Goal: Complete application form

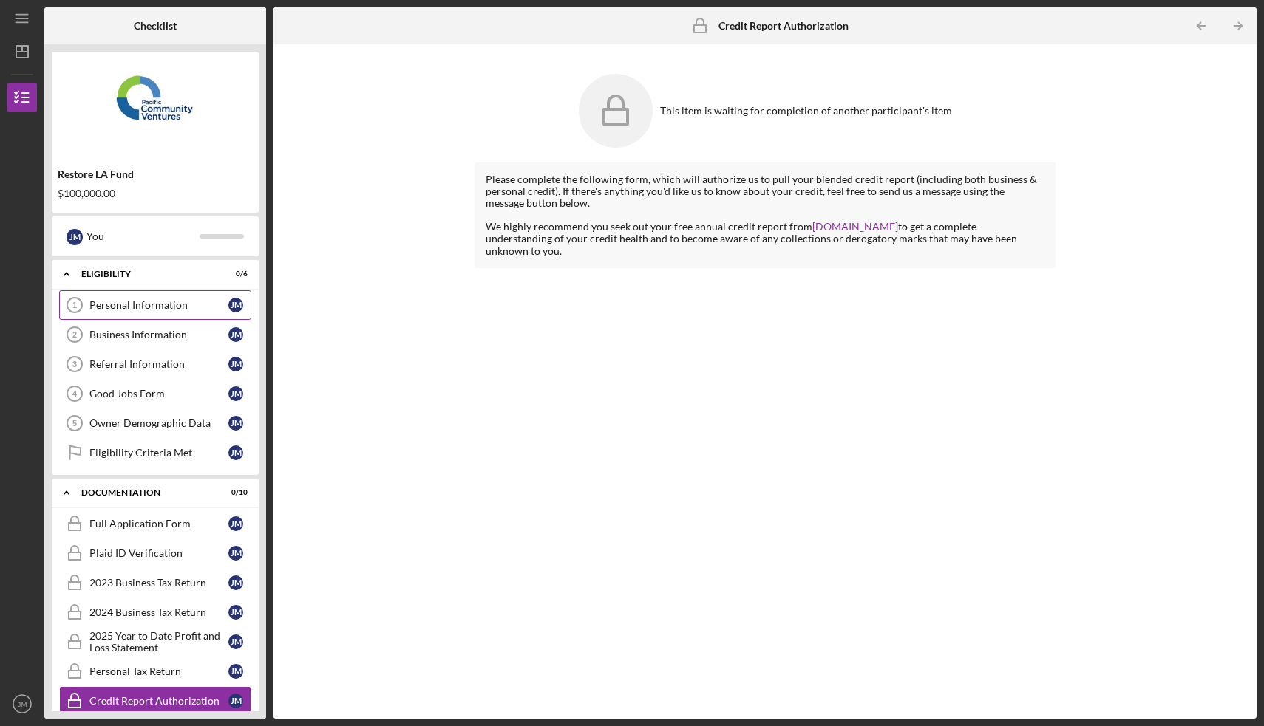
click at [166, 302] on div "Personal Information" at bounding box center [158, 305] width 139 height 12
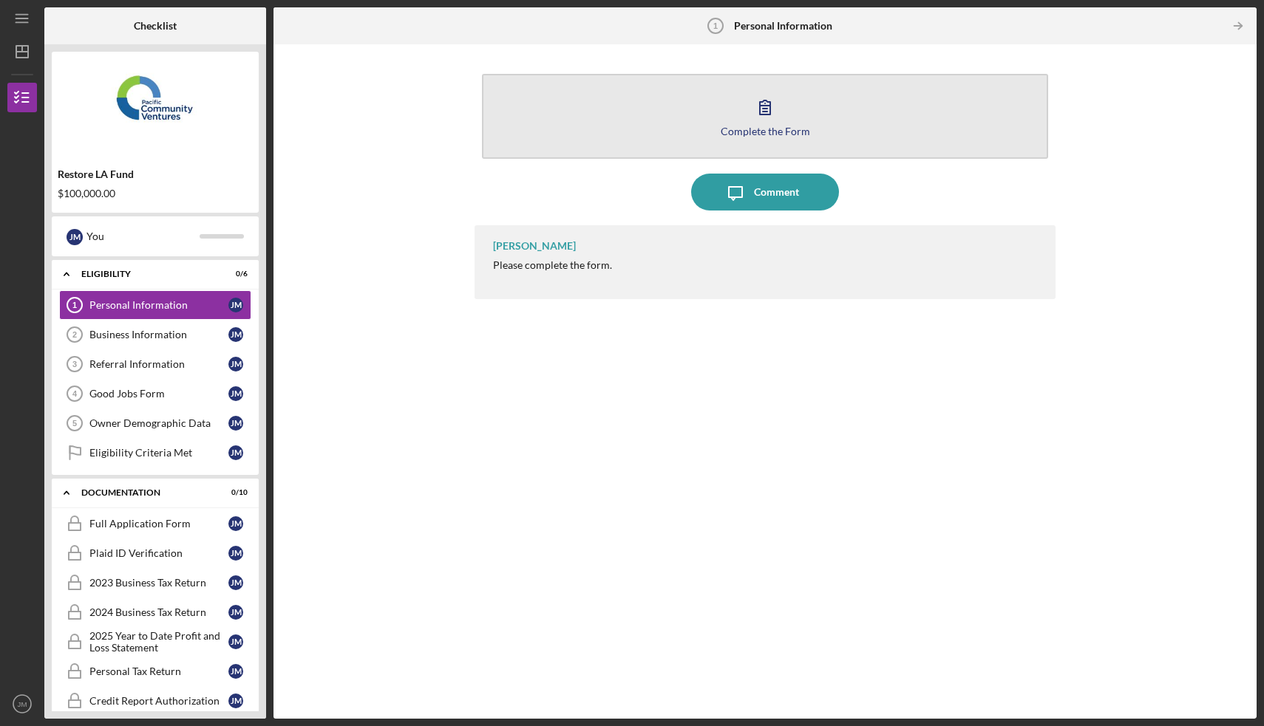
click at [763, 132] on div "Complete the Form" at bounding box center [765, 131] width 89 height 11
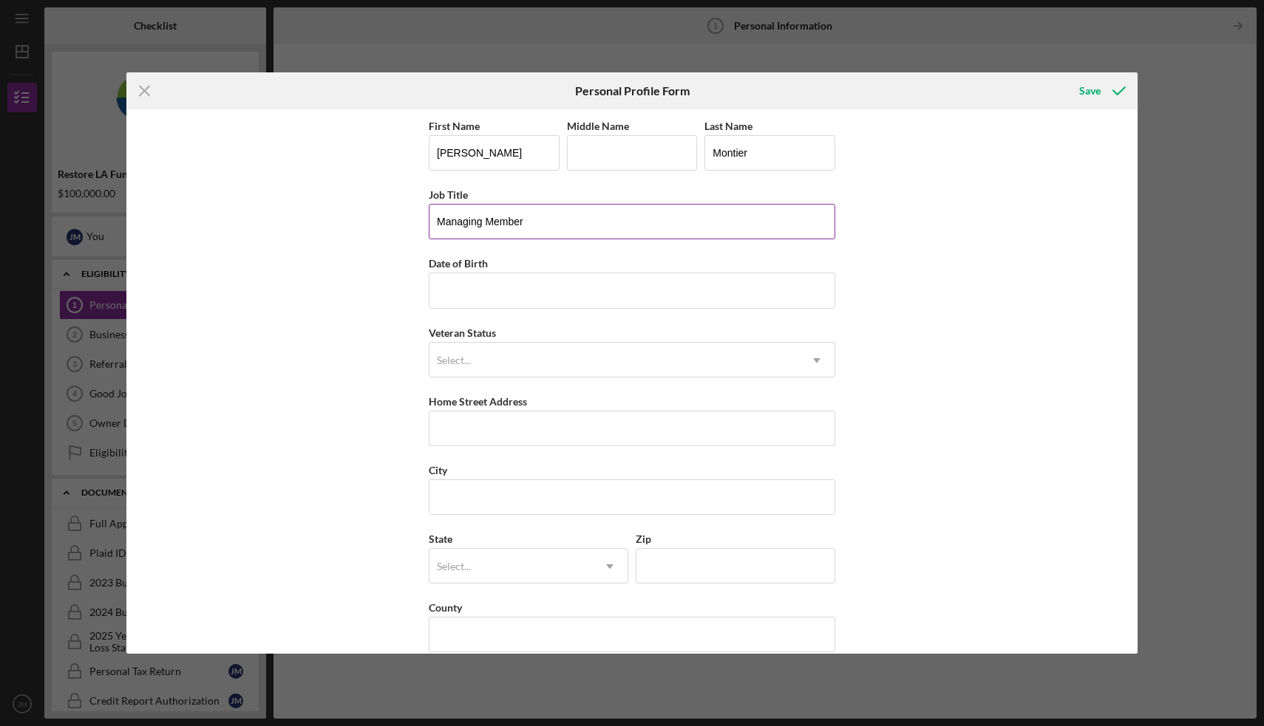
type input "Managing Member"
type input "[DATE]"
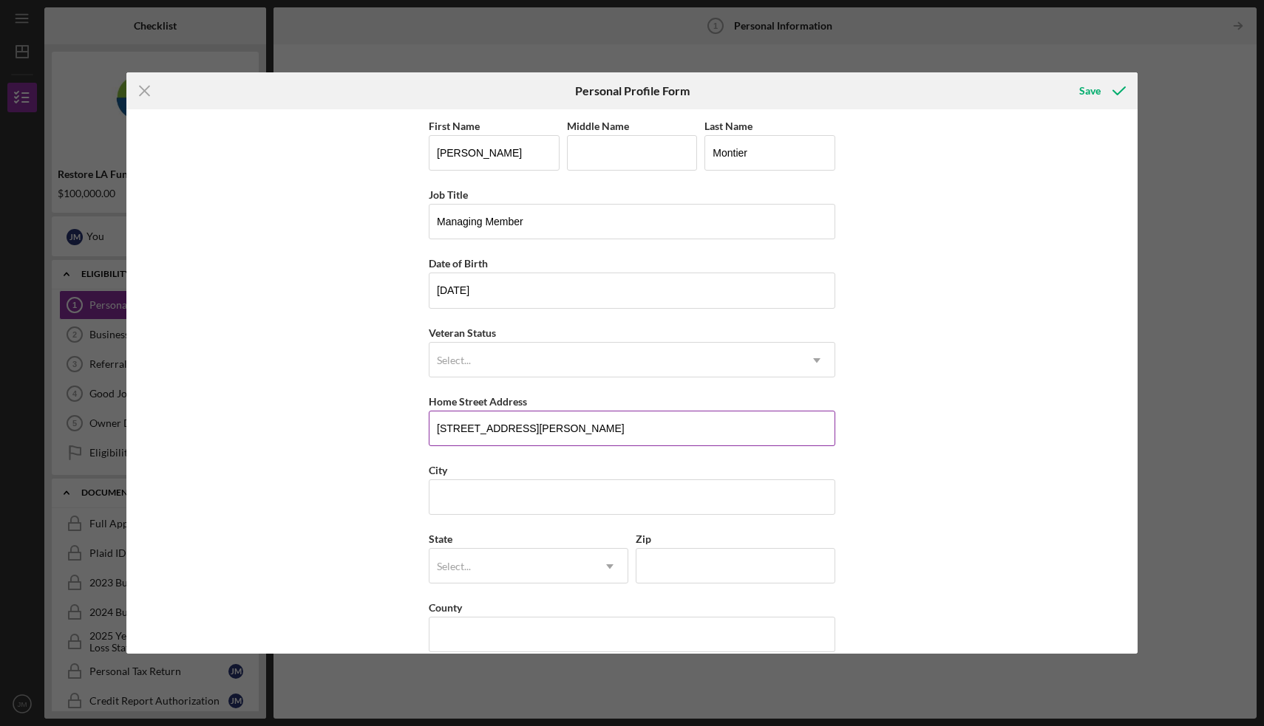
type input "[STREET_ADDRESS][PERSON_NAME]"
type input "[GEOGRAPHIC_DATA]"
type input "c"
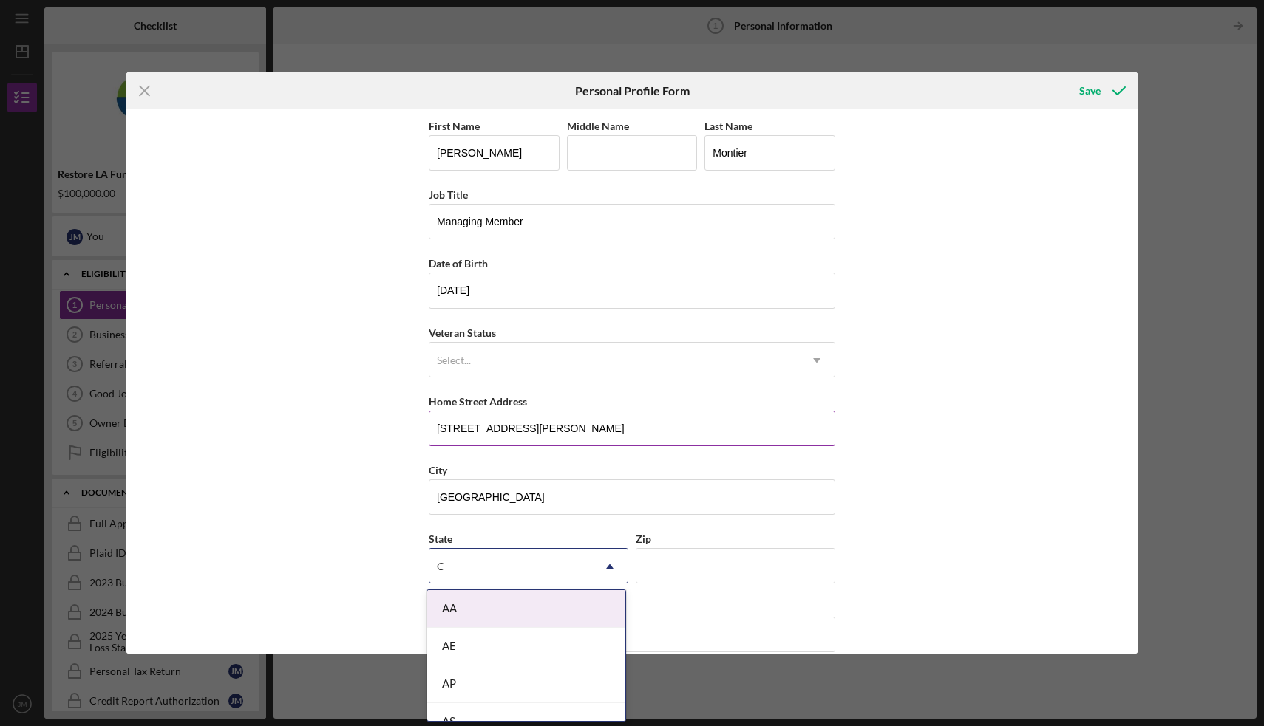
type input "CA"
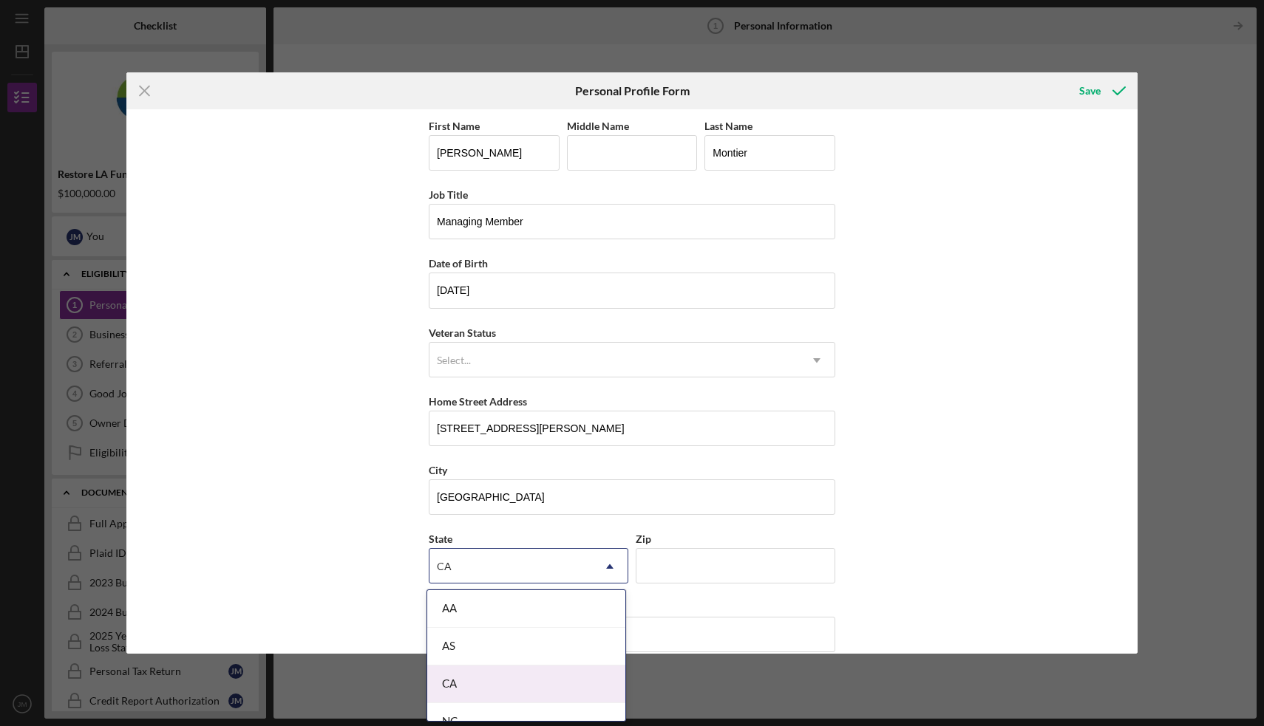
click at [466, 693] on div "CA" at bounding box center [526, 685] width 198 height 38
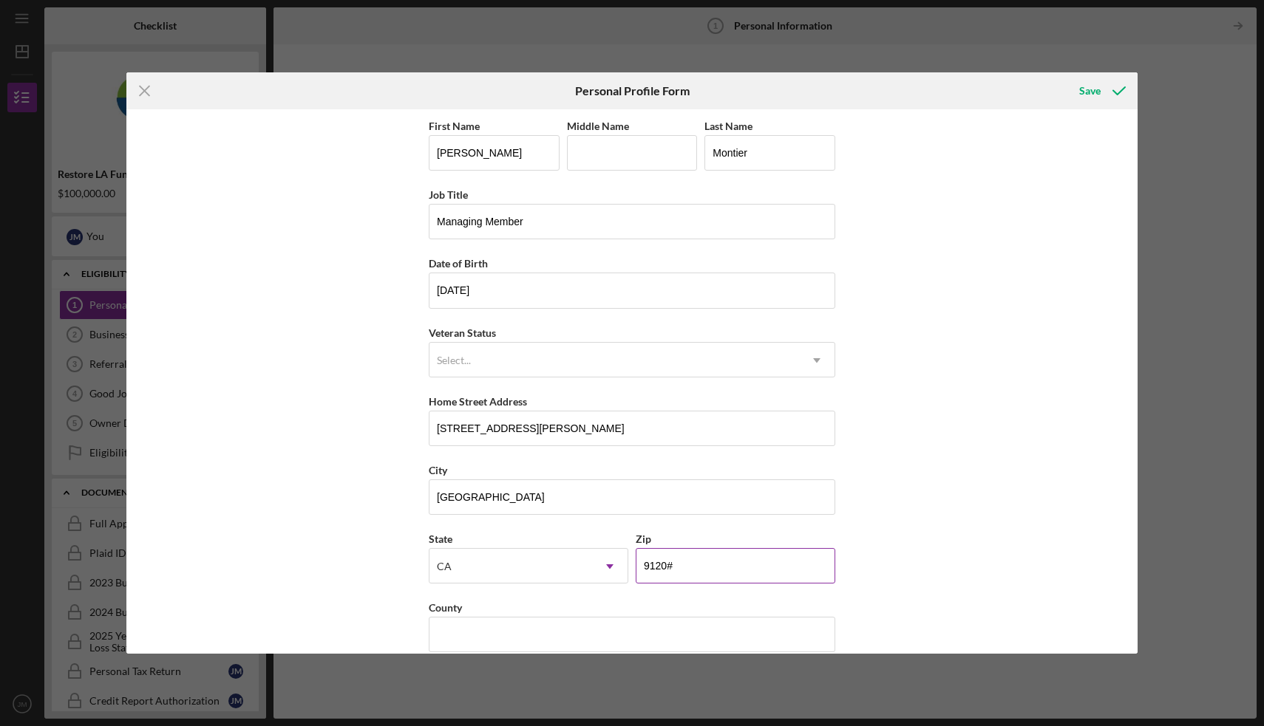
type input "91201"
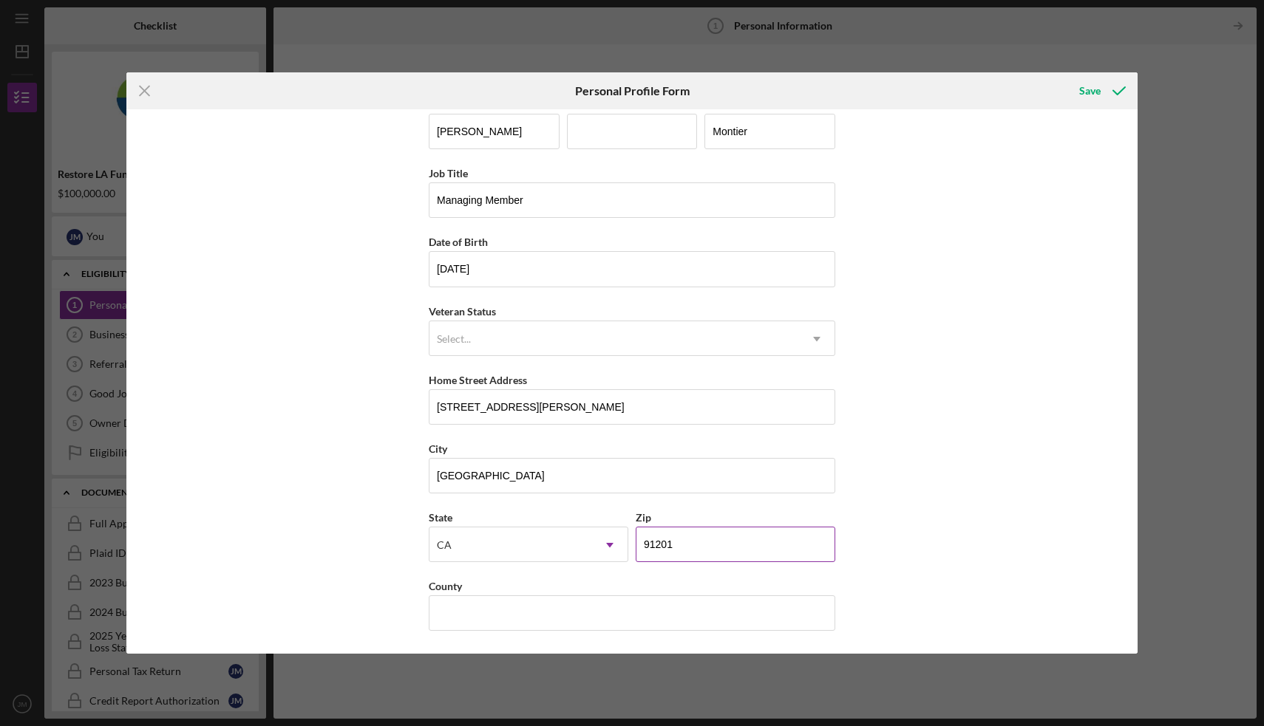
scroll to position [21, 0]
type input "[GEOGRAPHIC_DATA]"
click at [933, 436] on div "First Name [PERSON_NAME] Middle Name Last Name [PERSON_NAME] Job Title Managing…" at bounding box center [631, 381] width 1011 height 544
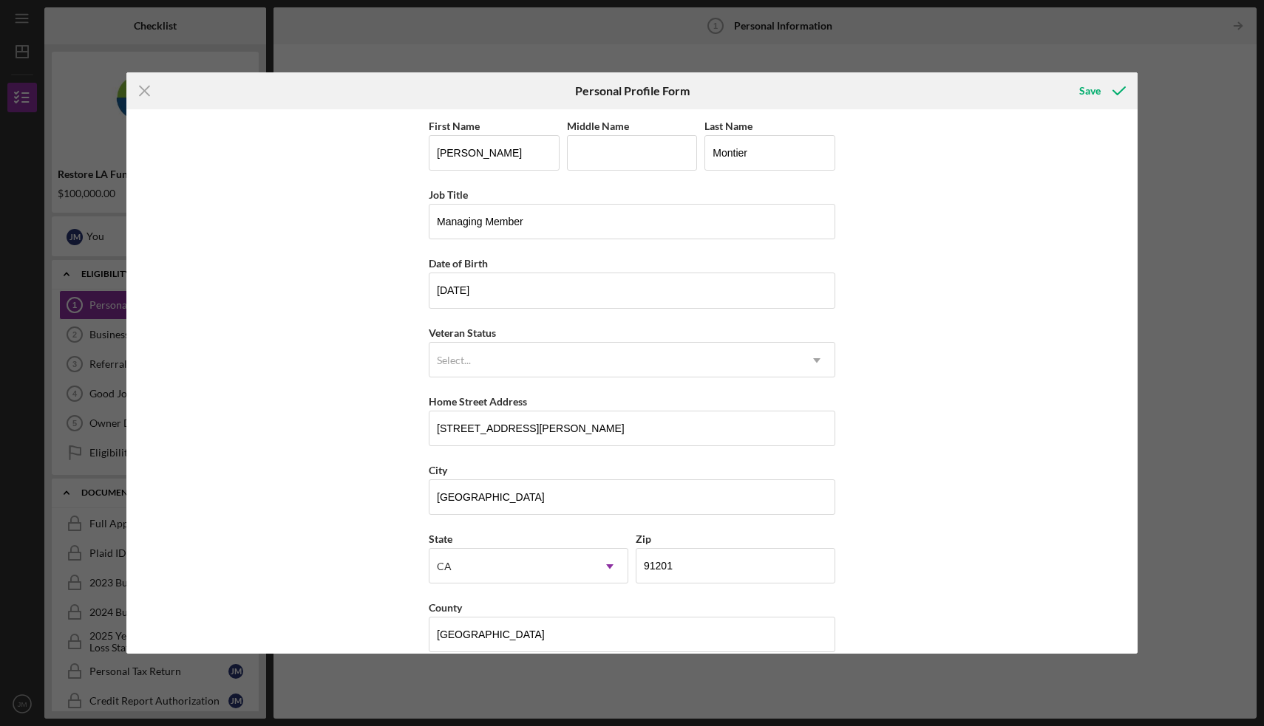
scroll to position [0, 0]
click at [1098, 86] on div "Save" at bounding box center [1089, 91] width 21 height 30
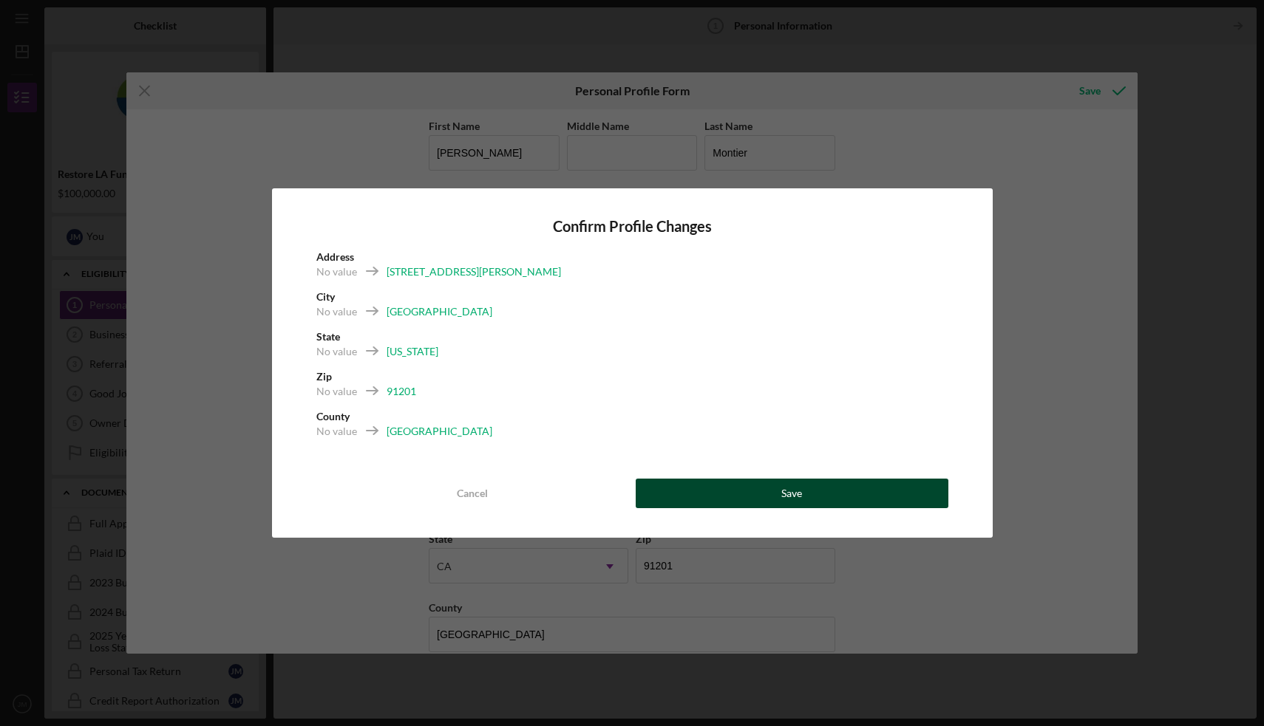
click at [774, 486] on button "Save" at bounding box center [792, 494] width 313 height 30
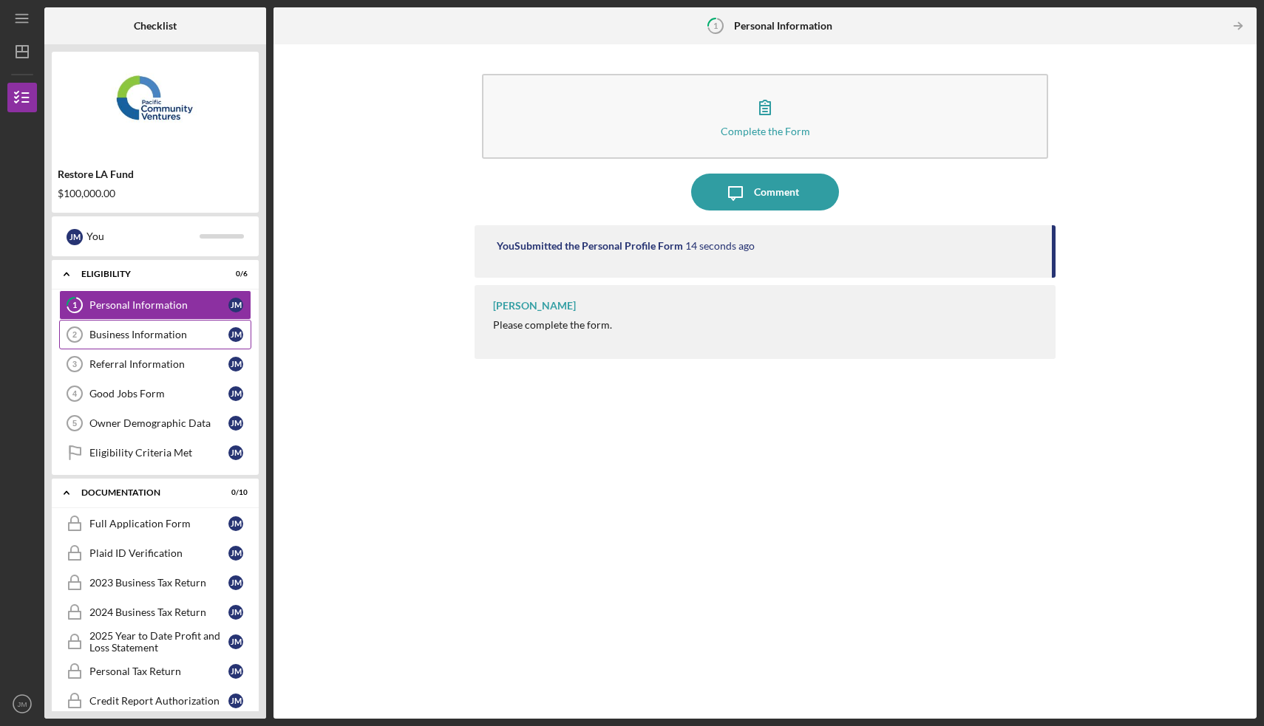
click at [174, 333] on div "Business Information" at bounding box center [158, 335] width 139 height 12
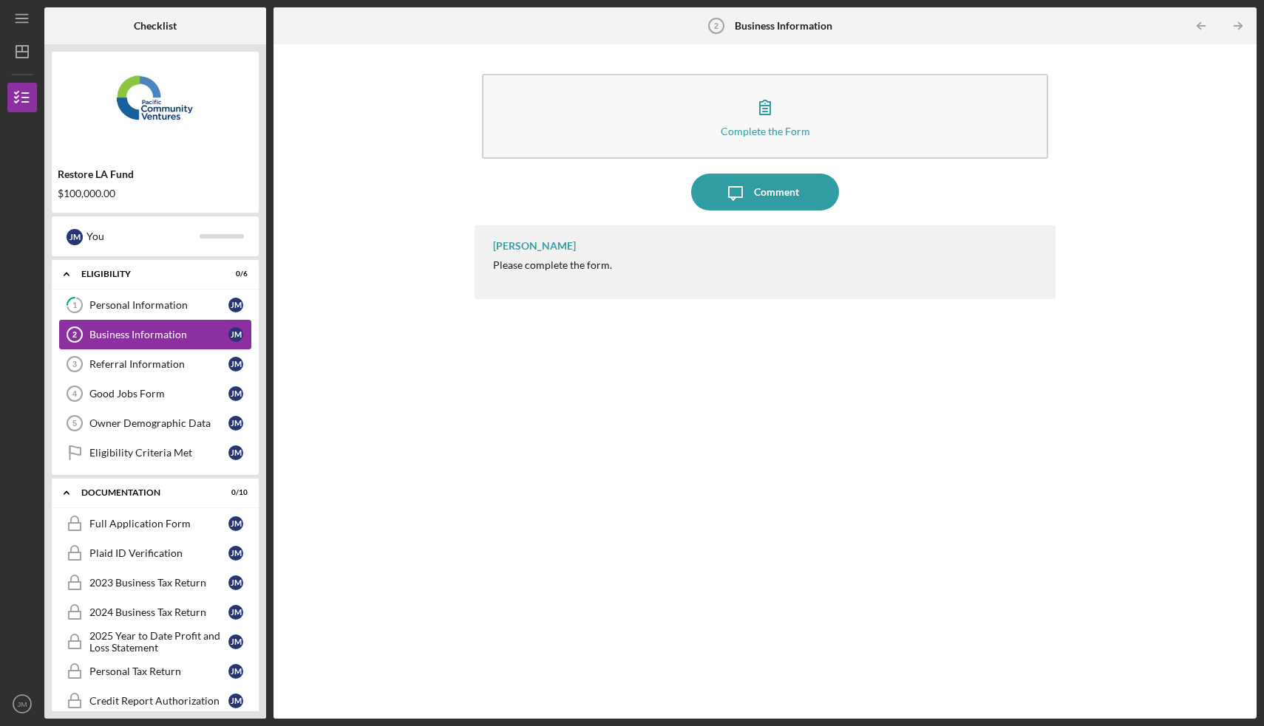
click at [174, 324] on link "Business Information 2 Business Information [PERSON_NAME]" at bounding box center [155, 335] width 192 height 30
click at [177, 310] on div "Personal Information" at bounding box center [158, 305] width 139 height 12
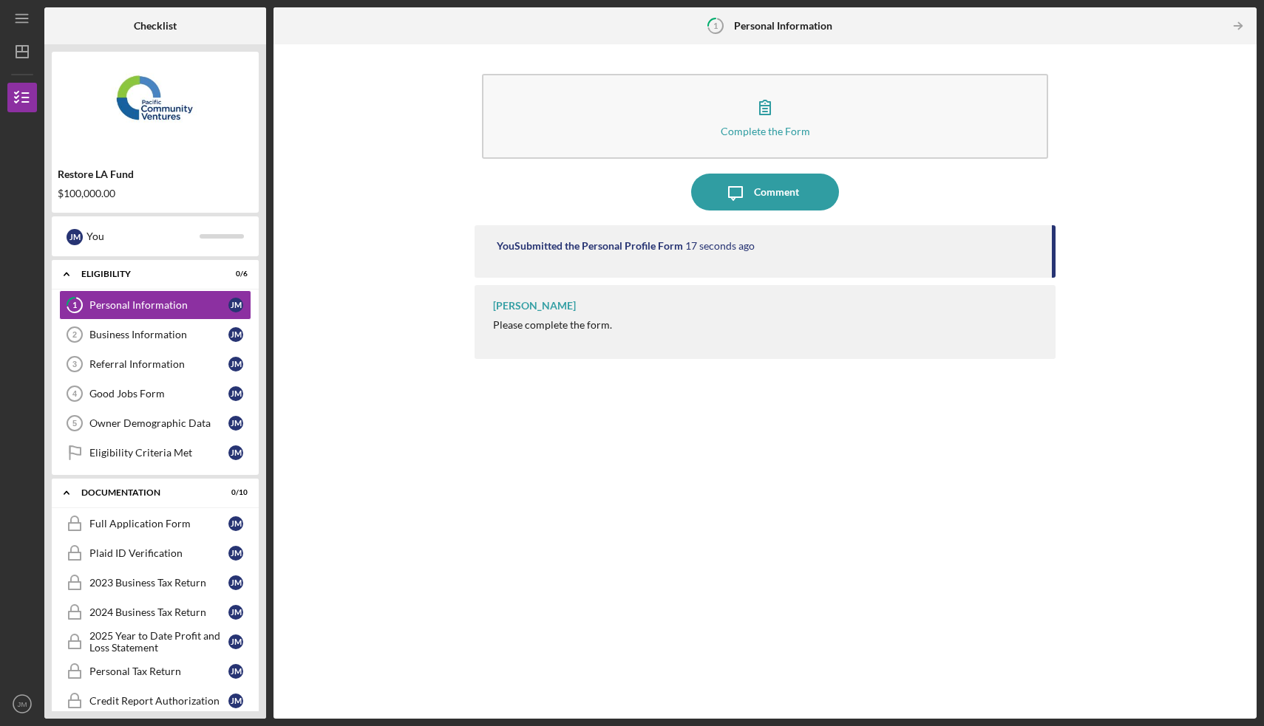
click at [710, 249] on time "17 seconds ago" at bounding box center [719, 246] width 69 height 12
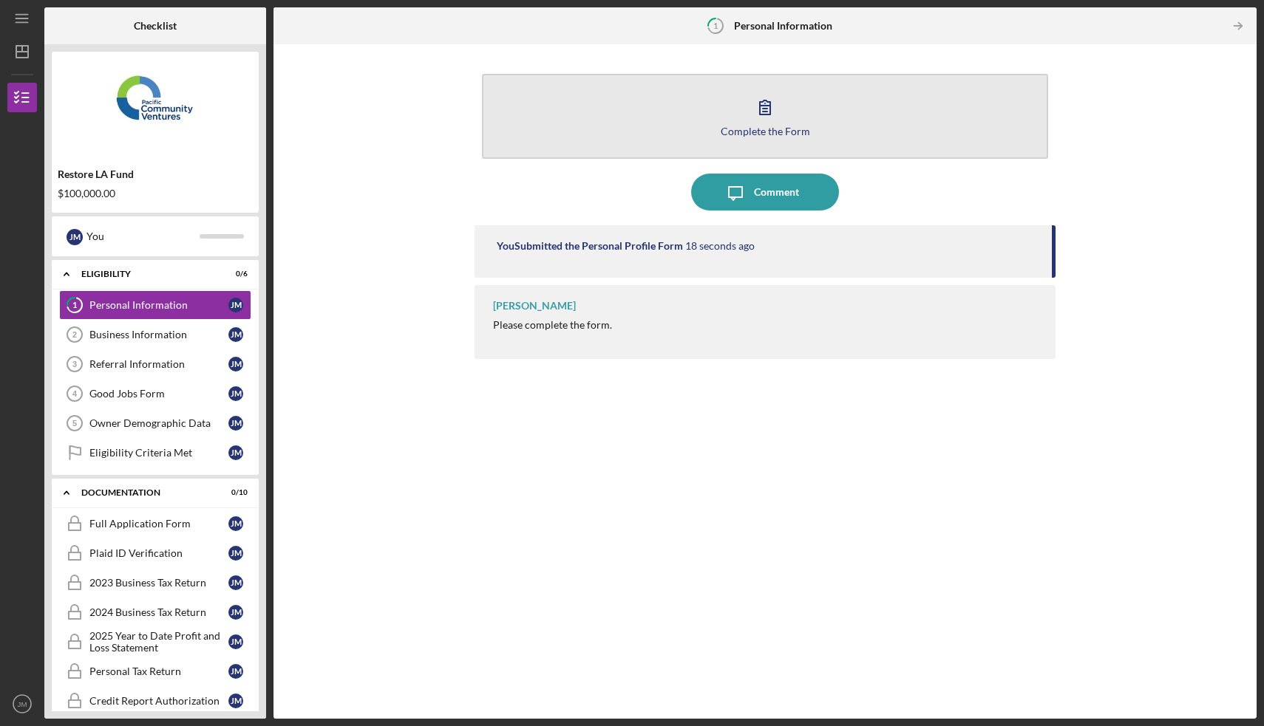
click at [757, 131] on div "Complete the Form" at bounding box center [765, 131] width 89 height 11
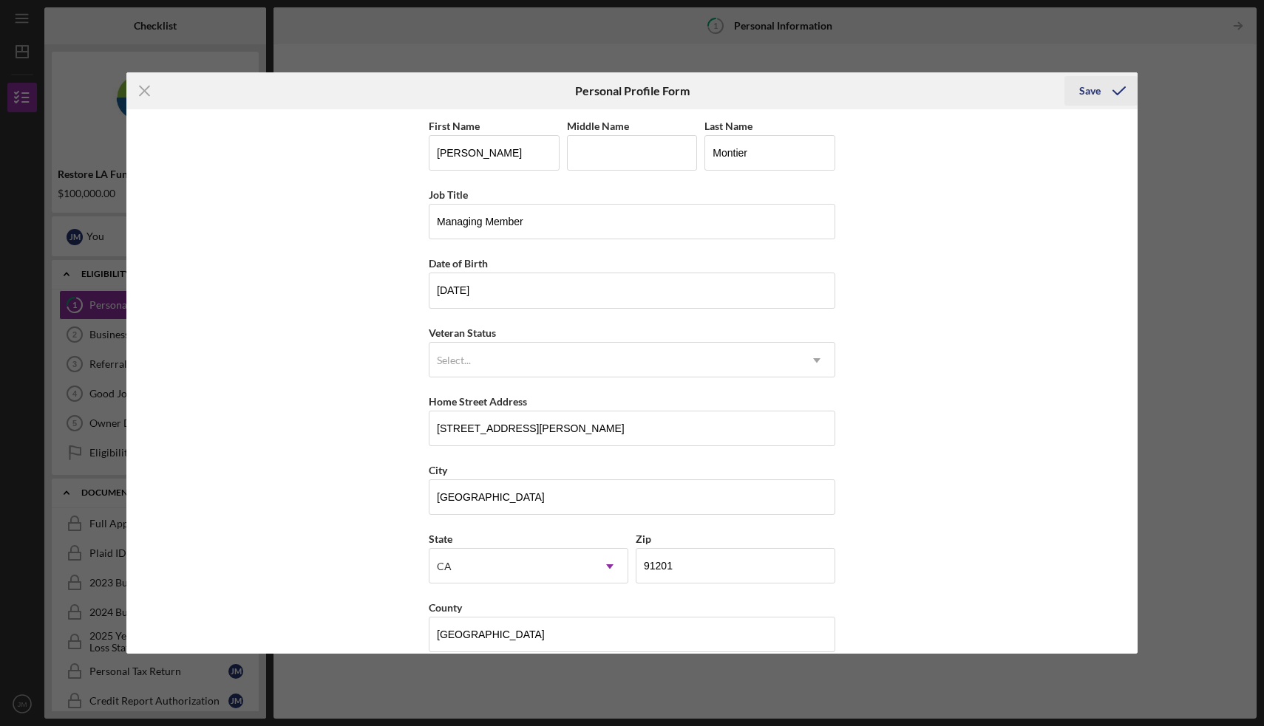
click at [1098, 92] on div "Save" at bounding box center [1089, 91] width 21 height 30
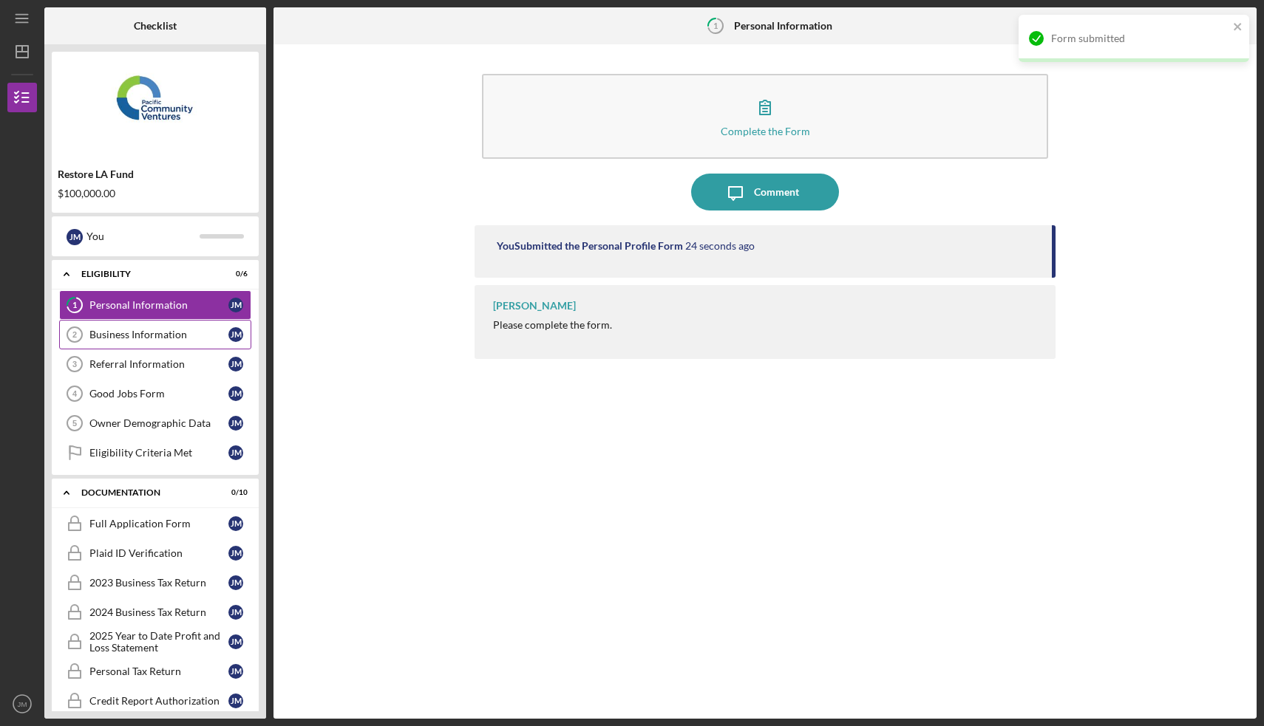
click at [217, 338] on div "Business Information" at bounding box center [158, 335] width 139 height 12
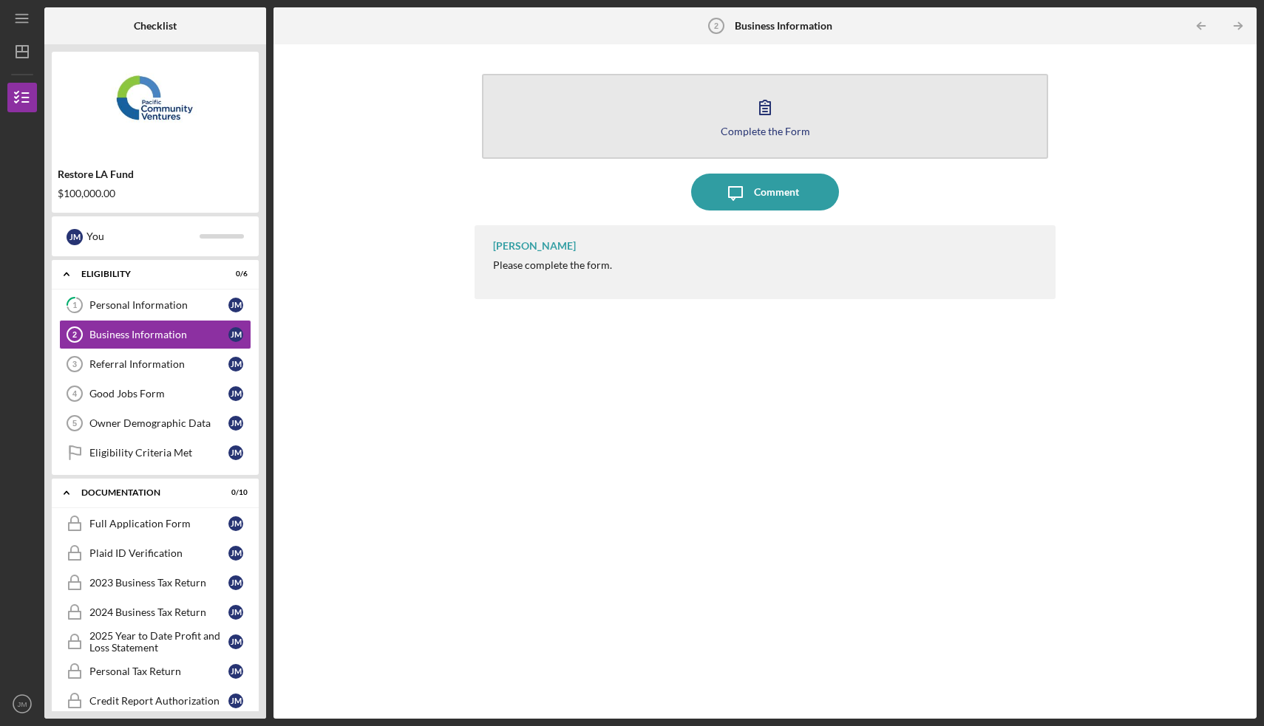
click at [772, 112] on icon "button" at bounding box center [764, 107] width 37 height 37
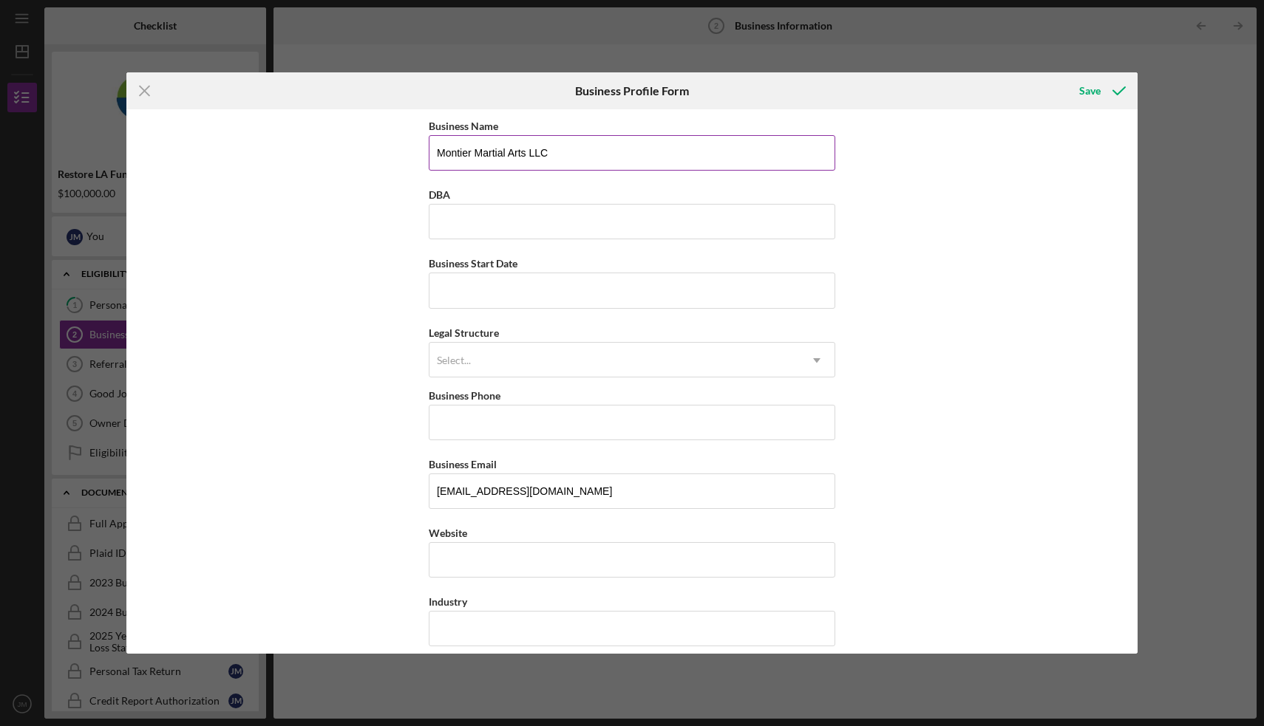
type input "Montier Martial Arts LLC"
type input "Boxing RX"
type input "[DATE]"
click at [485, 367] on div "Select..." at bounding box center [613, 361] width 369 height 34
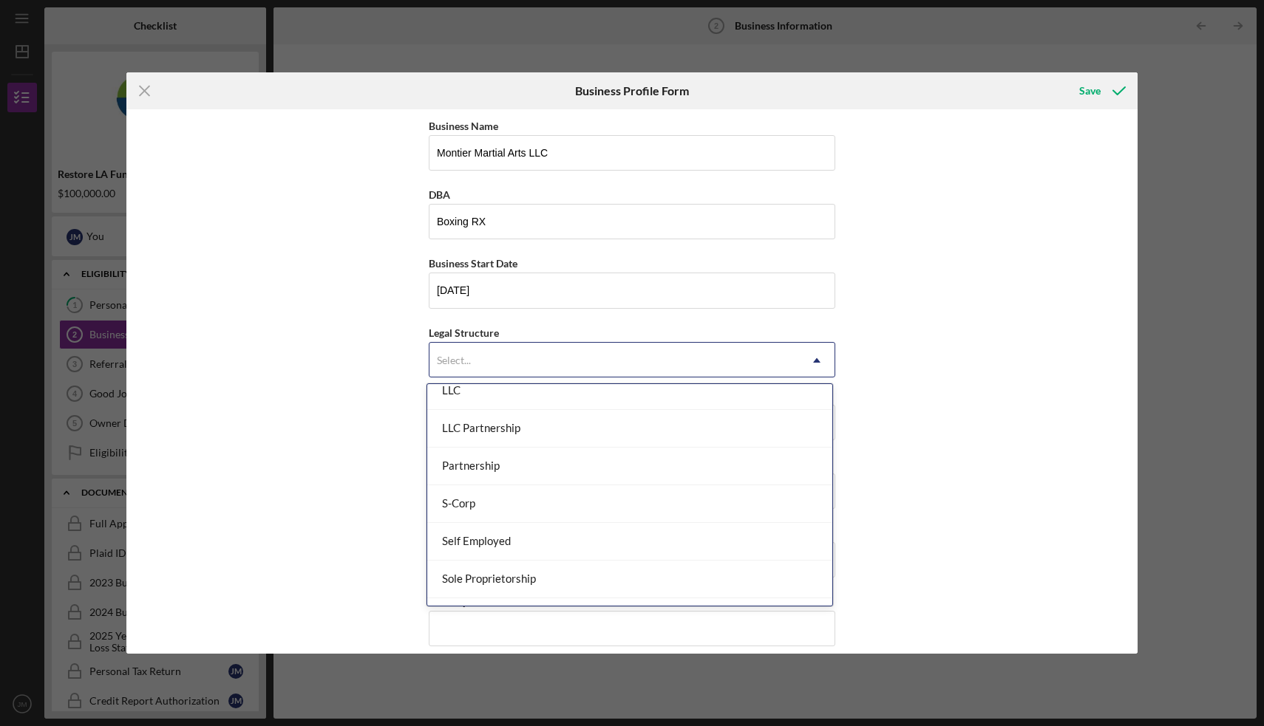
scroll to position [277, 0]
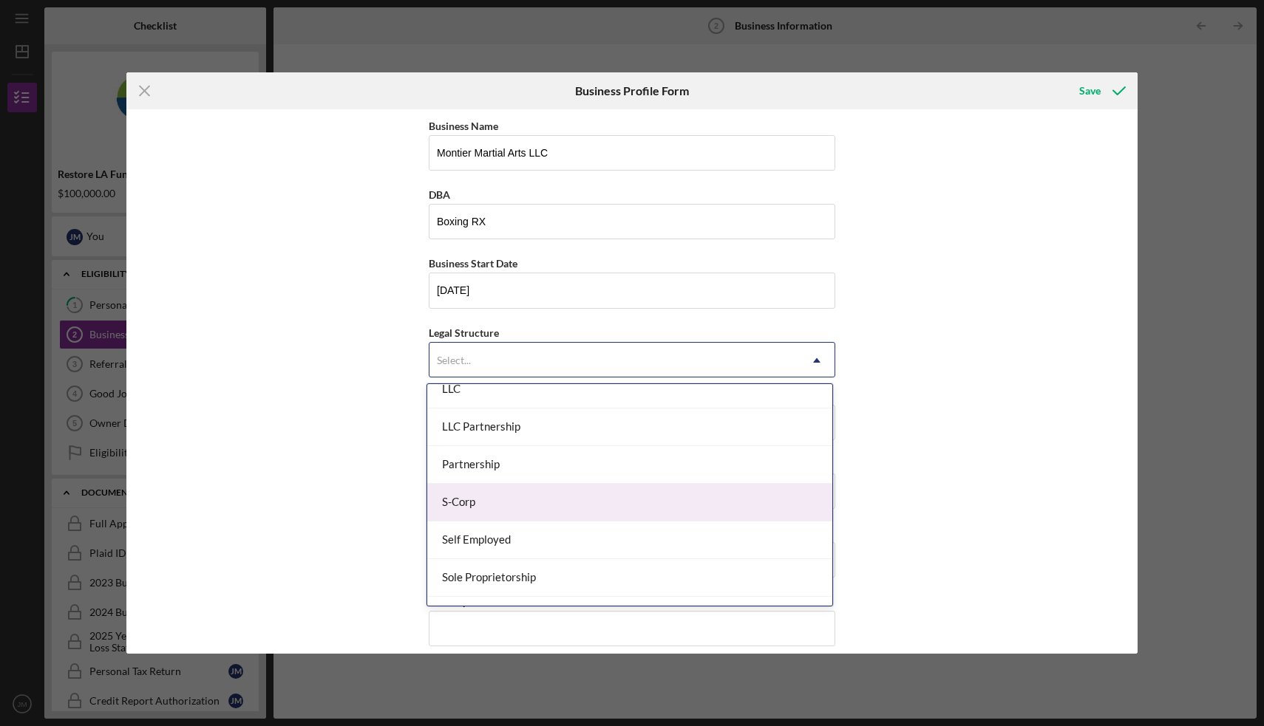
click at [489, 499] on div "S-Corp" at bounding box center [629, 503] width 405 height 38
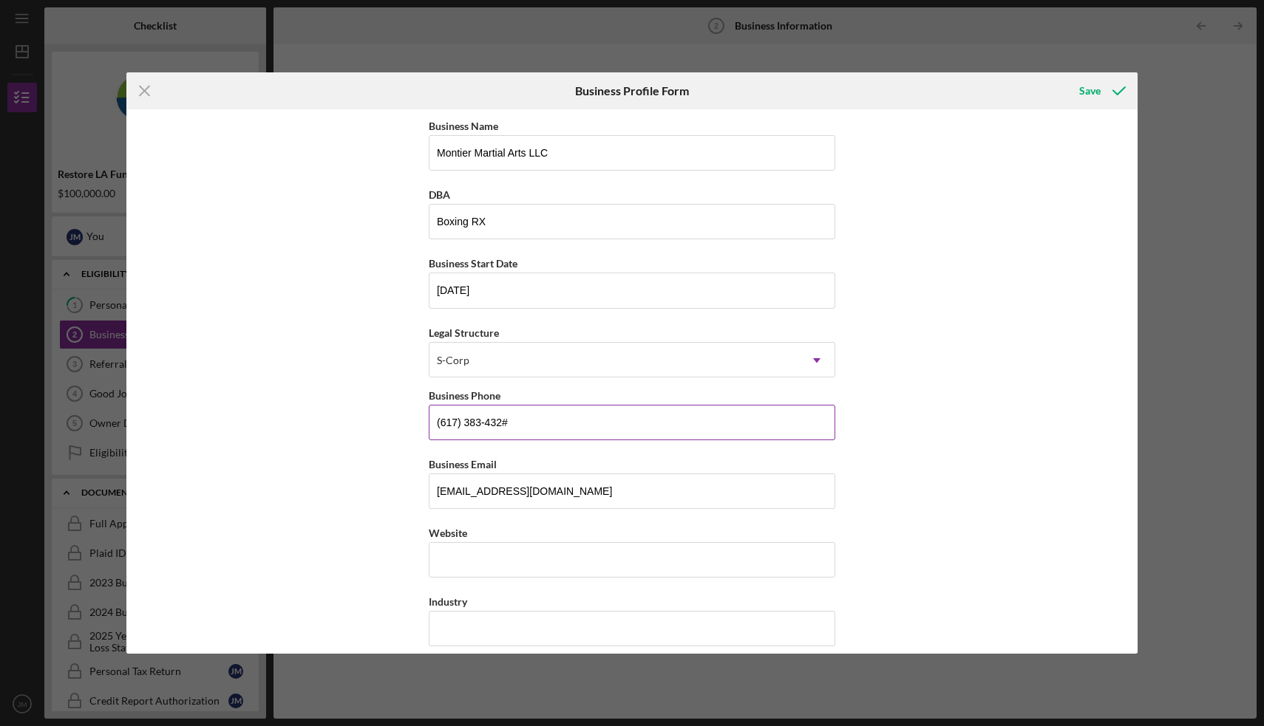
type input "[PHONE_NUMBER]"
click at [469, 548] on input "Website" at bounding box center [632, 559] width 406 height 35
type input "[DOMAIN_NAME]"
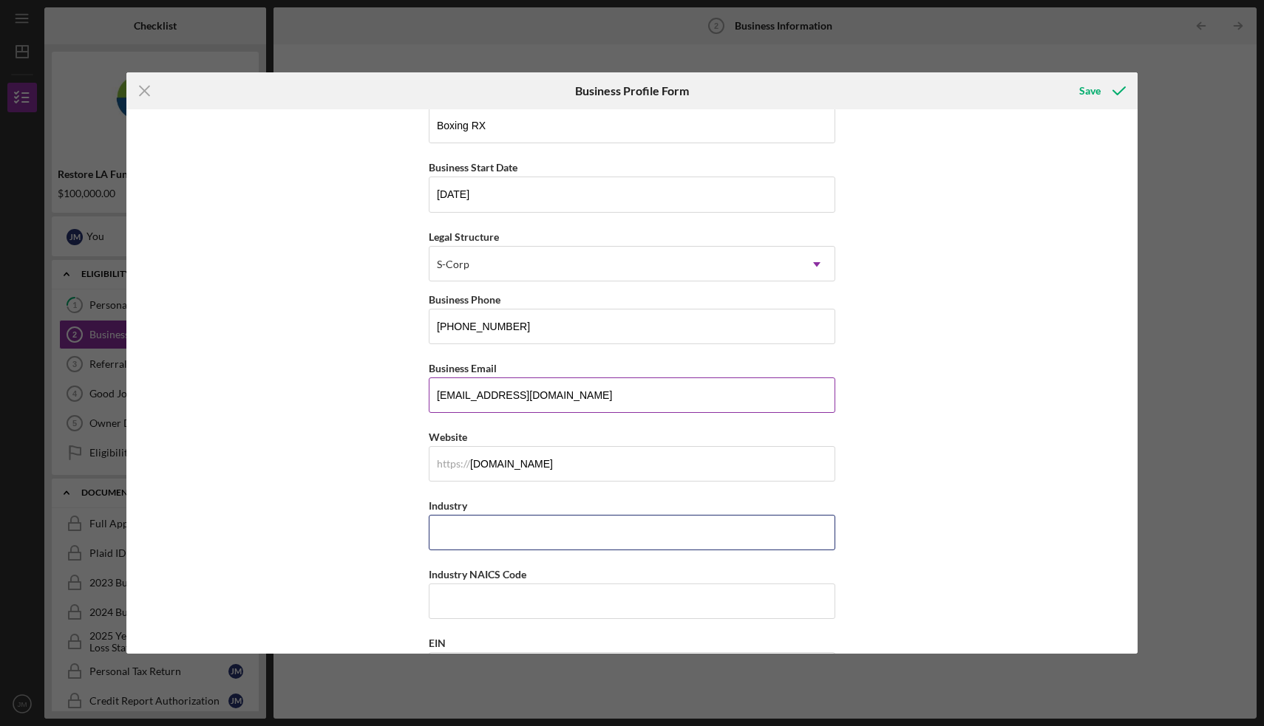
scroll to position [101, 0]
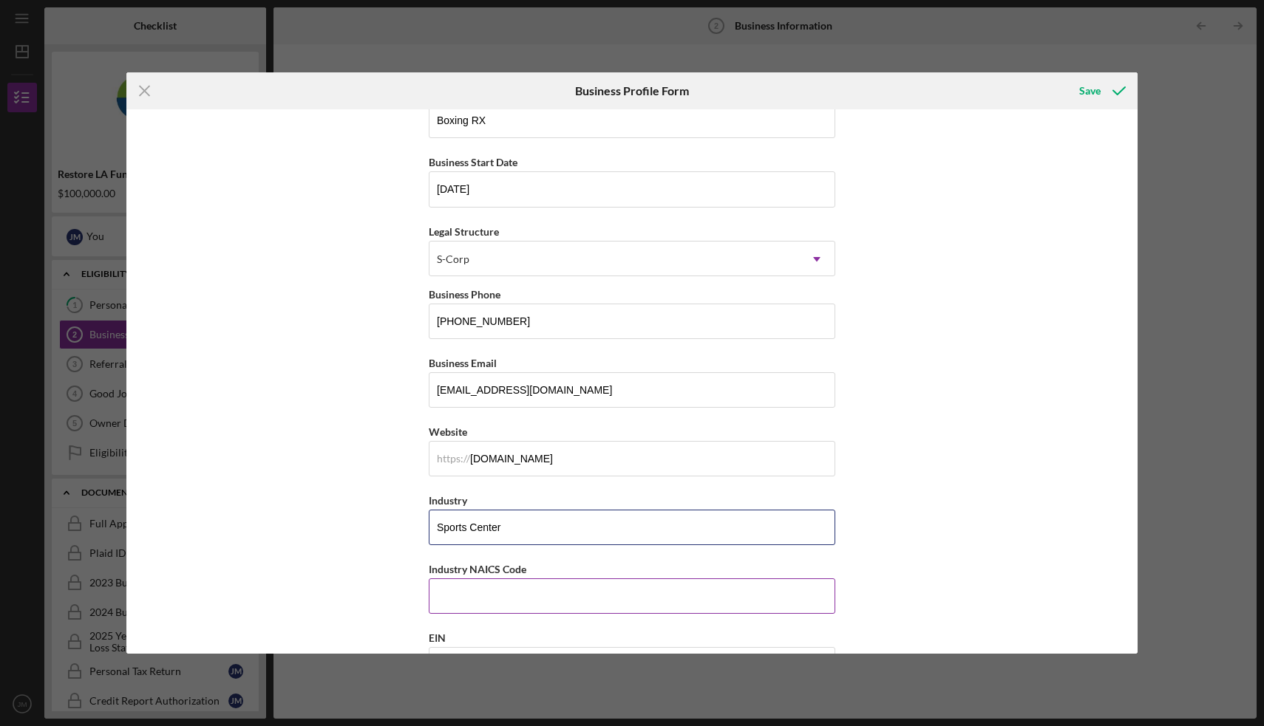
type input "Sports Center"
click at [488, 602] on input "Industry NAICS Code" at bounding box center [632, 596] width 406 height 35
paste input "713940"
type input "713940"
click at [413, 564] on div "Business Name Montier Martial Arts LLC DBA Boxing RX Business Start Date [DATE]…" at bounding box center [631, 381] width 1011 height 544
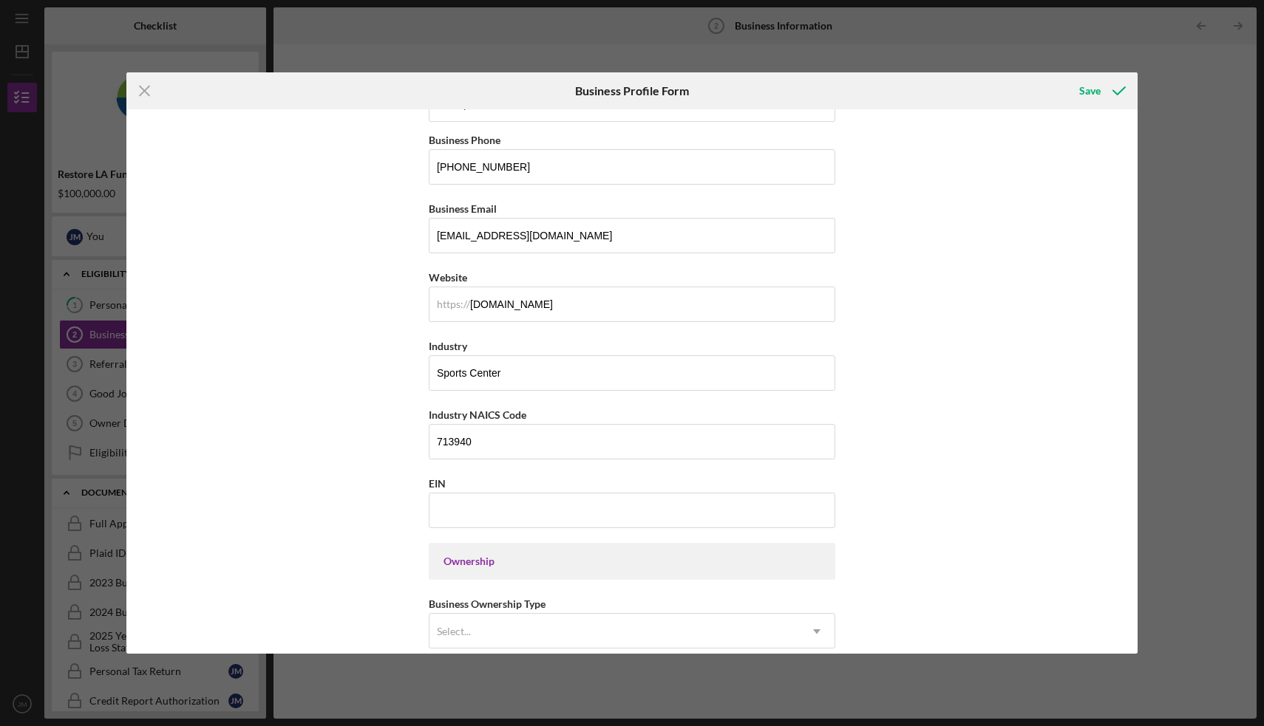
scroll to position [288, 0]
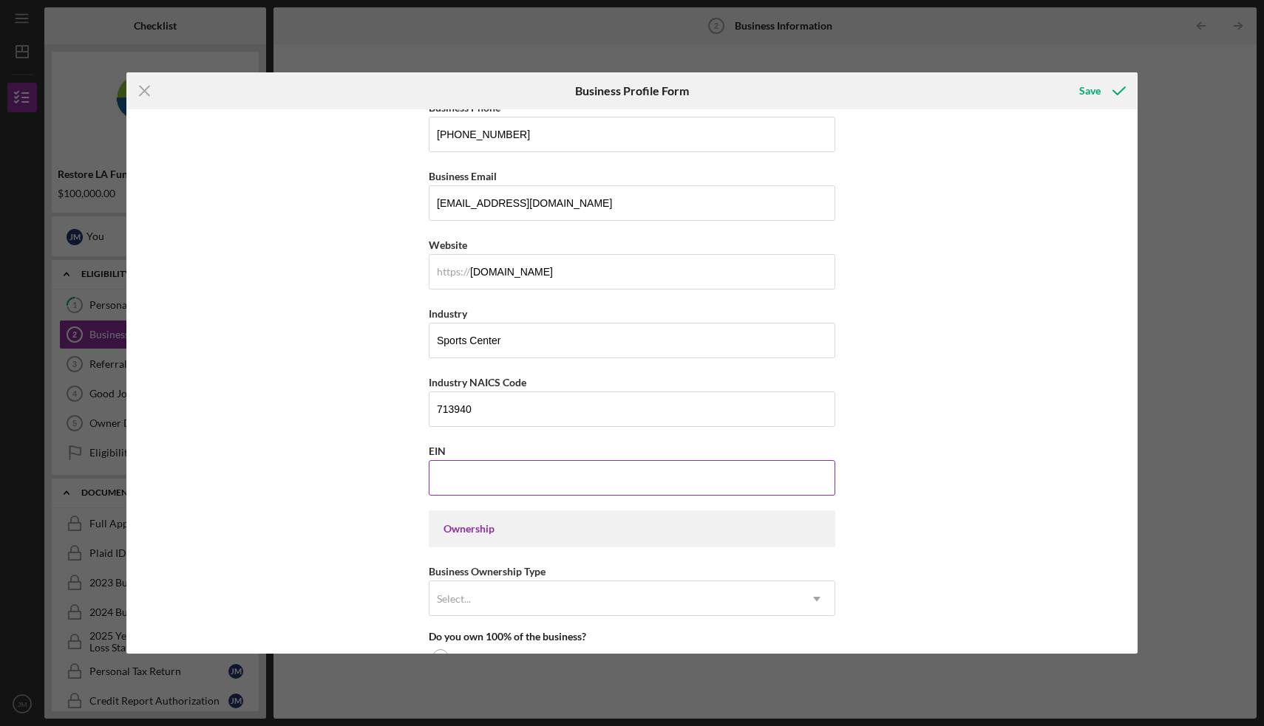
click at [491, 480] on input "EIN" at bounding box center [632, 477] width 406 height 35
type input "[US_EMPLOYER_IDENTIFICATION_NUMBER]"
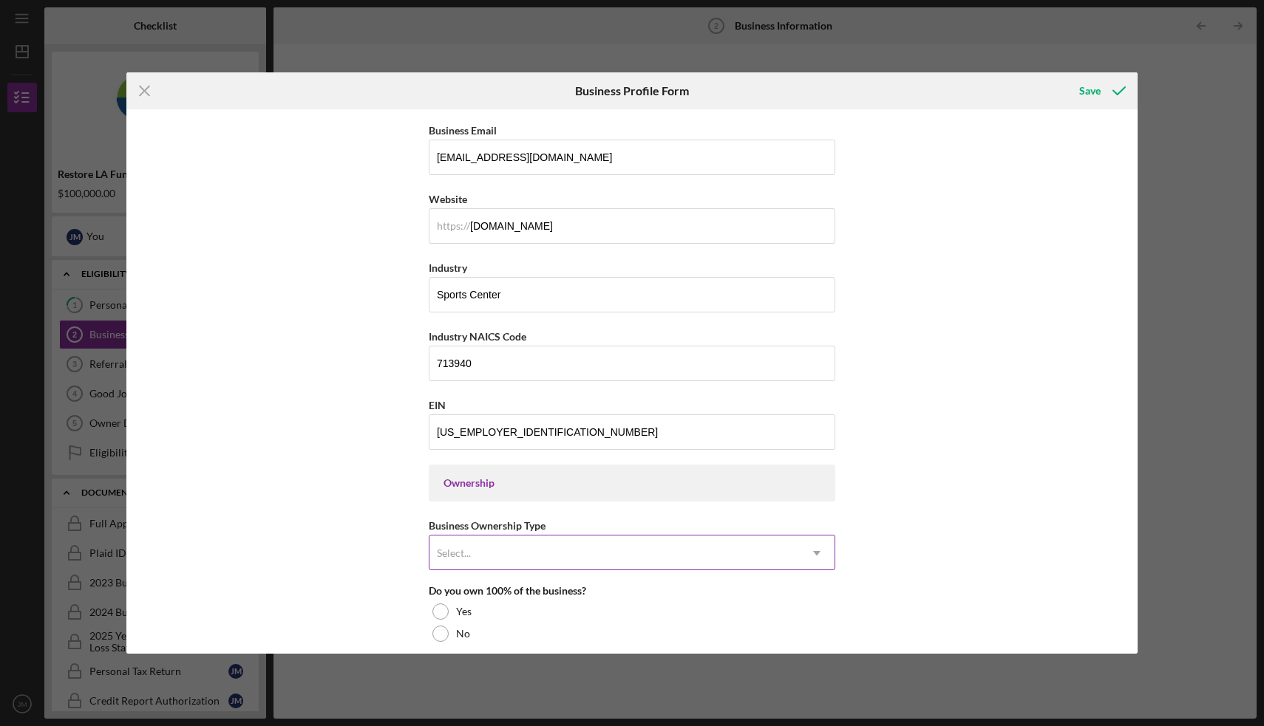
click at [488, 549] on div "Select..." at bounding box center [613, 554] width 369 height 34
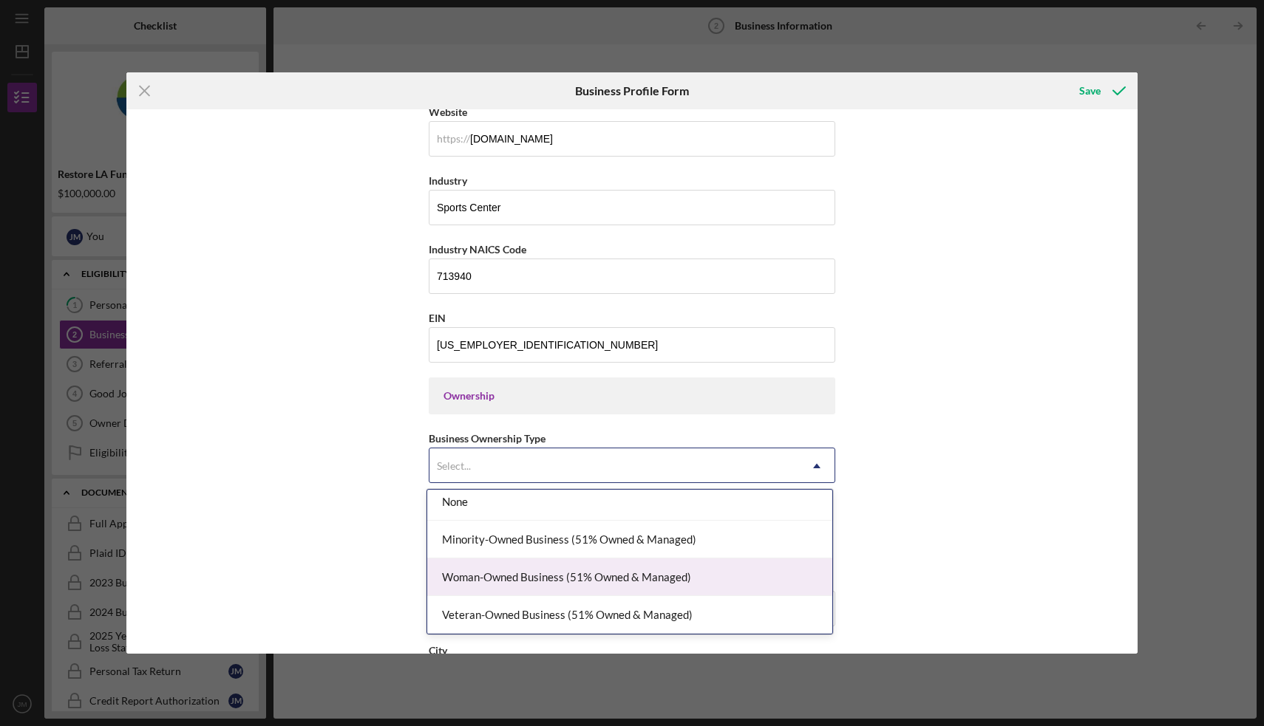
scroll to position [7, 0]
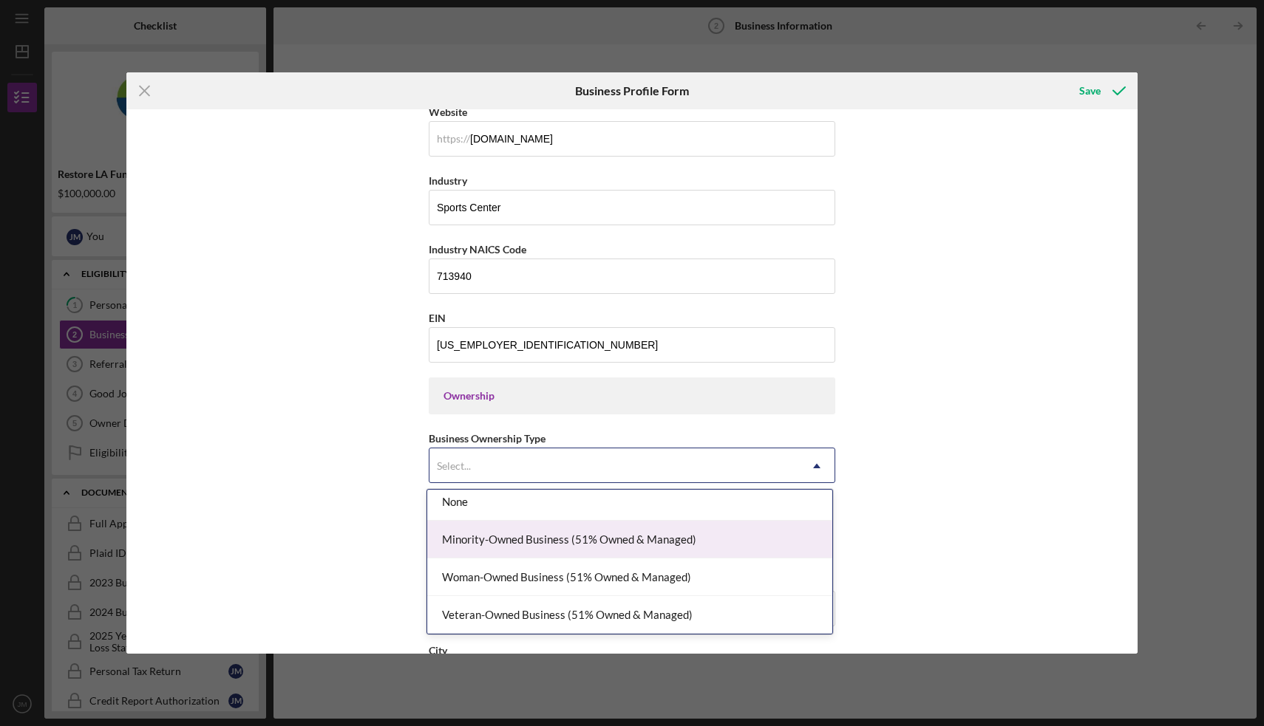
click at [562, 544] on div "Minority-Owned Business (51% Owned & Managed)" at bounding box center [629, 540] width 405 height 38
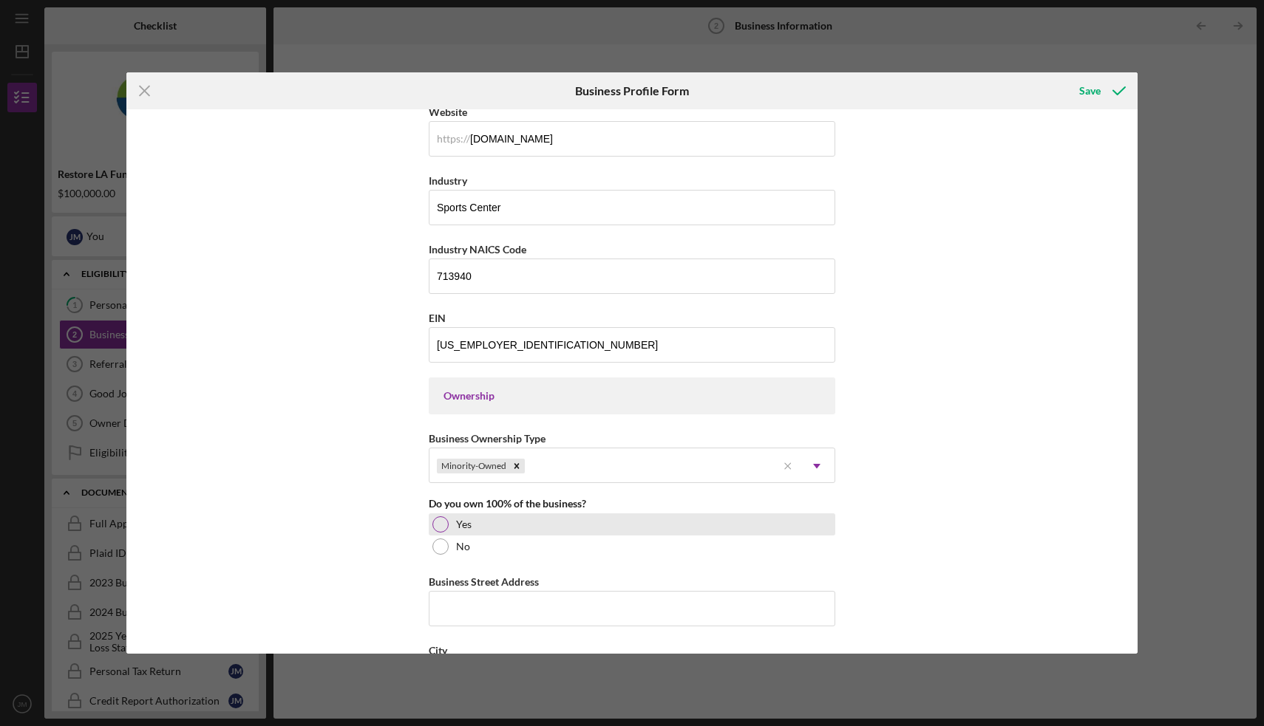
click at [435, 520] on div at bounding box center [440, 525] width 16 height 16
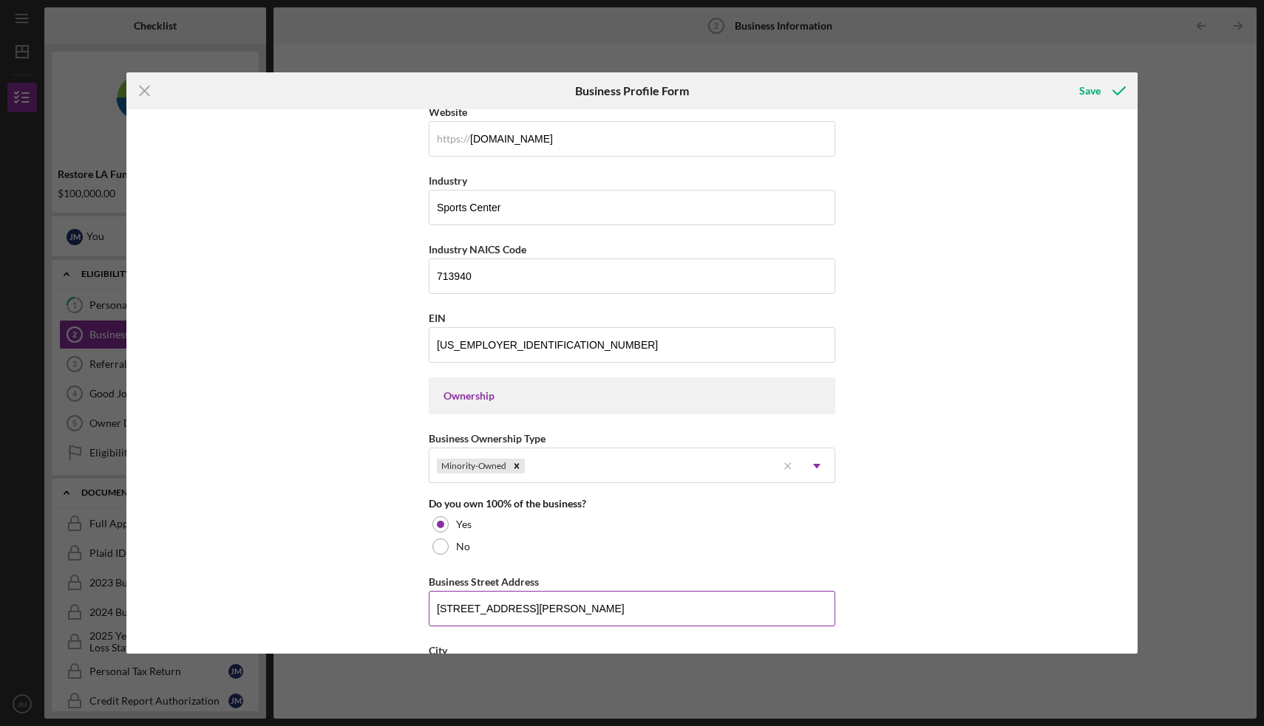
type input "[STREET_ADDRESS][PERSON_NAME]"
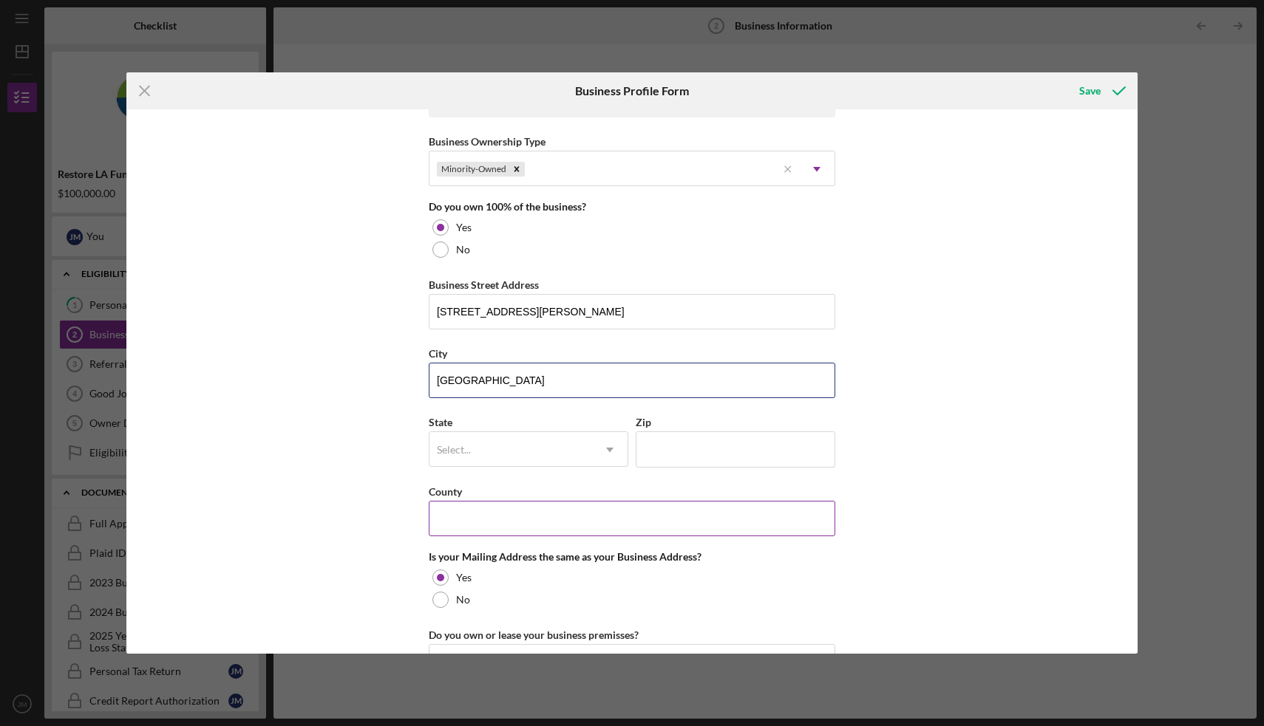
type input "[GEOGRAPHIC_DATA]"
type input "c"
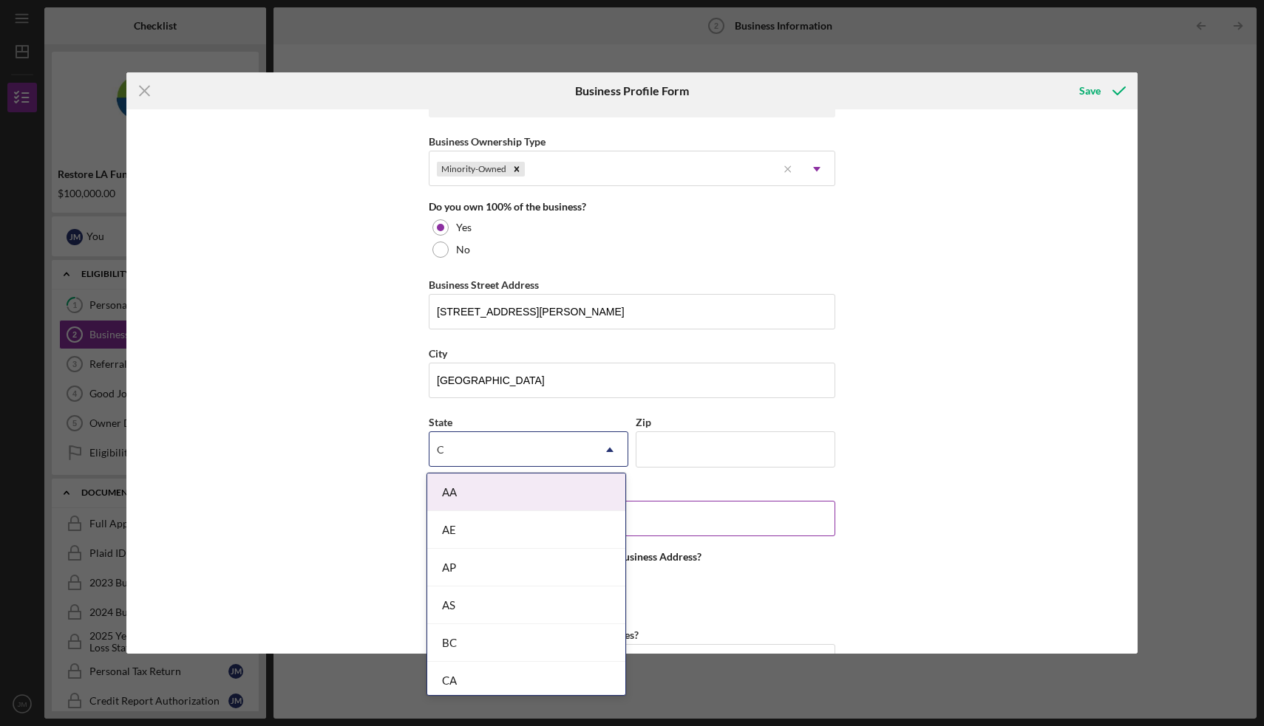
type input "CA"
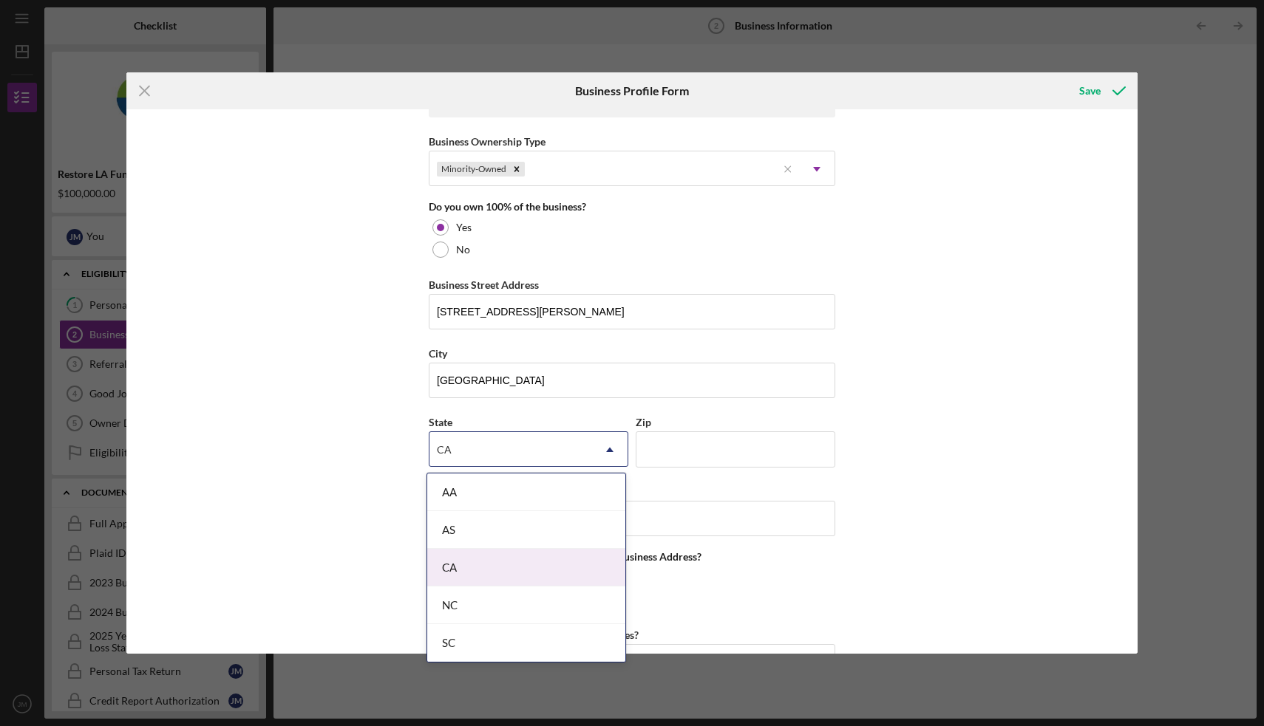
click at [455, 575] on div "CA" at bounding box center [526, 568] width 198 height 38
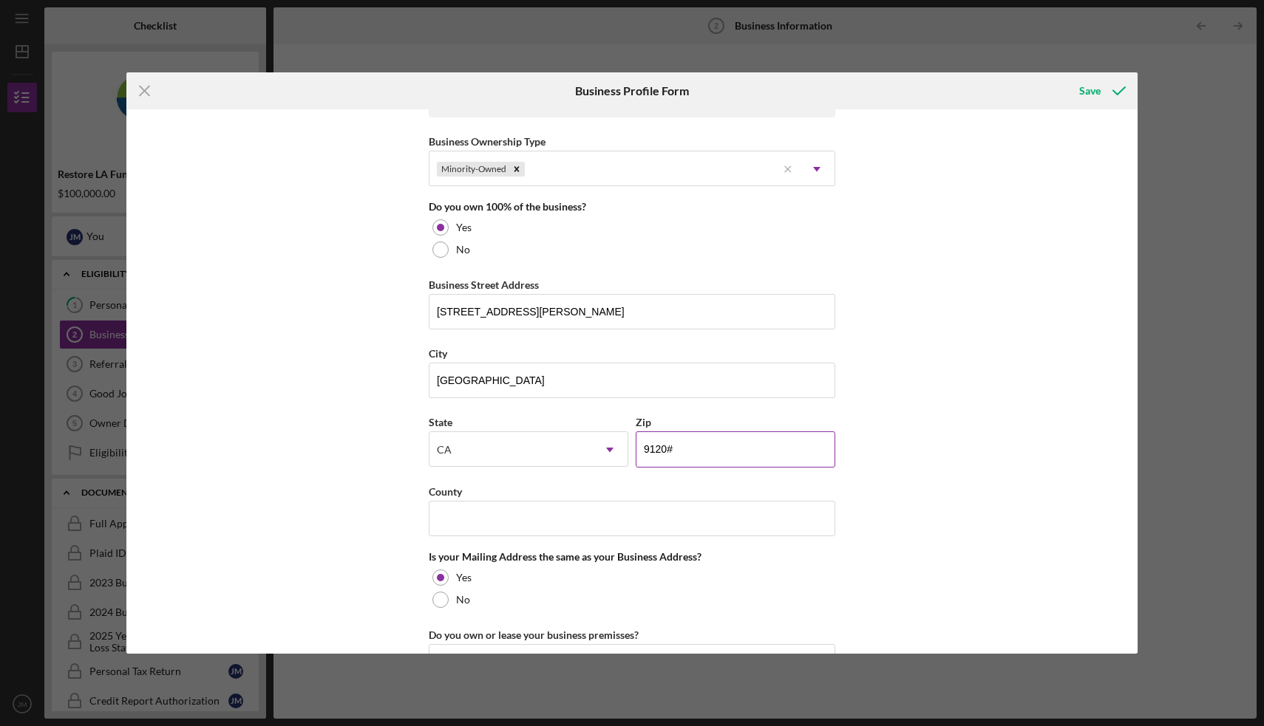
type input "91201"
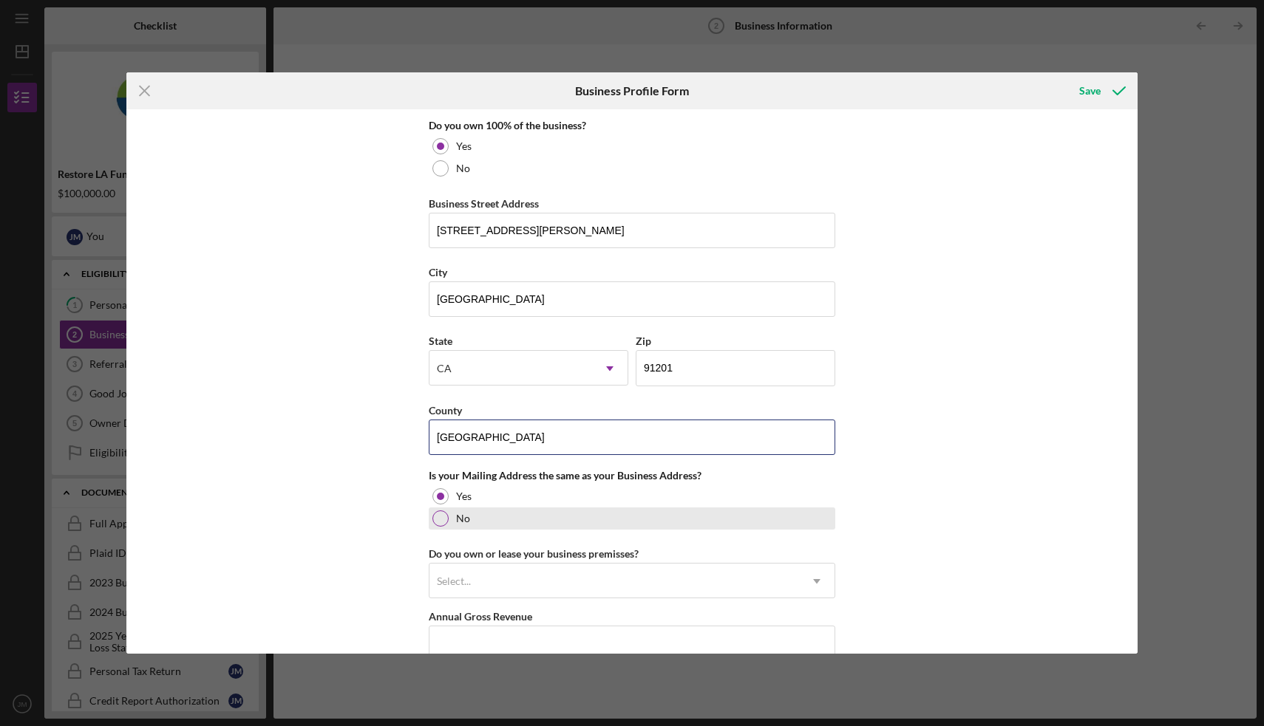
scroll to position [811, 0]
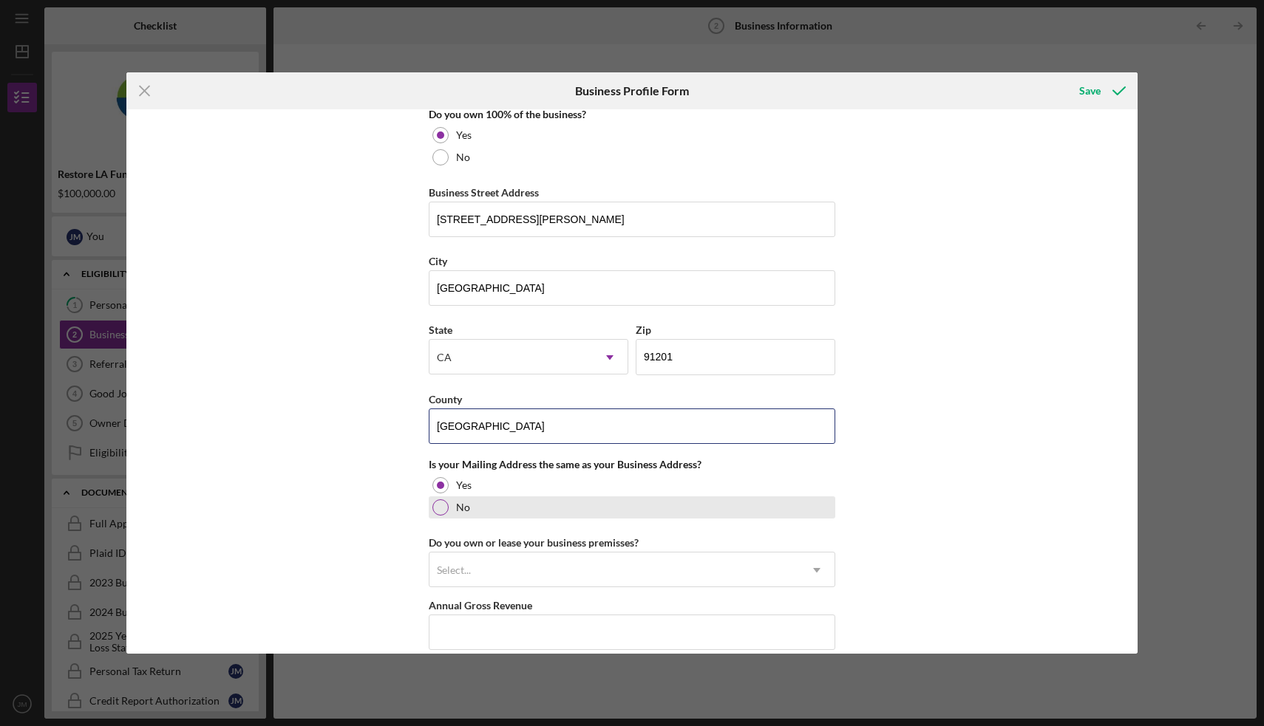
type input "[GEOGRAPHIC_DATA]"
click at [437, 512] on div at bounding box center [440, 508] width 16 height 16
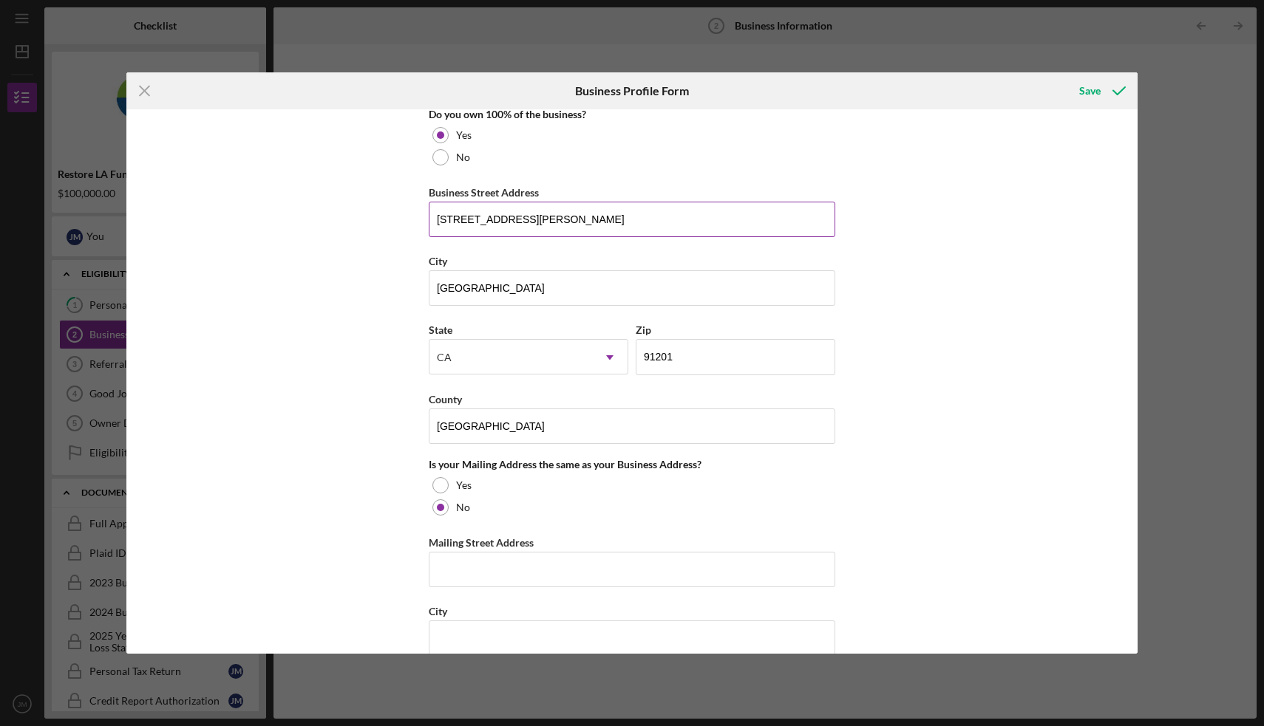
click at [502, 225] on input "[STREET_ADDRESS][PERSON_NAME]" at bounding box center [632, 219] width 406 height 35
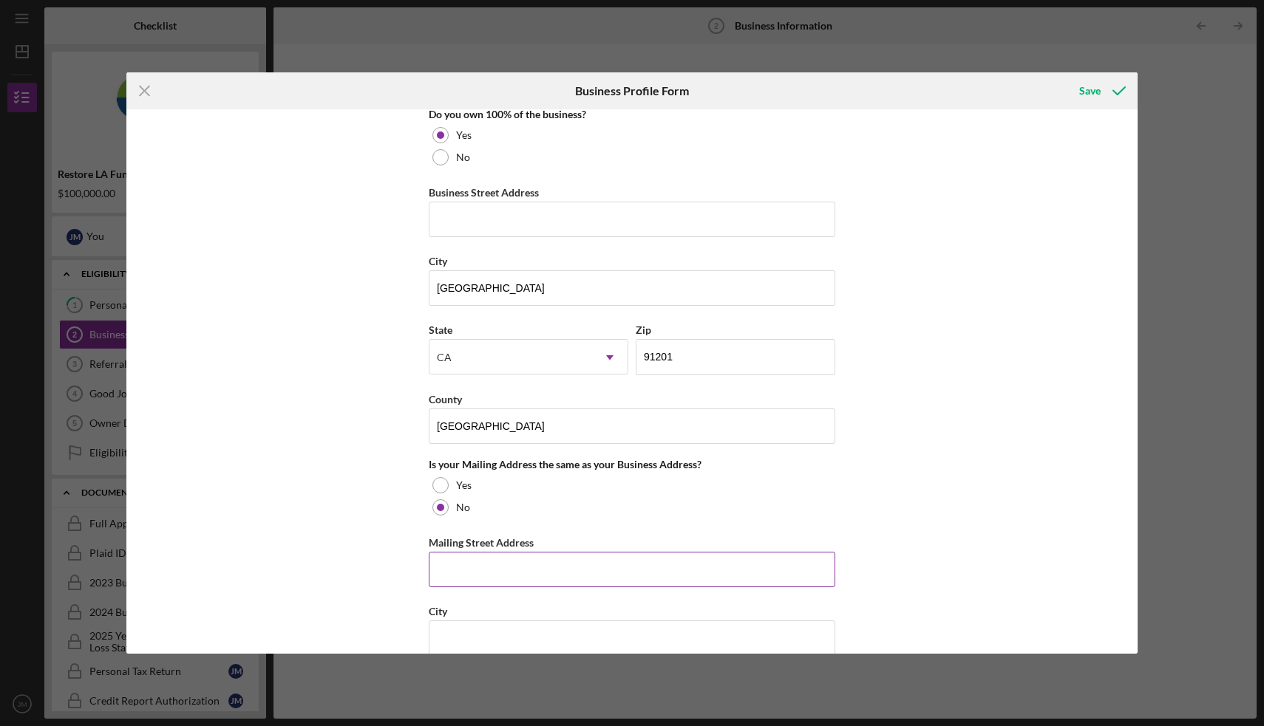
paste input "[STREET_ADDRESS][PERSON_NAME]"
type input "[STREET_ADDRESS][PERSON_NAME]"
click at [460, 283] on input "[GEOGRAPHIC_DATA]" at bounding box center [632, 287] width 406 height 35
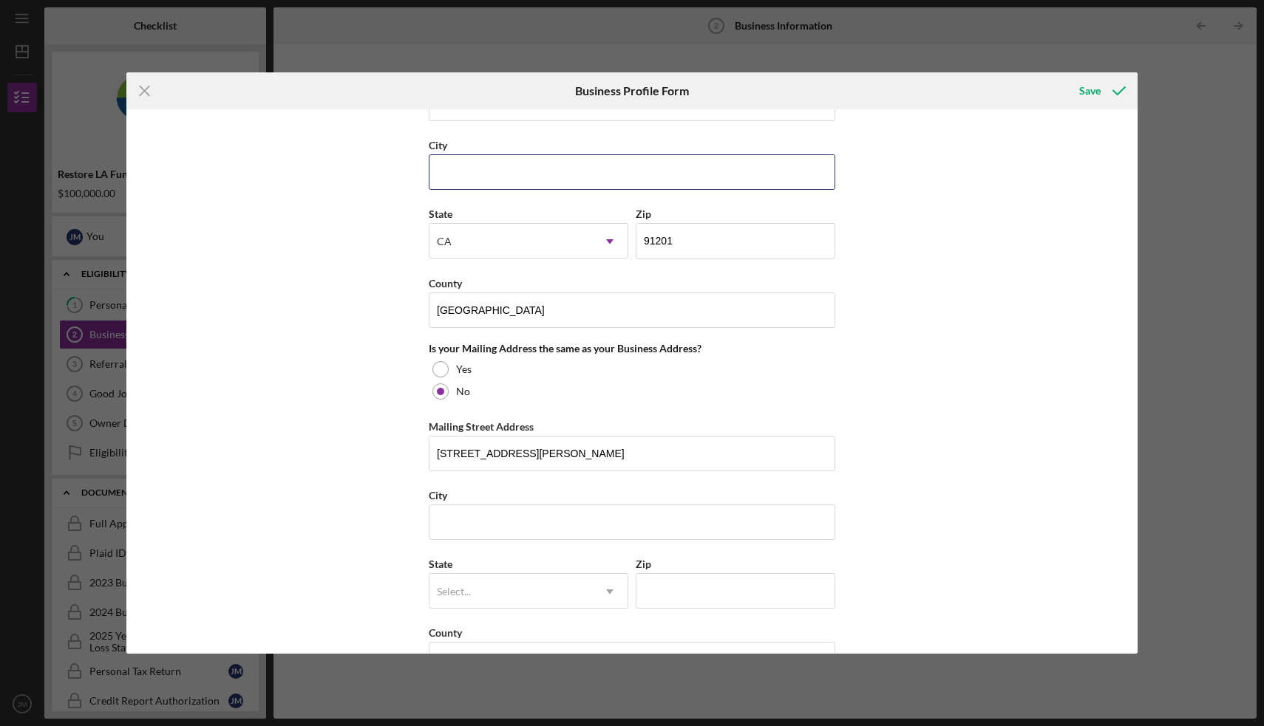
scroll to position [952, 0]
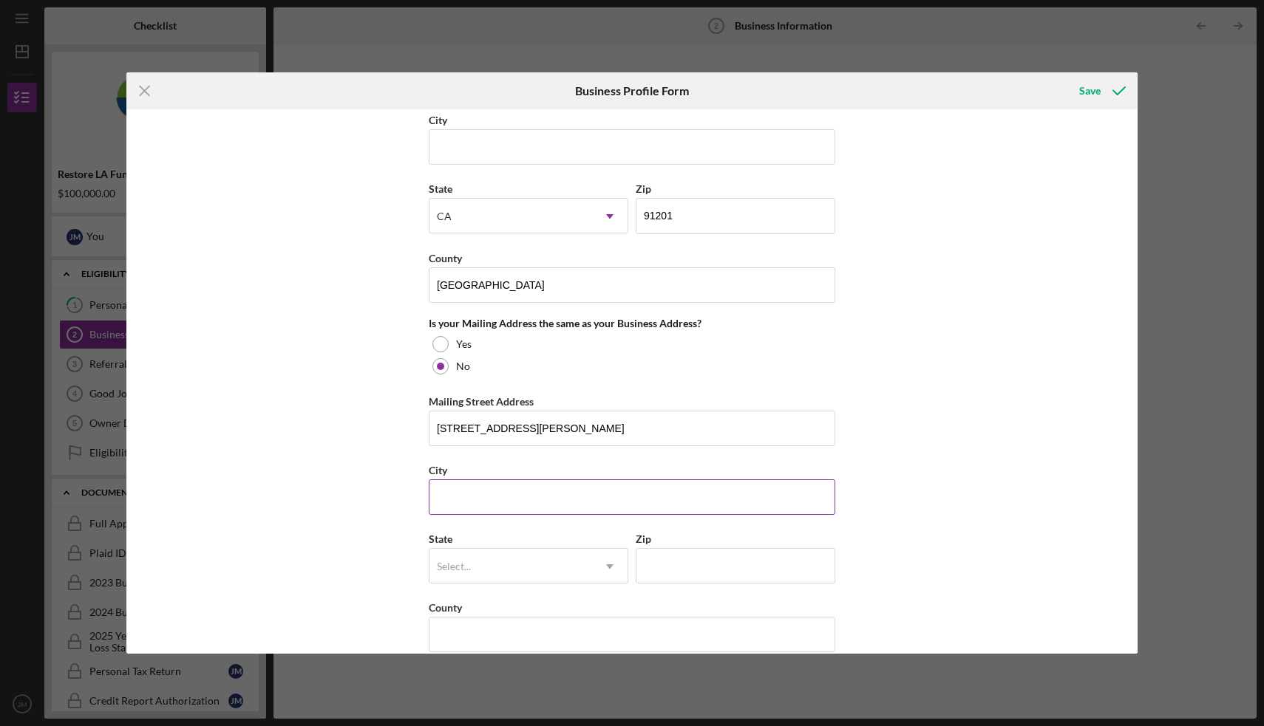
paste input "[GEOGRAPHIC_DATA]"
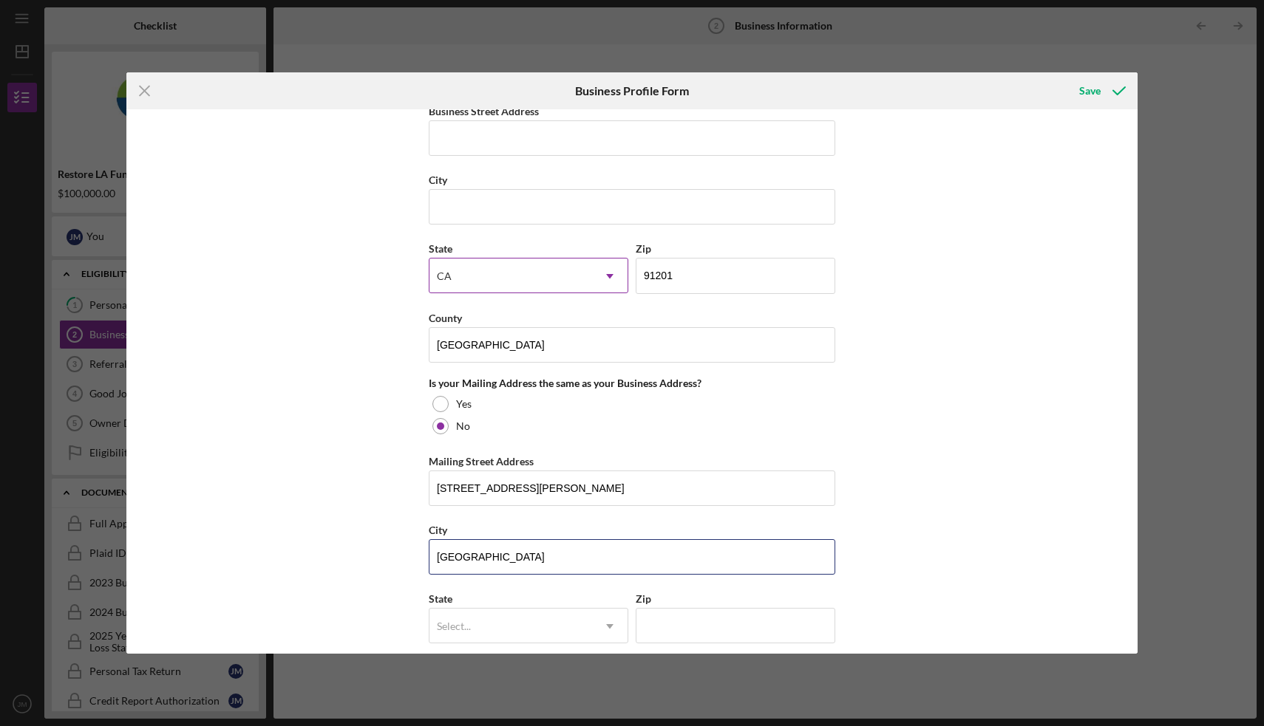
scroll to position [873, 0]
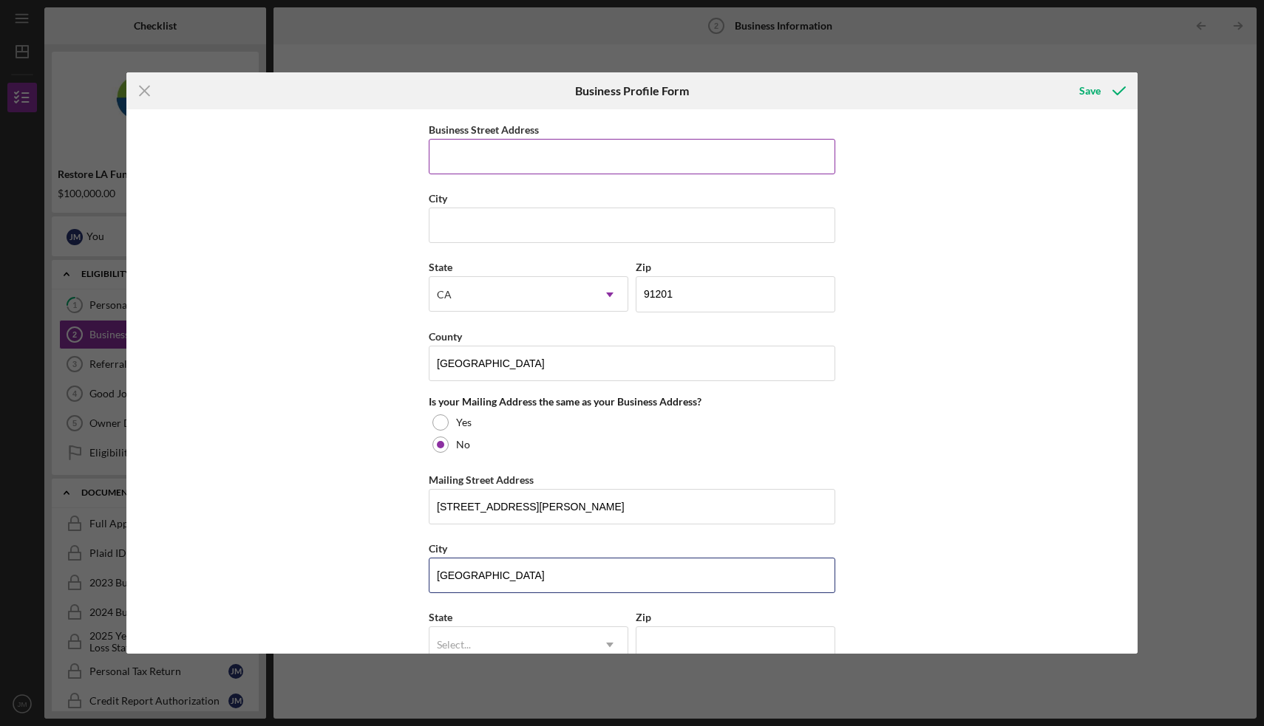
type input "[GEOGRAPHIC_DATA]"
click at [467, 160] on input "Business Street Address" at bounding box center [632, 156] width 406 height 35
type input "[STREET_ADDRESS][PERSON_NAME]"
type input "L"
type input "Glendael"
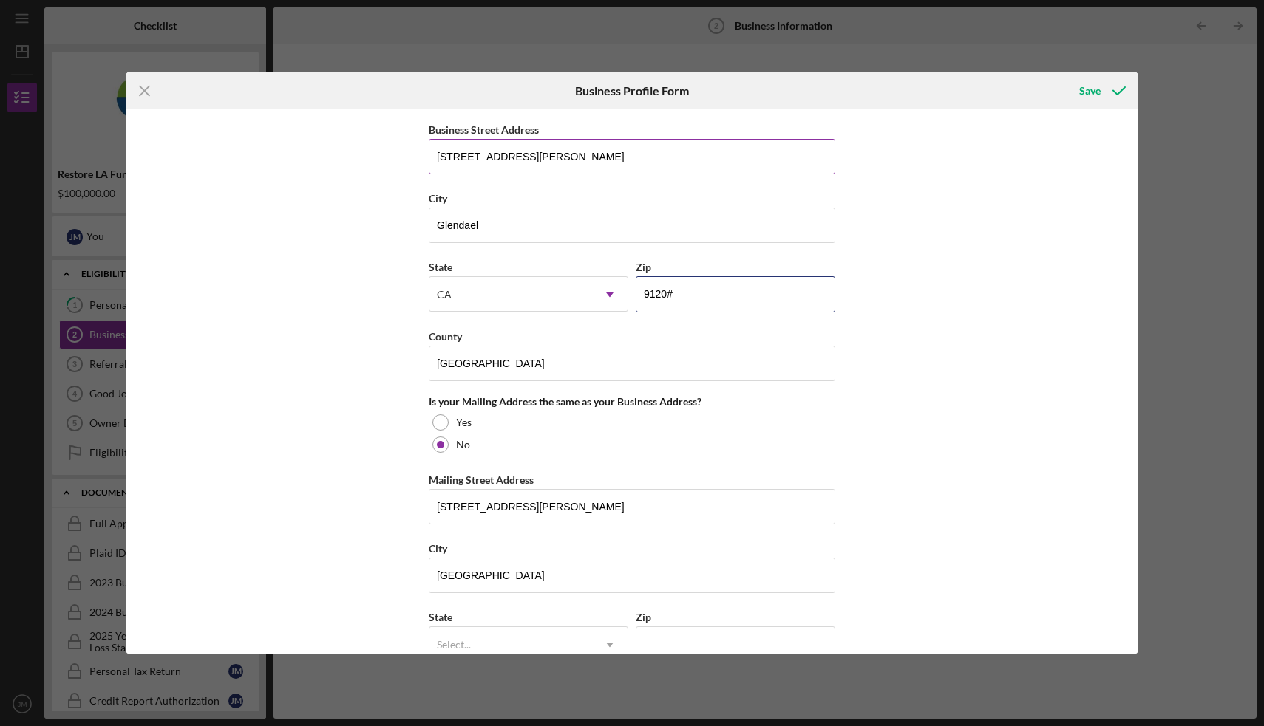
type input "91201"
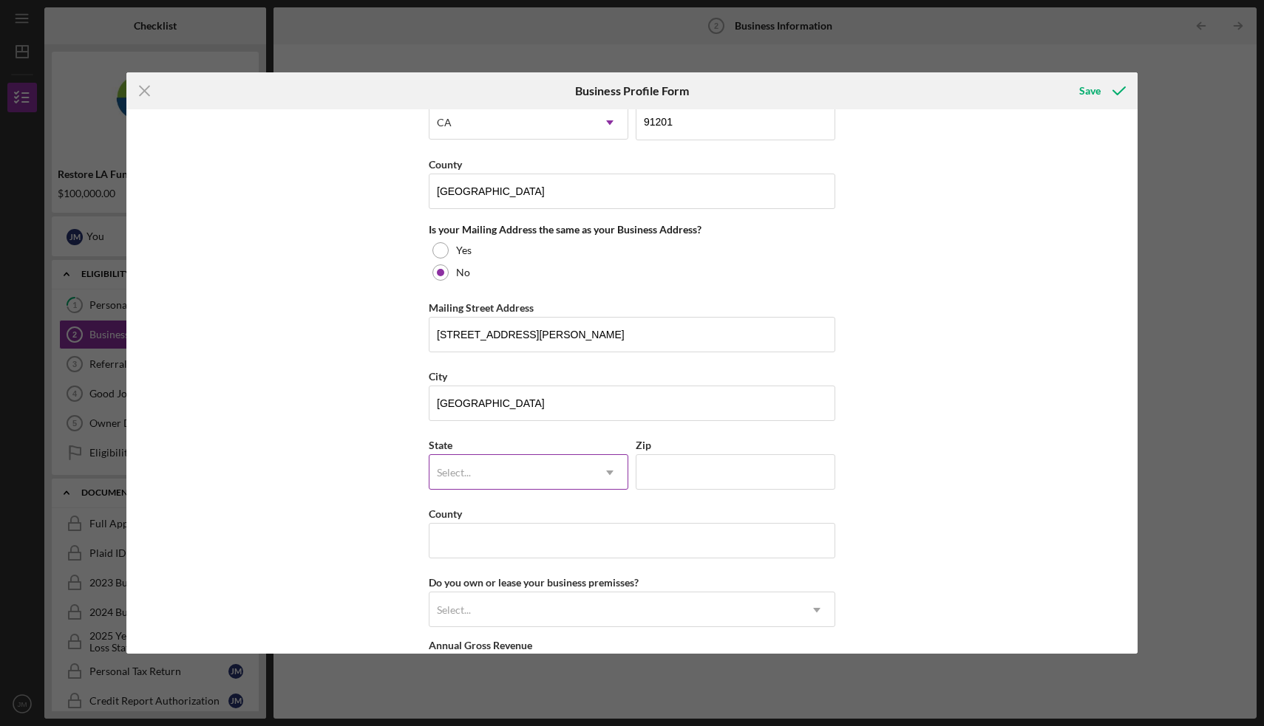
click at [496, 468] on div "Select..." at bounding box center [510, 473] width 163 height 34
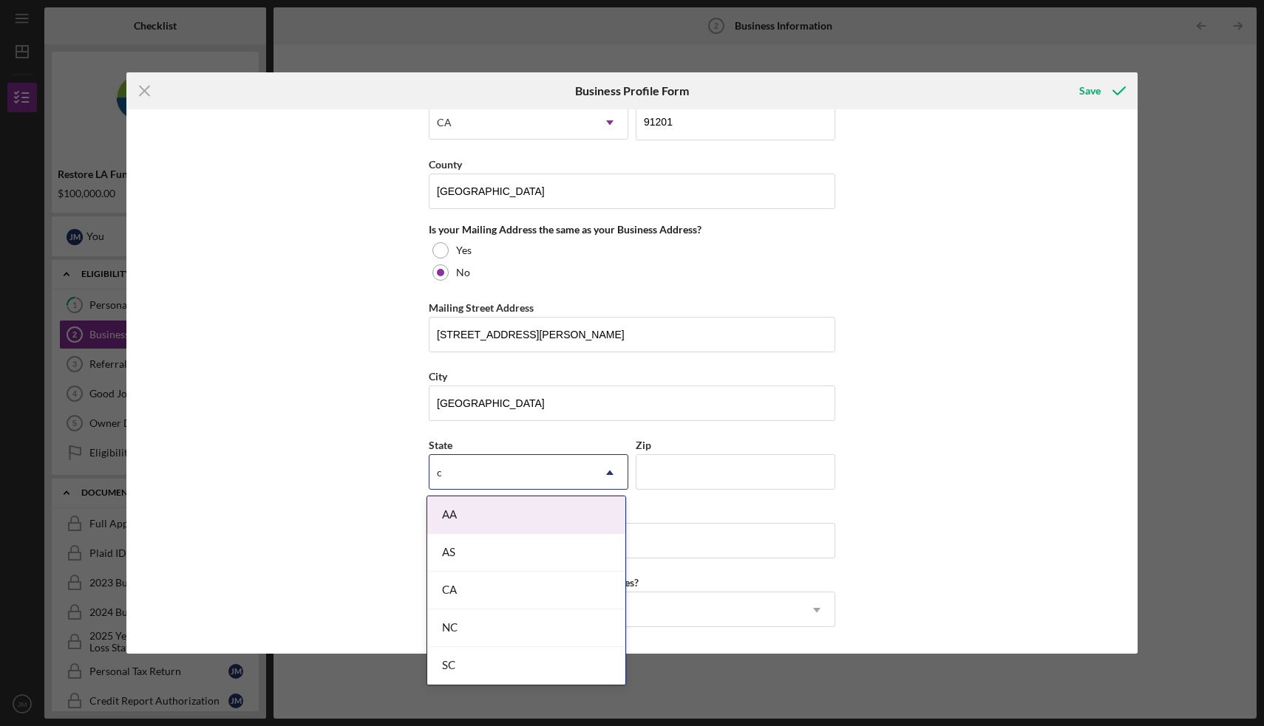
type input "ca"
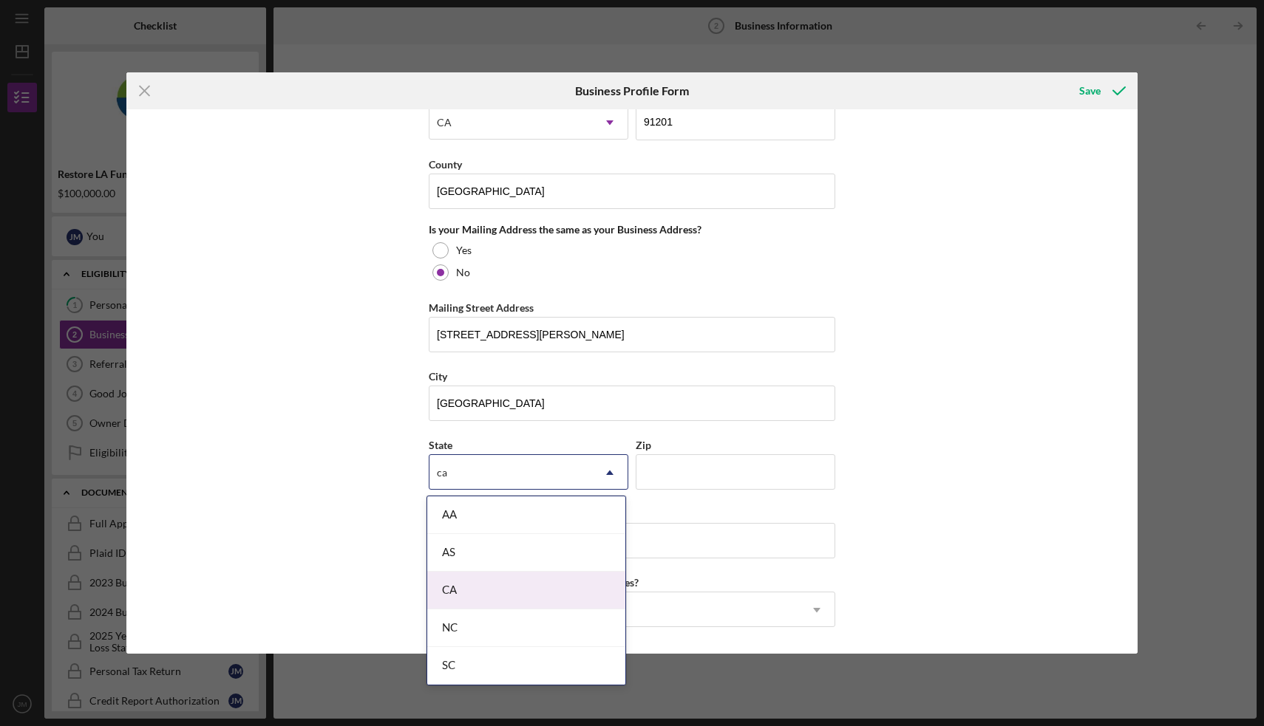
click at [491, 599] on div "CA" at bounding box center [526, 591] width 198 height 38
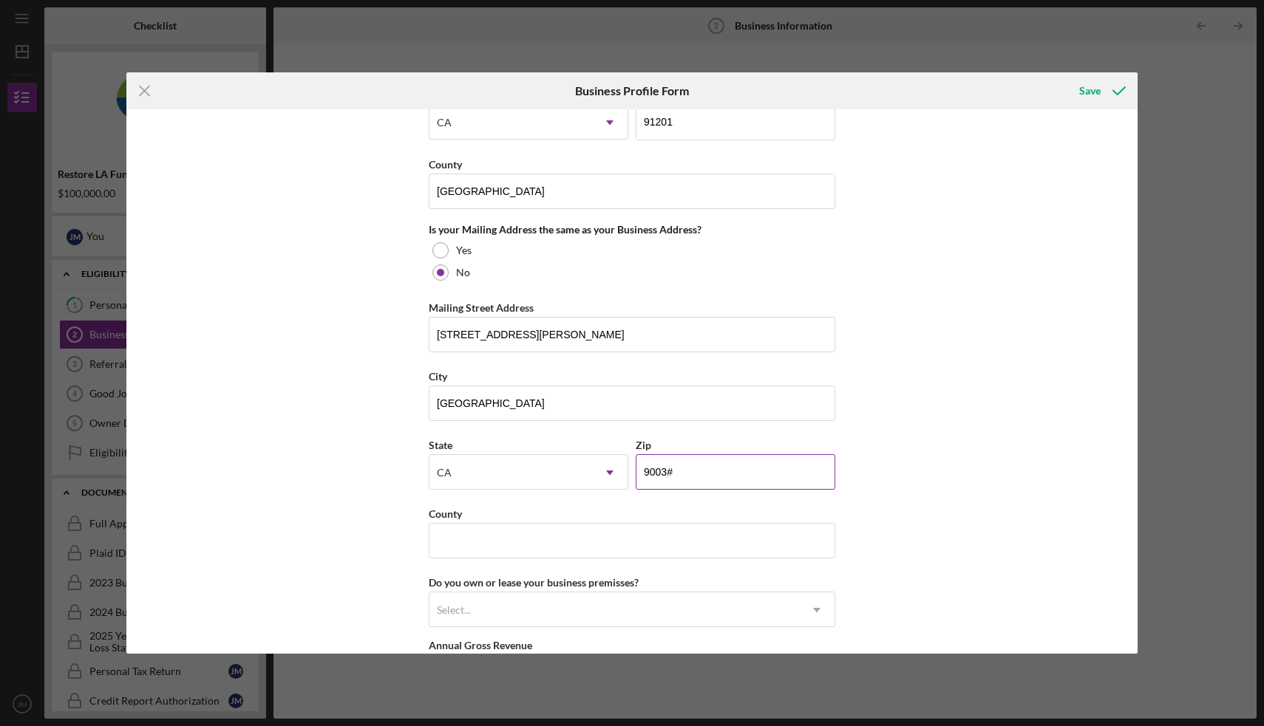
type input "90034"
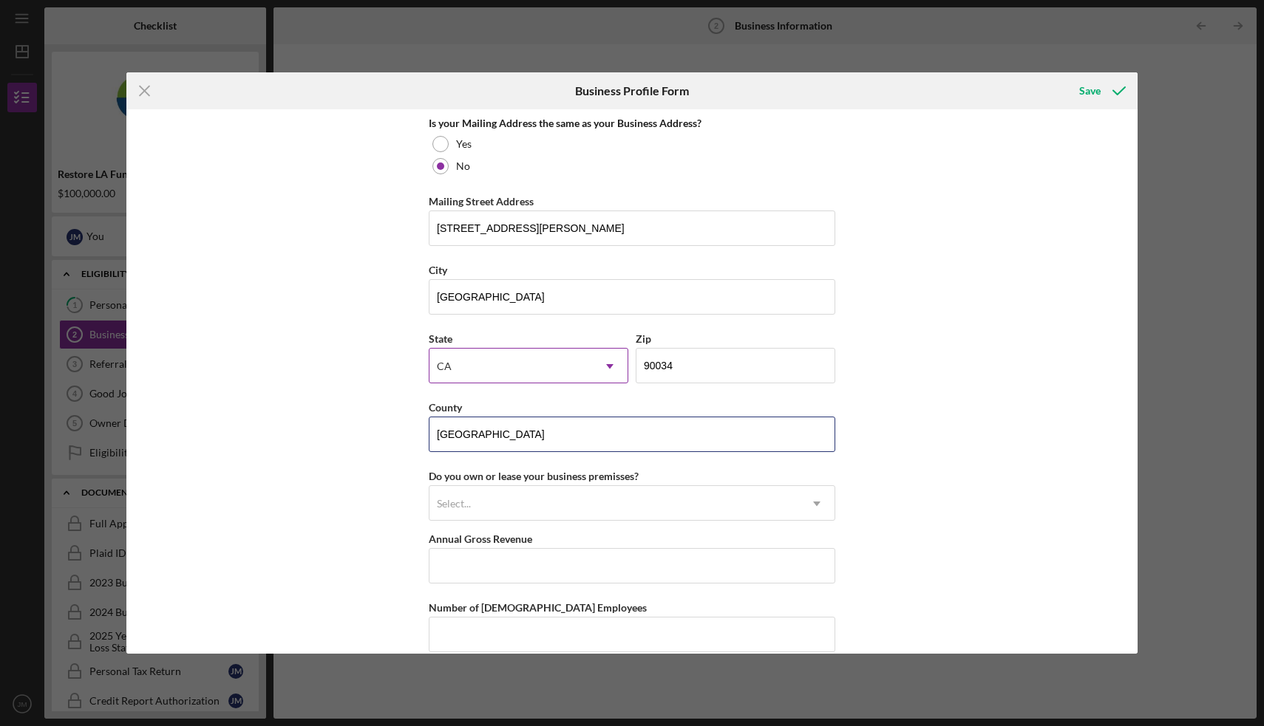
scroll to position [1196, 0]
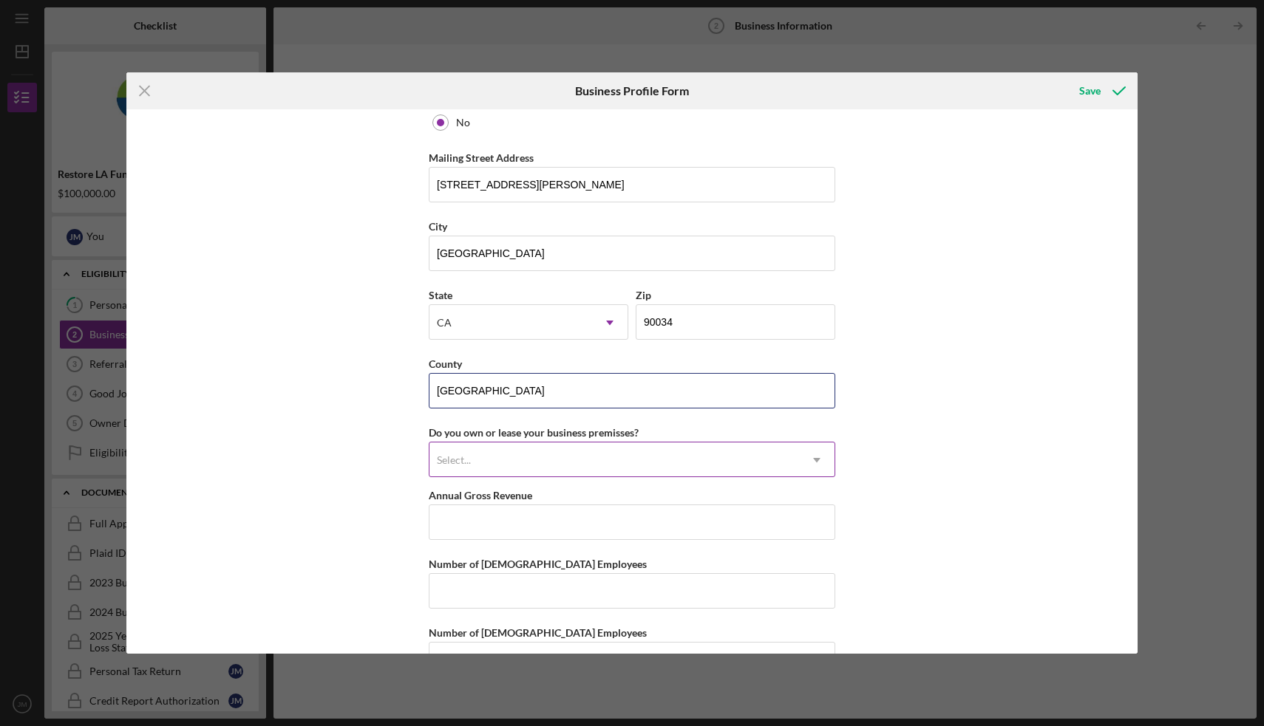
type input "[GEOGRAPHIC_DATA]"
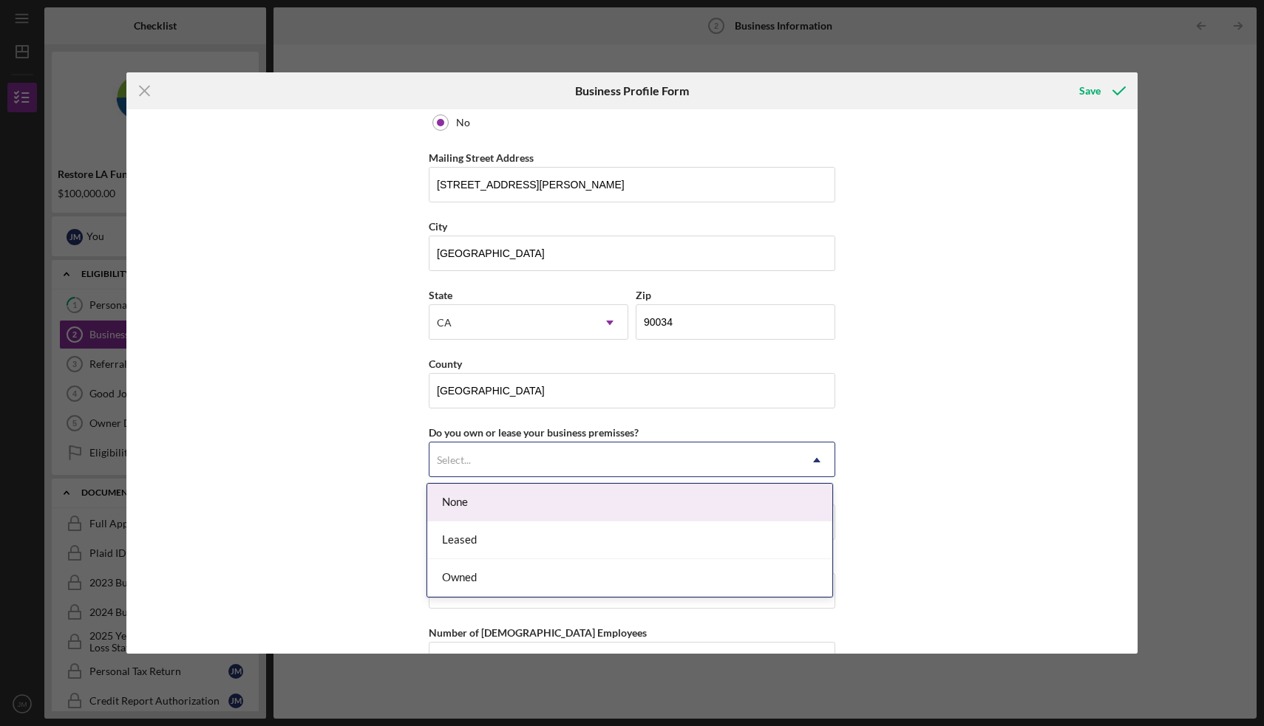
click at [553, 460] on div "Select..." at bounding box center [613, 460] width 369 height 34
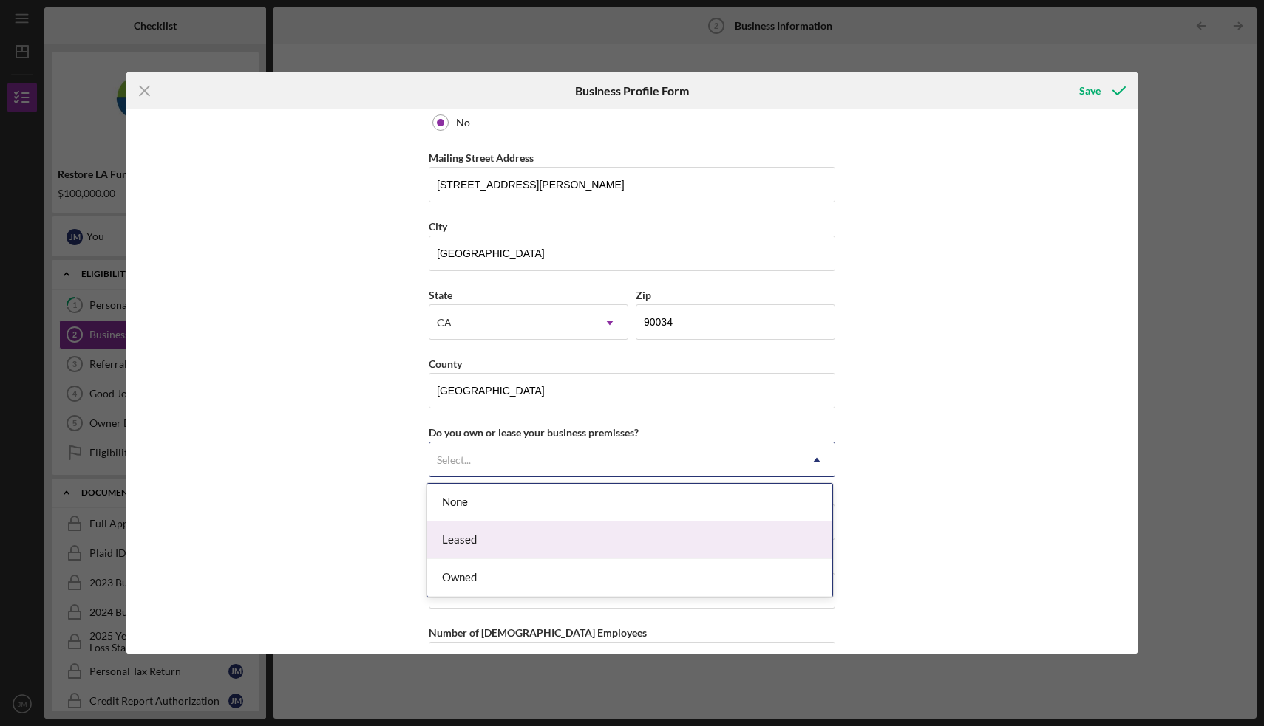
click at [513, 534] on div "Leased" at bounding box center [629, 541] width 405 height 38
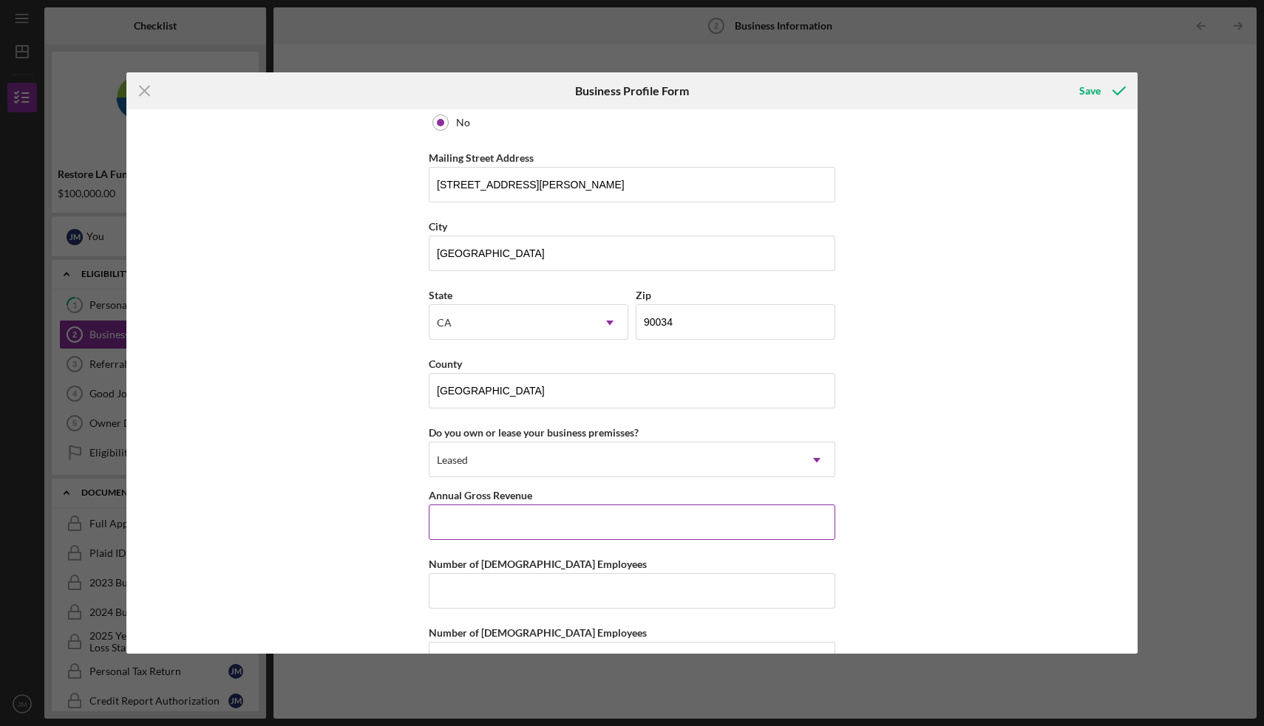
click at [469, 524] on input "Annual Gross Revenue" at bounding box center [632, 522] width 406 height 35
click at [408, 563] on div "Business Name [PERSON_NAME] Martial Arts LLC DBA Boxing RX Business Start Date …" at bounding box center [631, 381] width 1011 height 544
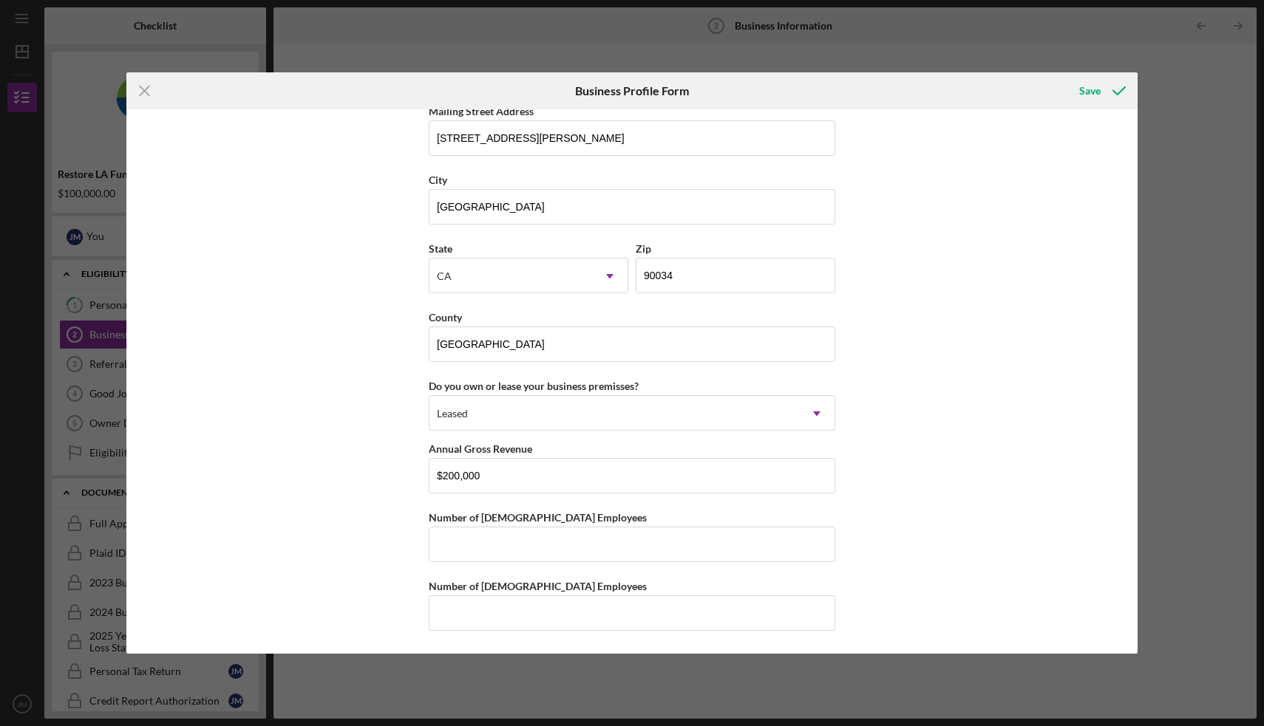
scroll to position [1242, 0]
drag, startPoint x: 487, startPoint y: 478, endPoint x: 447, endPoint y: 479, distance: 39.9
click at [447, 479] on input "$200,000" at bounding box center [632, 475] width 406 height 35
type input "$225,000"
click at [457, 539] on input "Number of [DEMOGRAPHIC_DATA] Employees" at bounding box center [632, 544] width 406 height 35
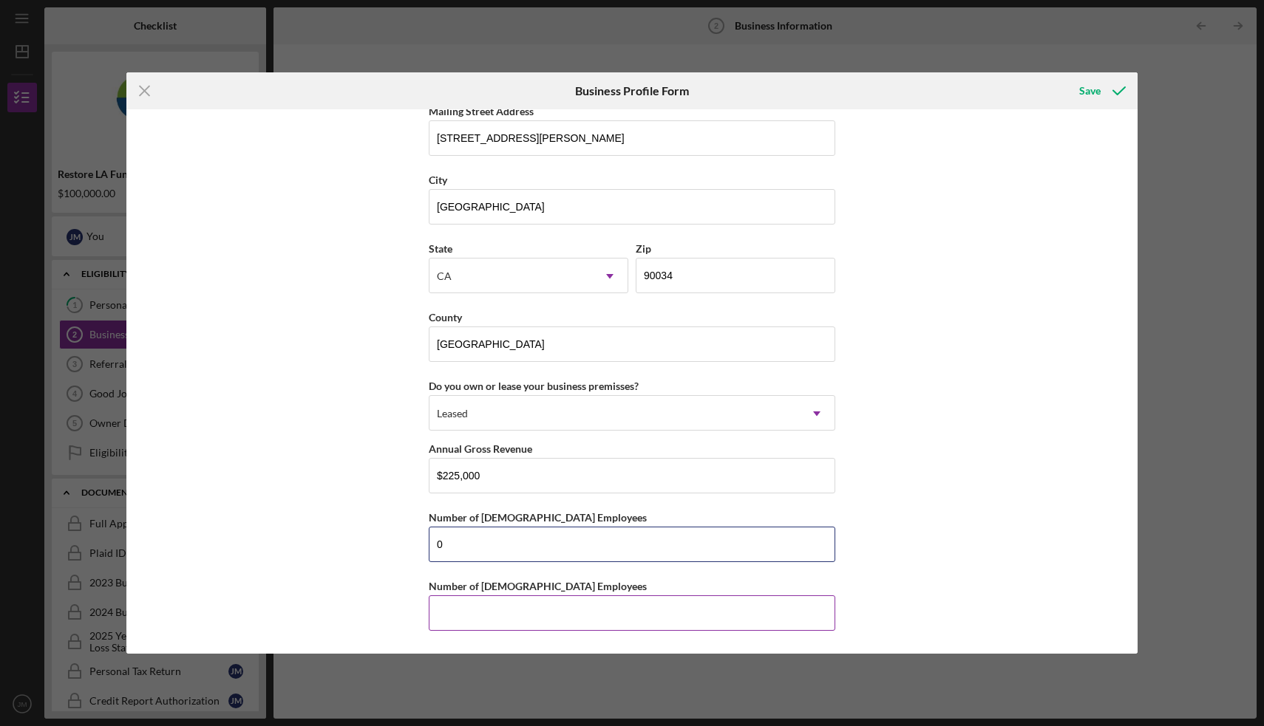
type input "0"
click at [450, 606] on input "Number of [DEMOGRAPHIC_DATA] Employees" at bounding box center [632, 613] width 406 height 35
type input "4"
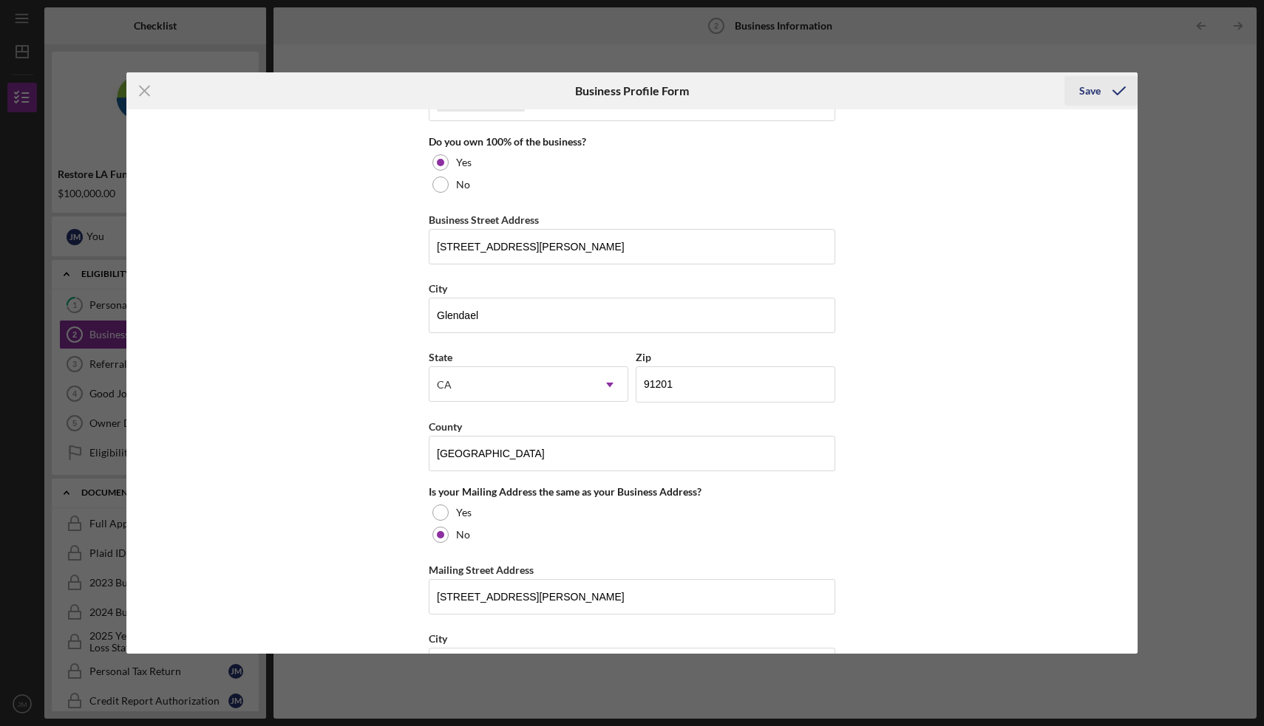
type input "3"
click at [1092, 84] on div "Save" at bounding box center [1089, 91] width 21 height 30
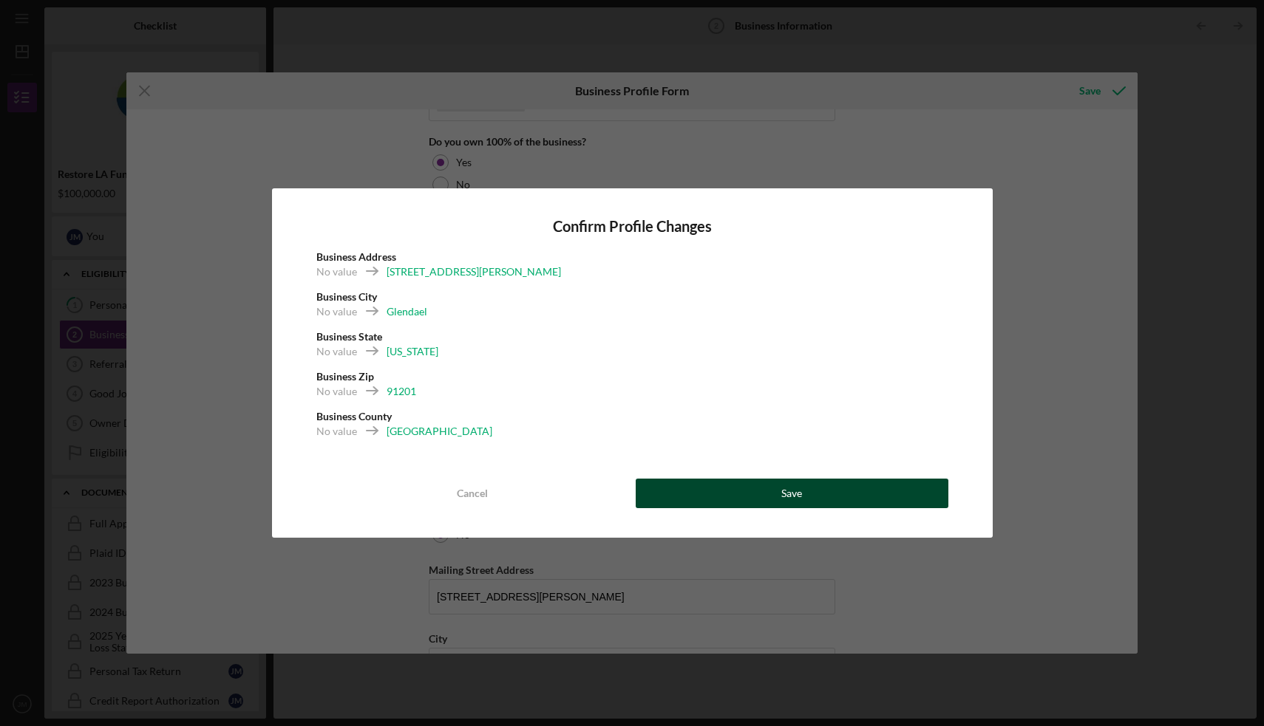
click at [742, 503] on button "Save" at bounding box center [792, 494] width 313 height 30
type input "Montier Martial Arts LLC"
type input "Boxing RX"
type input "[DATE]"
type input "[PHONE_NUMBER]"
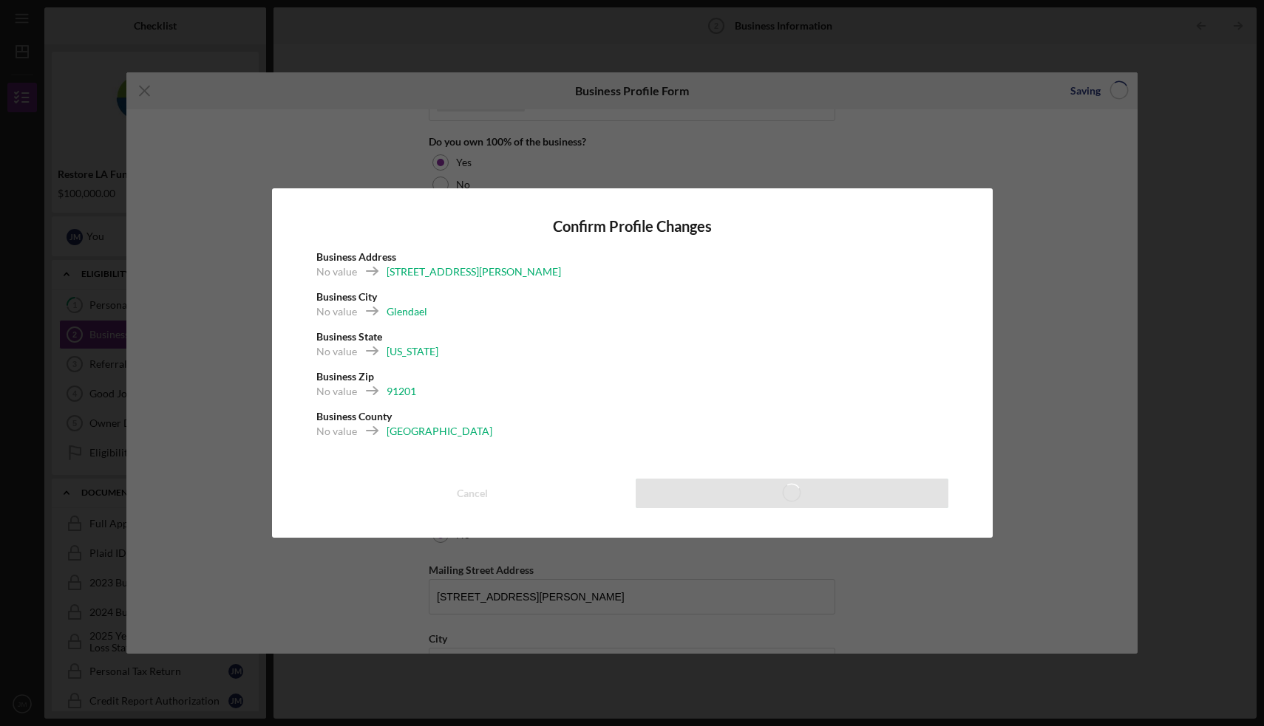
type input "[DOMAIN_NAME]"
type input "Sports Center"
type input "713940"
type input "[US_EMPLOYER_IDENTIFICATION_NUMBER]"
type input "[STREET_ADDRESS][PERSON_NAME]"
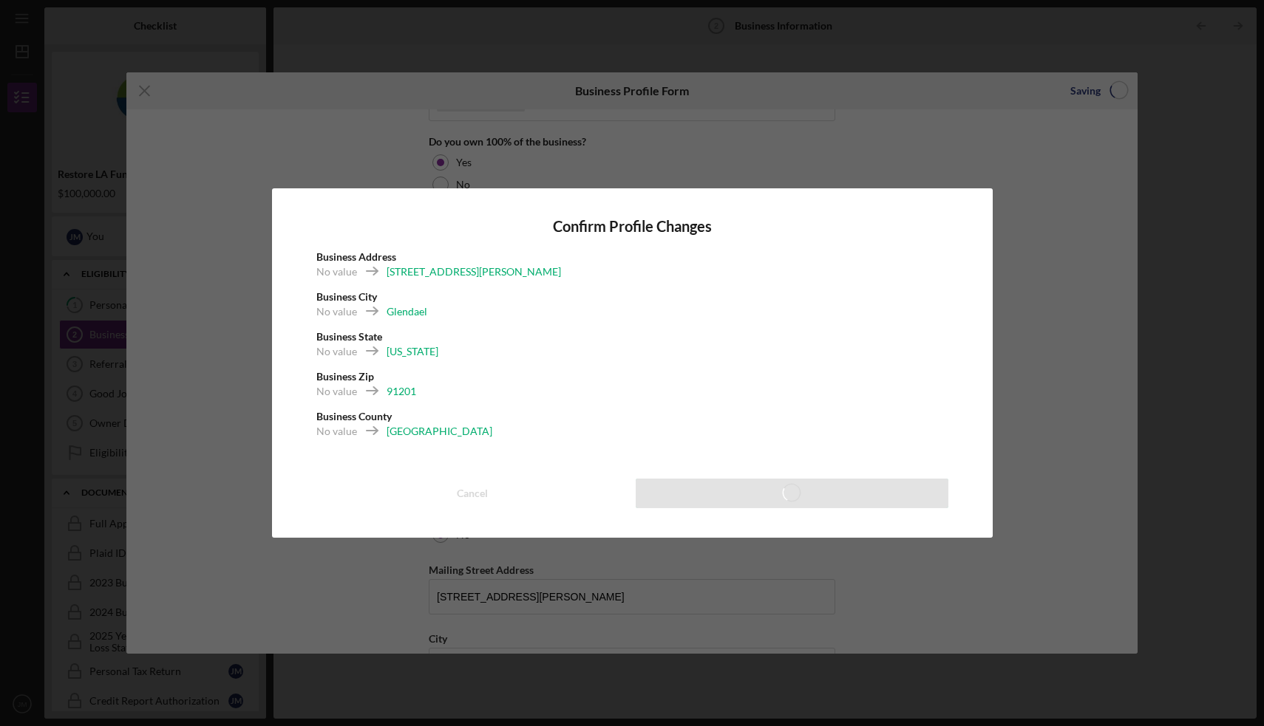
type input "Glendael"
type input "91201"
type input "[GEOGRAPHIC_DATA]"
type input "$225,000"
type input "0"
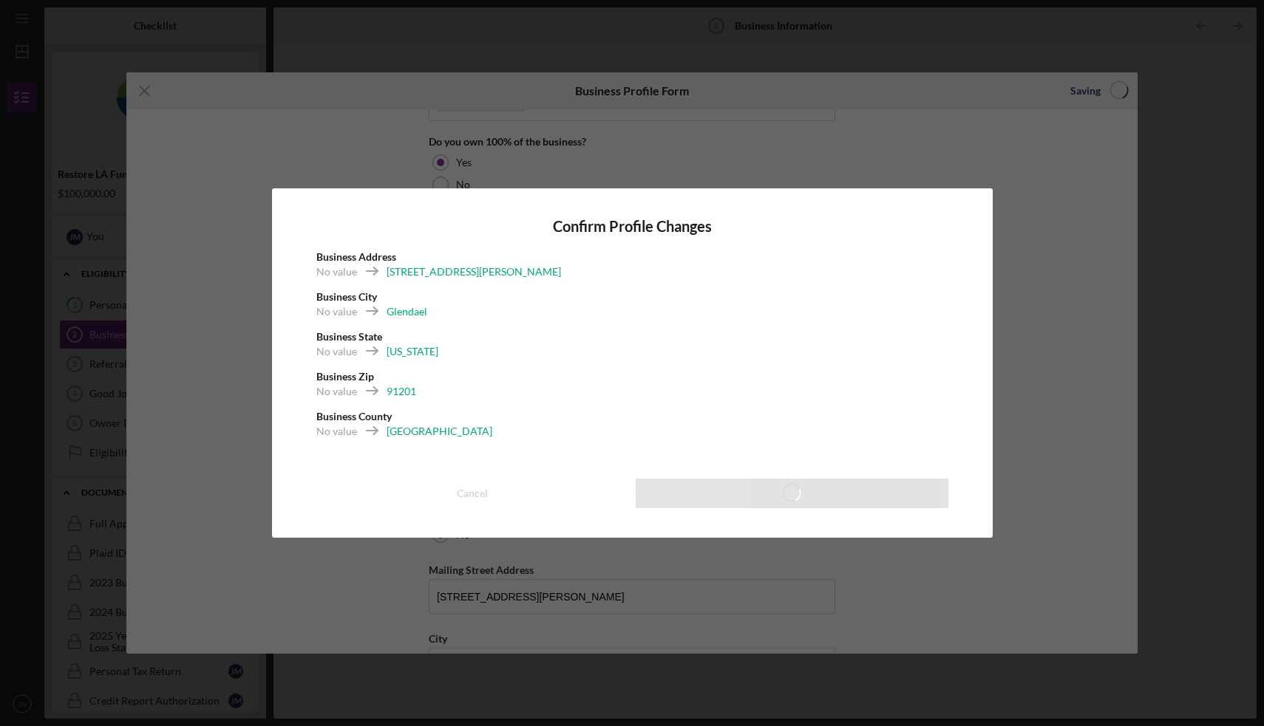
type input "3"
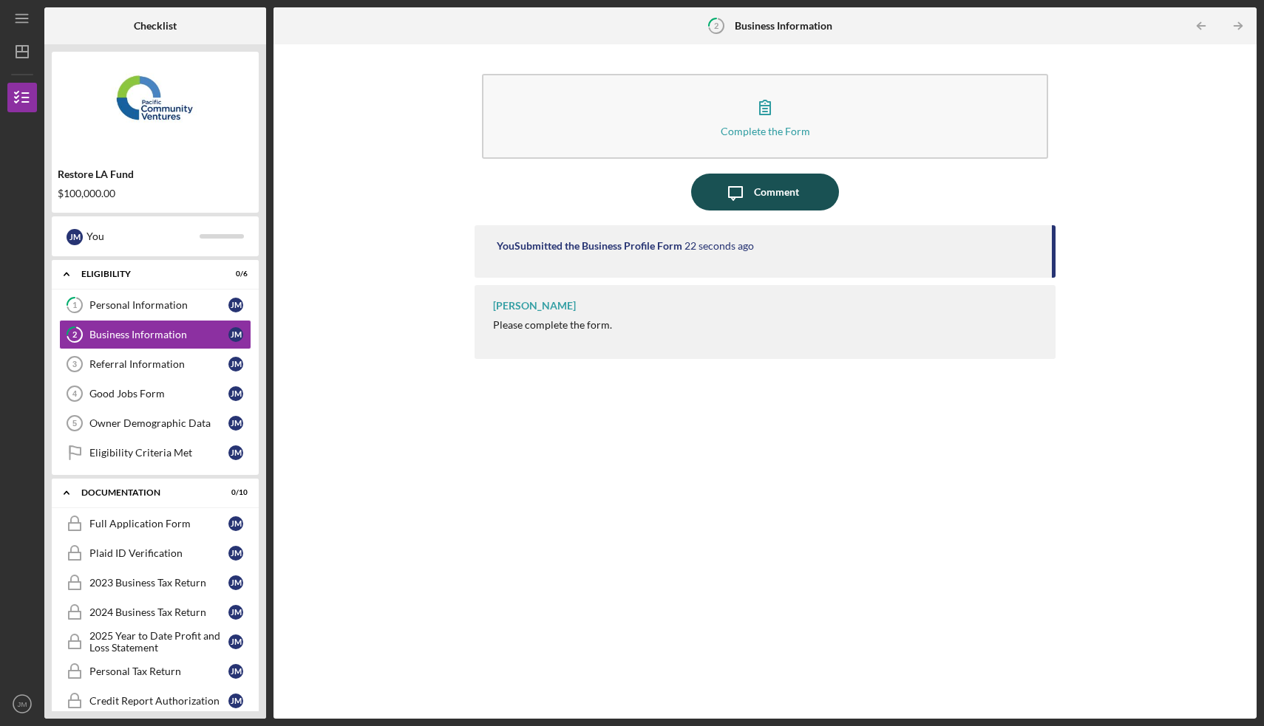
click at [767, 193] on div "Comment" at bounding box center [776, 192] width 45 height 37
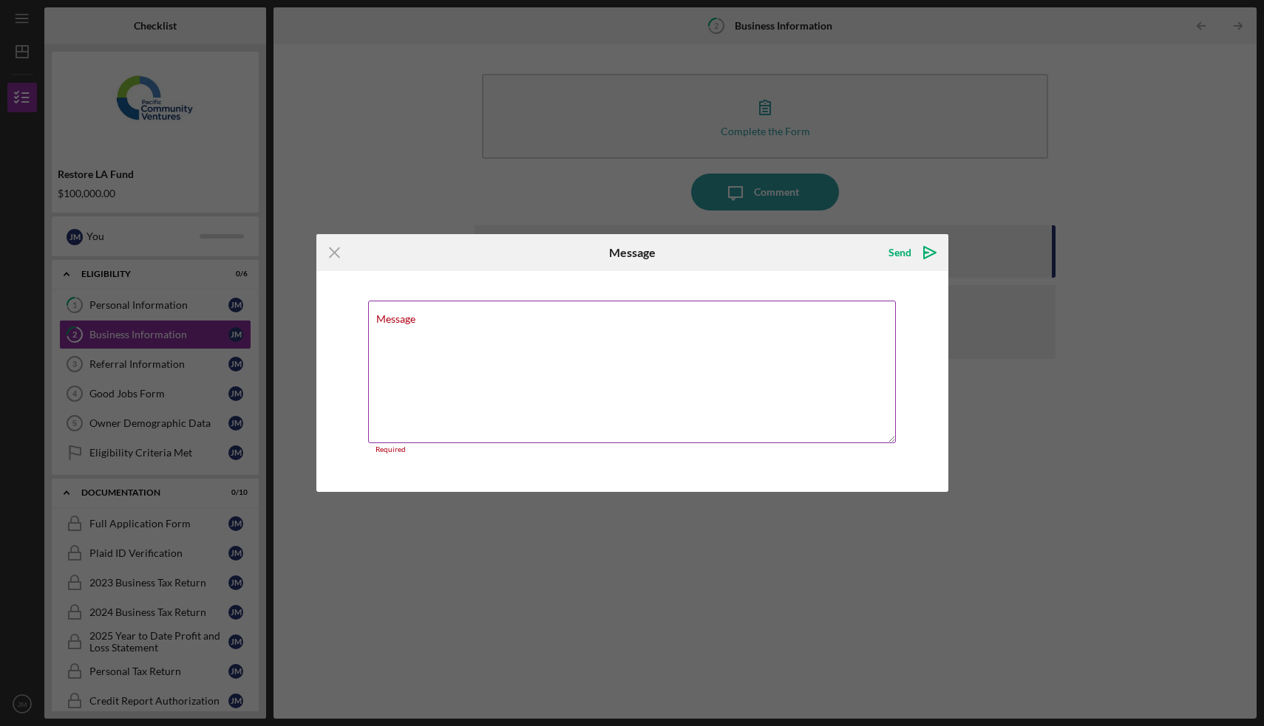
click at [604, 307] on div "Message Required" at bounding box center [632, 378] width 528 height 154
click at [595, 330] on textarea "Message" at bounding box center [632, 372] width 528 height 143
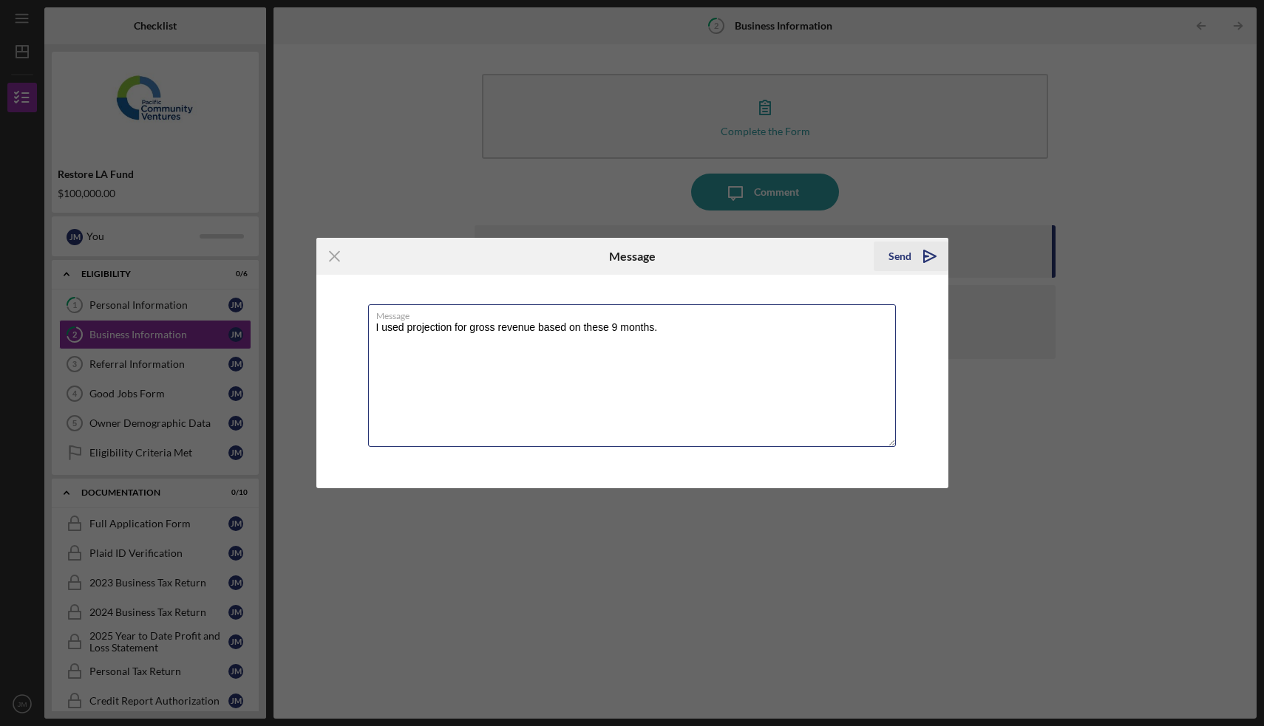
type textarea "I used projection for gross revenue based on these 9 months."
click at [905, 258] on div "Send" at bounding box center [899, 257] width 23 height 30
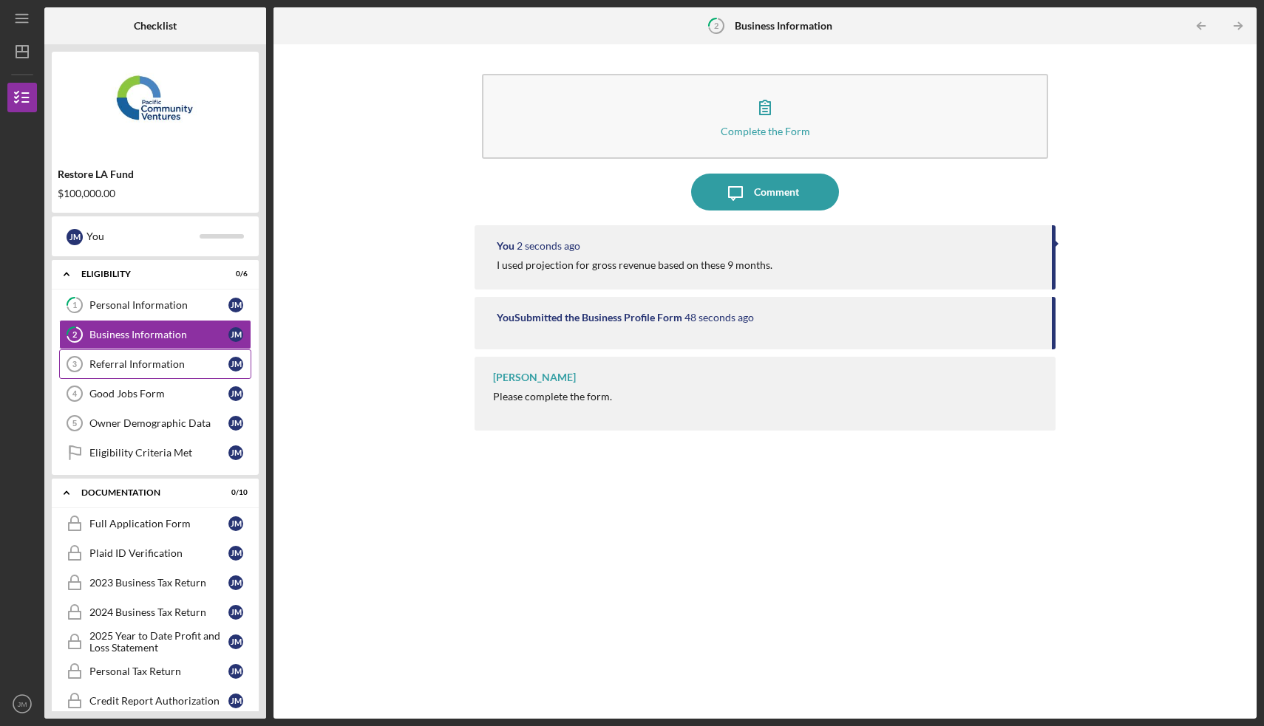
click at [161, 365] on div "Referral Information" at bounding box center [158, 364] width 139 height 12
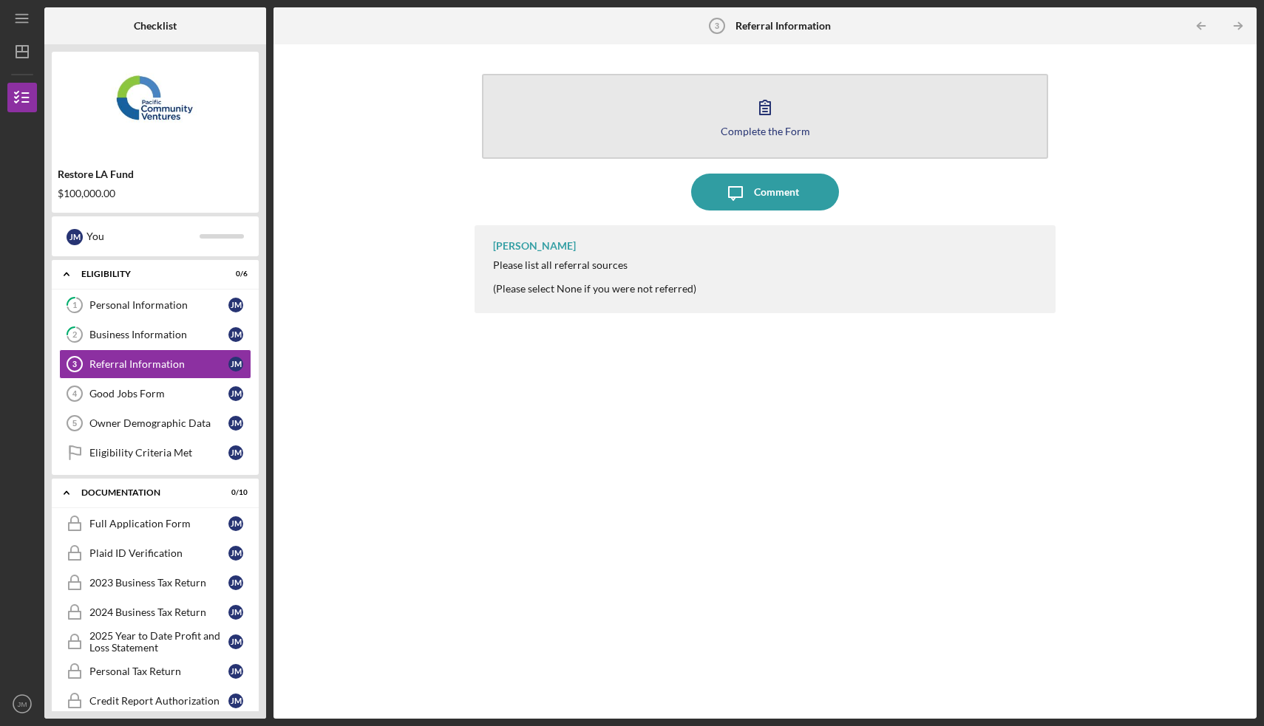
click at [770, 130] on div "Complete the Form" at bounding box center [765, 131] width 89 height 11
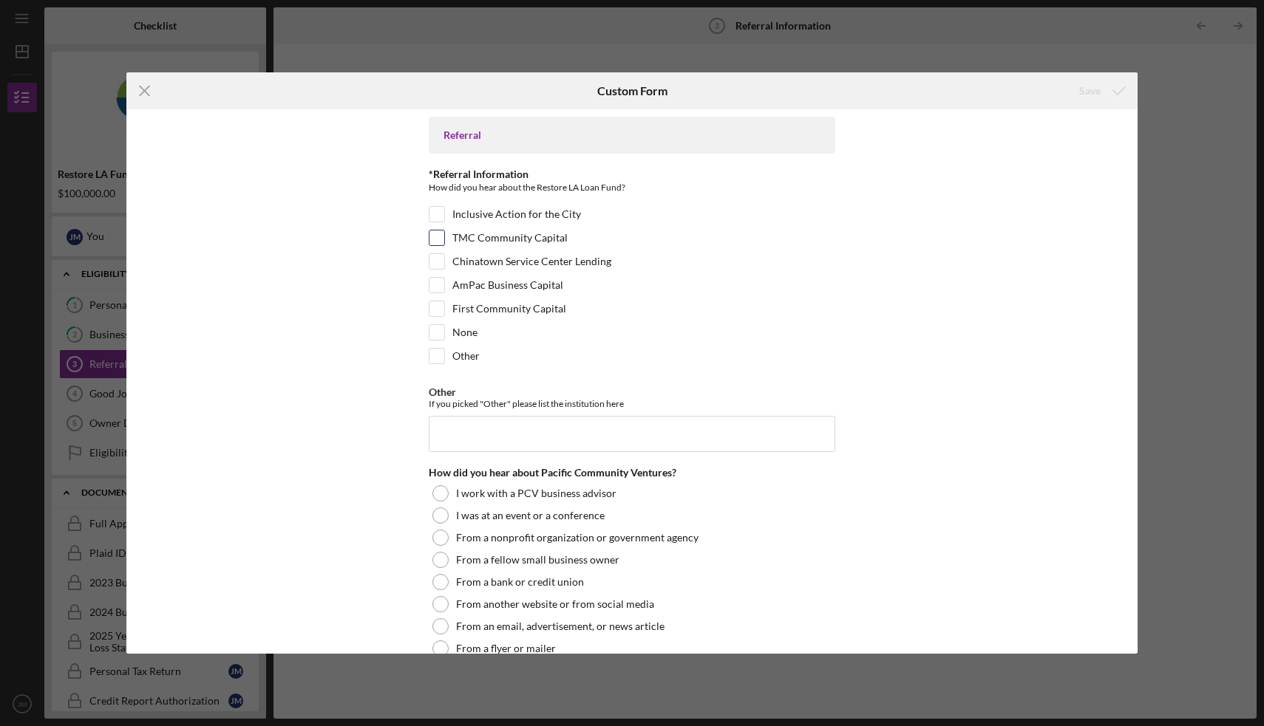
click at [440, 238] on input "TMC Community Capital" at bounding box center [436, 238] width 15 height 15
checkbox input "true"
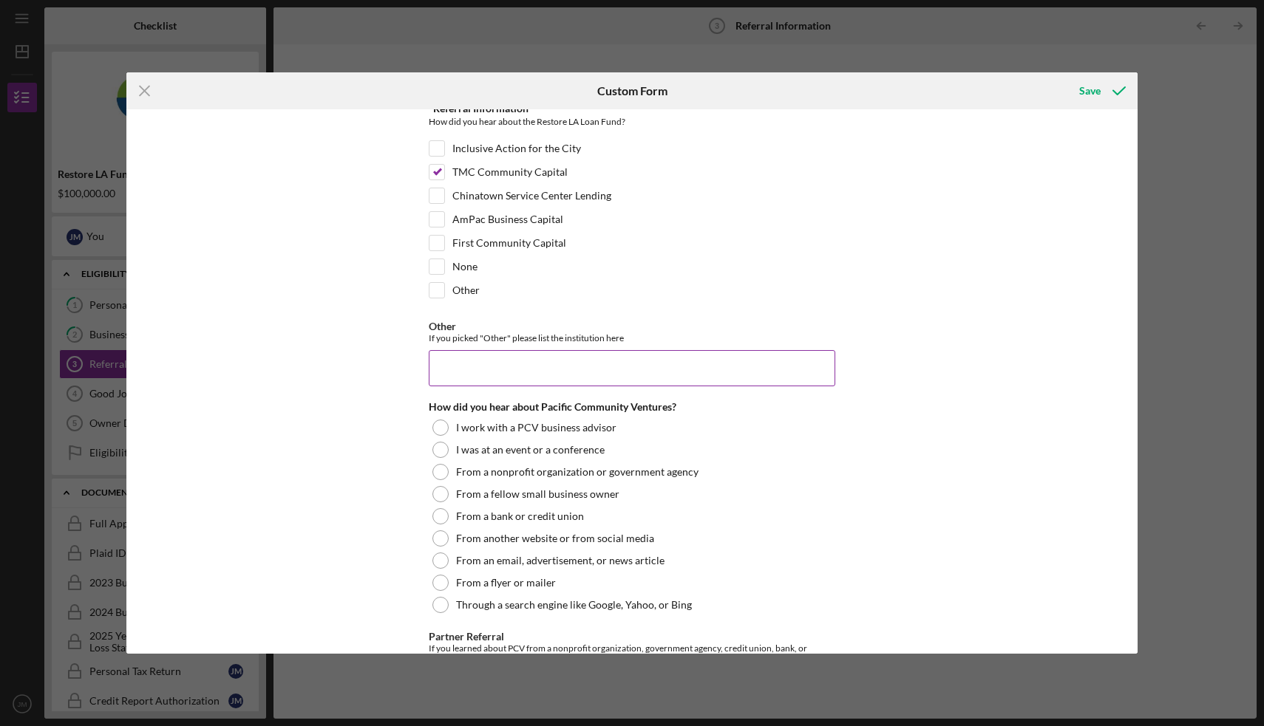
scroll to position [67, 0]
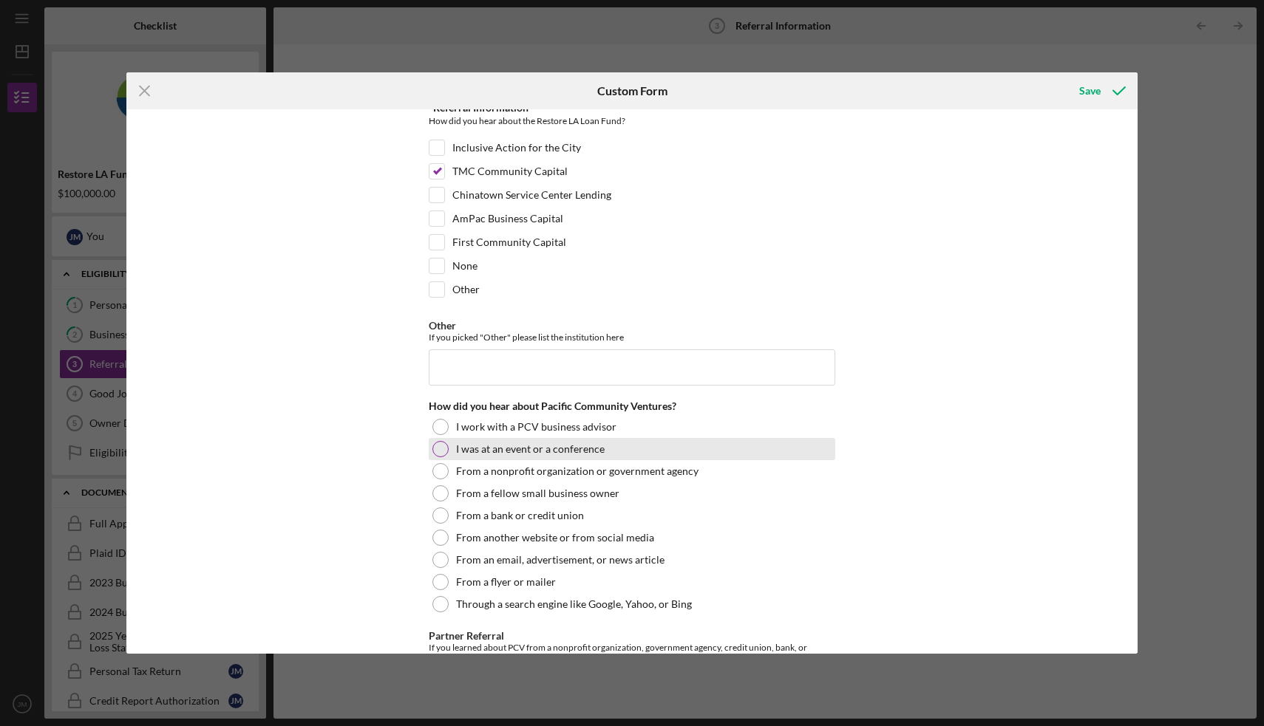
click at [442, 454] on div at bounding box center [440, 449] width 16 height 16
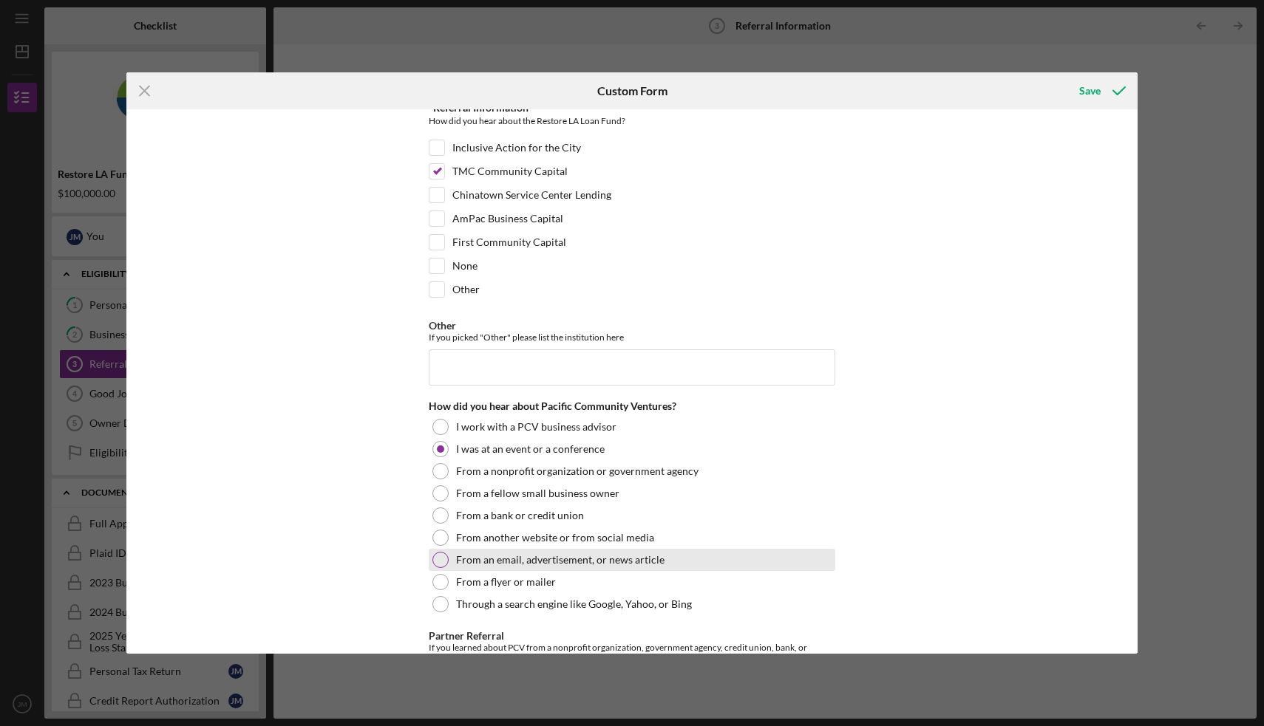
click at [444, 563] on div at bounding box center [440, 560] width 16 height 16
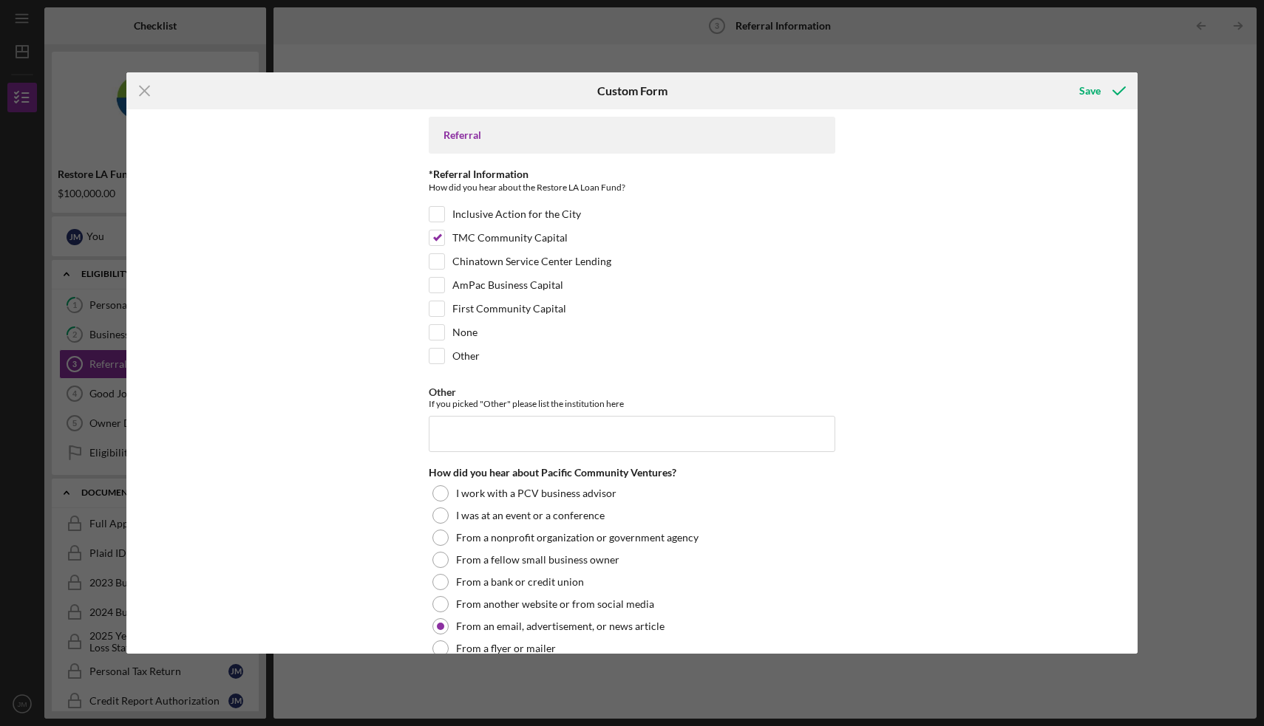
scroll to position [0, 0]
click at [1100, 92] on icon "submit" at bounding box center [1118, 90] width 37 height 37
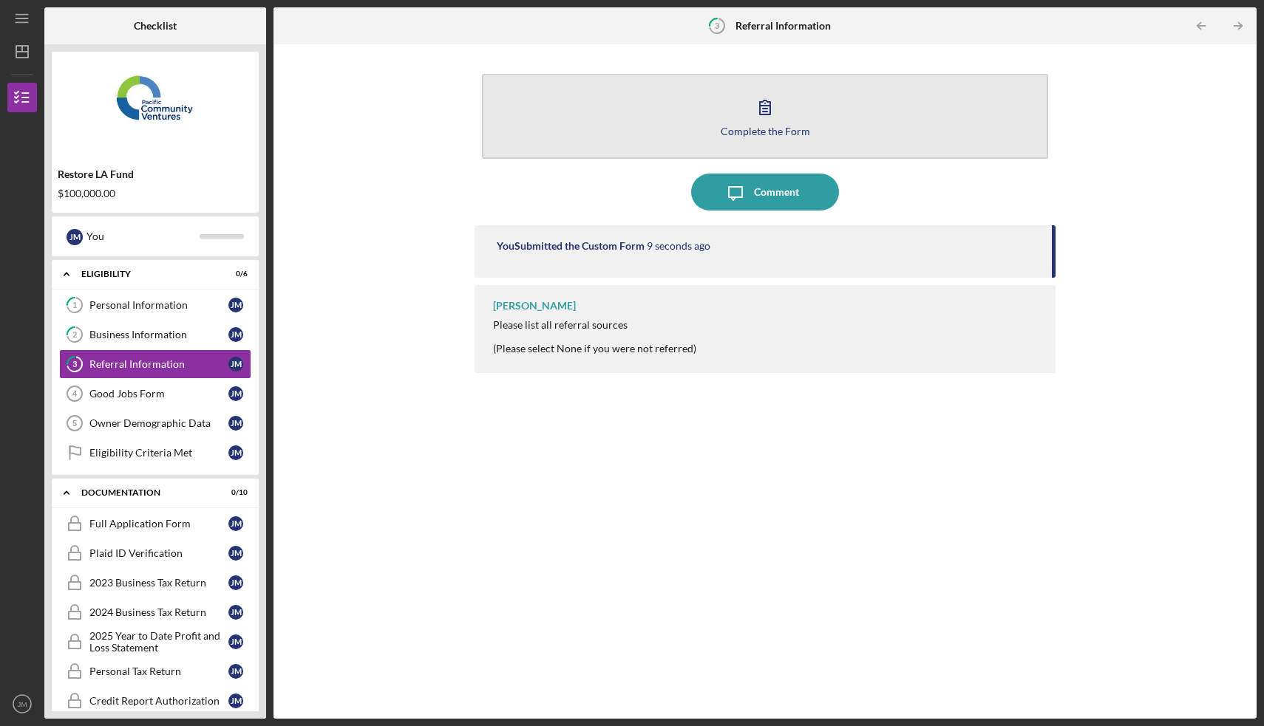
click at [769, 121] on icon "button" at bounding box center [764, 107] width 37 height 37
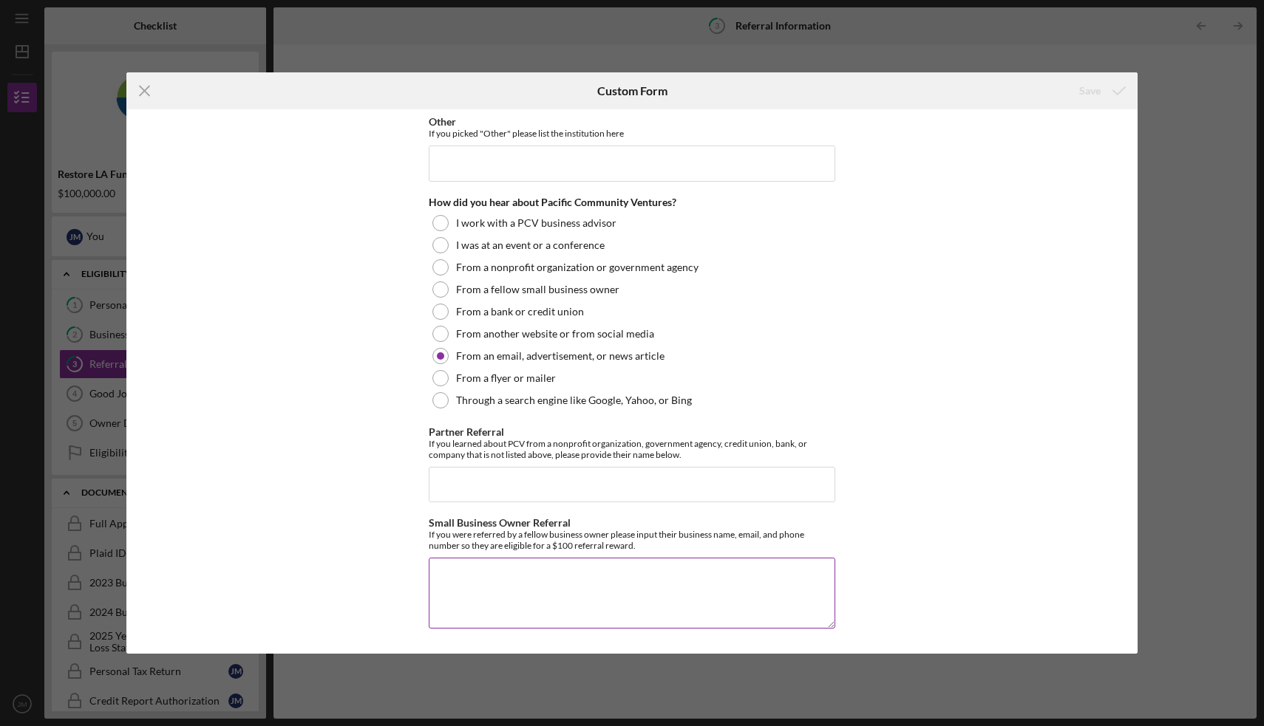
scroll to position [270, 0]
click at [621, 570] on textarea "Small Business Owner Referral" at bounding box center [632, 594] width 406 height 71
type textarea "[PERSON_NAME]"
click at [149, 93] on icon "Icon/Menu Close" at bounding box center [144, 90] width 37 height 37
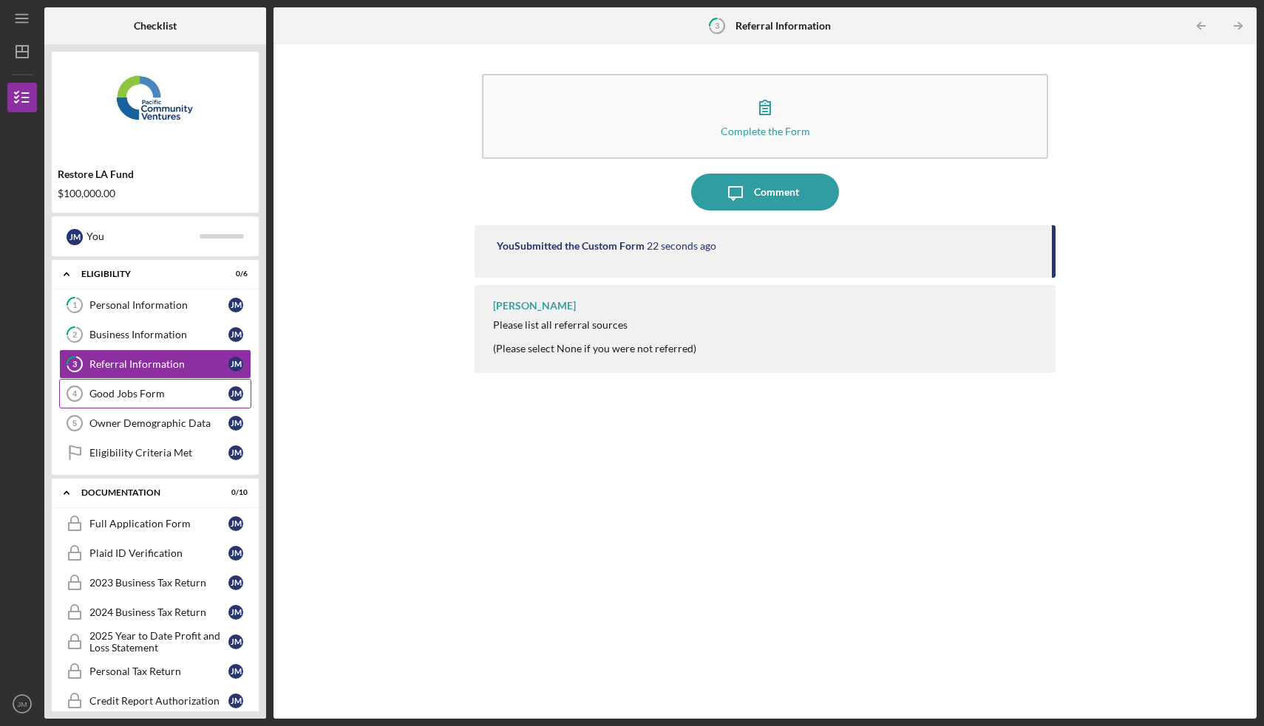
click at [157, 392] on div "Good Jobs Form" at bounding box center [158, 394] width 139 height 12
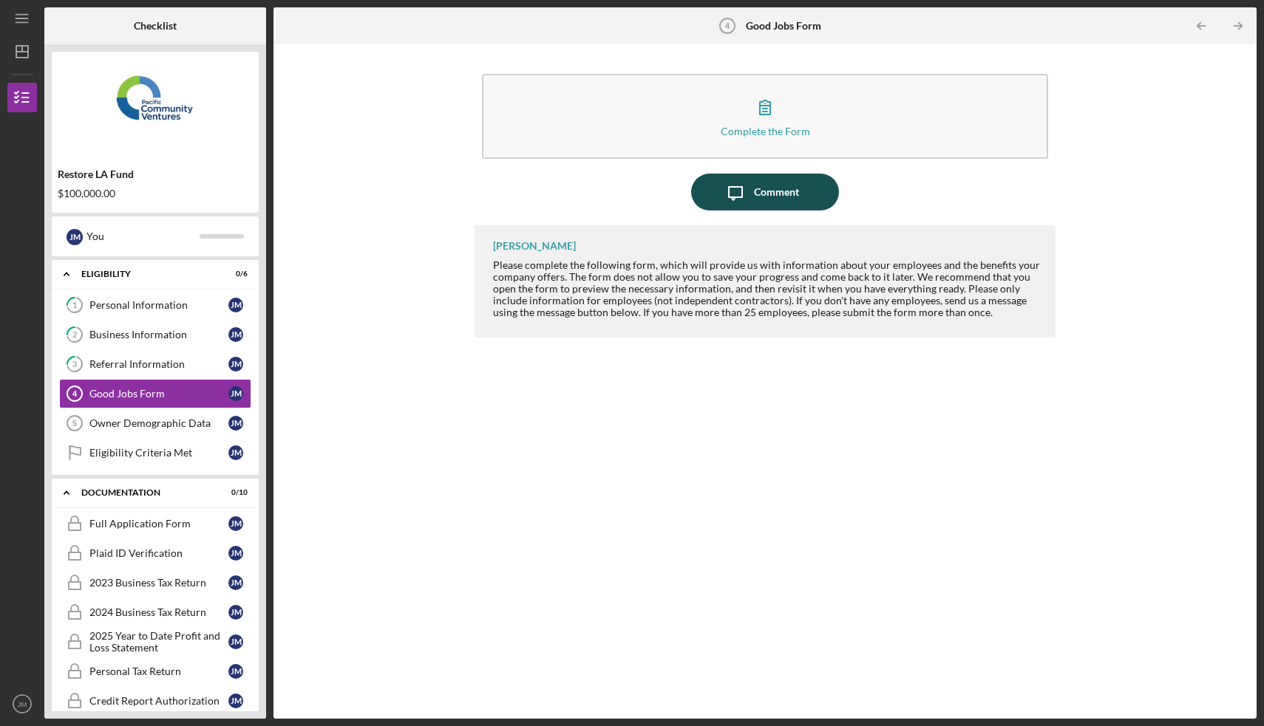
click at [761, 194] on div "Comment" at bounding box center [776, 192] width 45 height 37
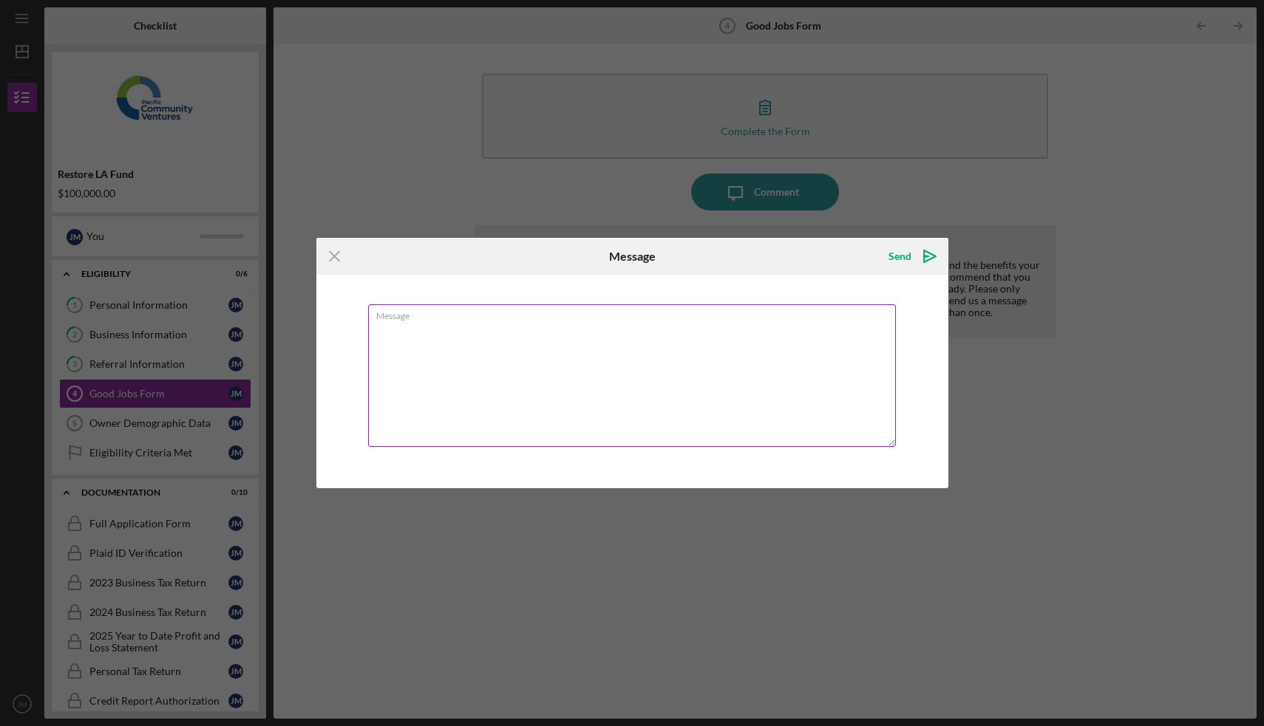
click at [655, 327] on textarea "Message" at bounding box center [632, 375] width 528 height 143
type textarea "No employees. Only IC"
click at [894, 257] on div "Send" at bounding box center [899, 257] width 23 height 30
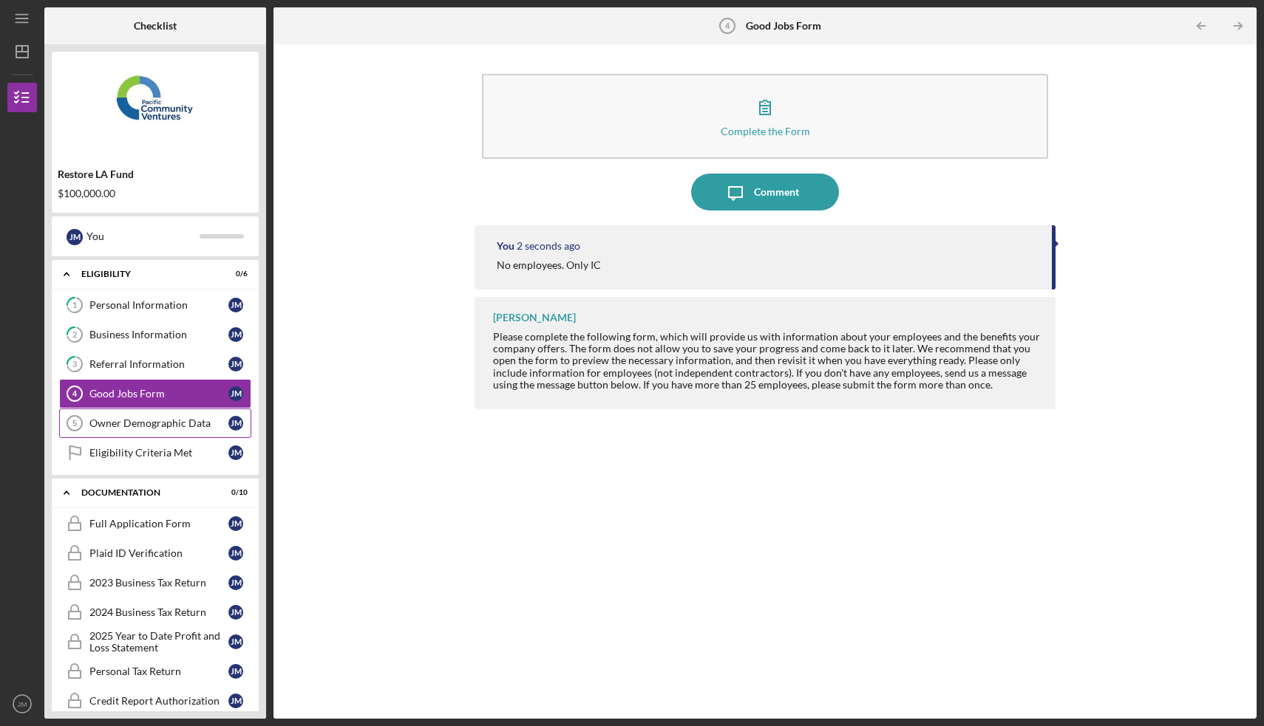
click at [146, 423] on div "Owner Demographic Data" at bounding box center [158, 424] width 139 height 12
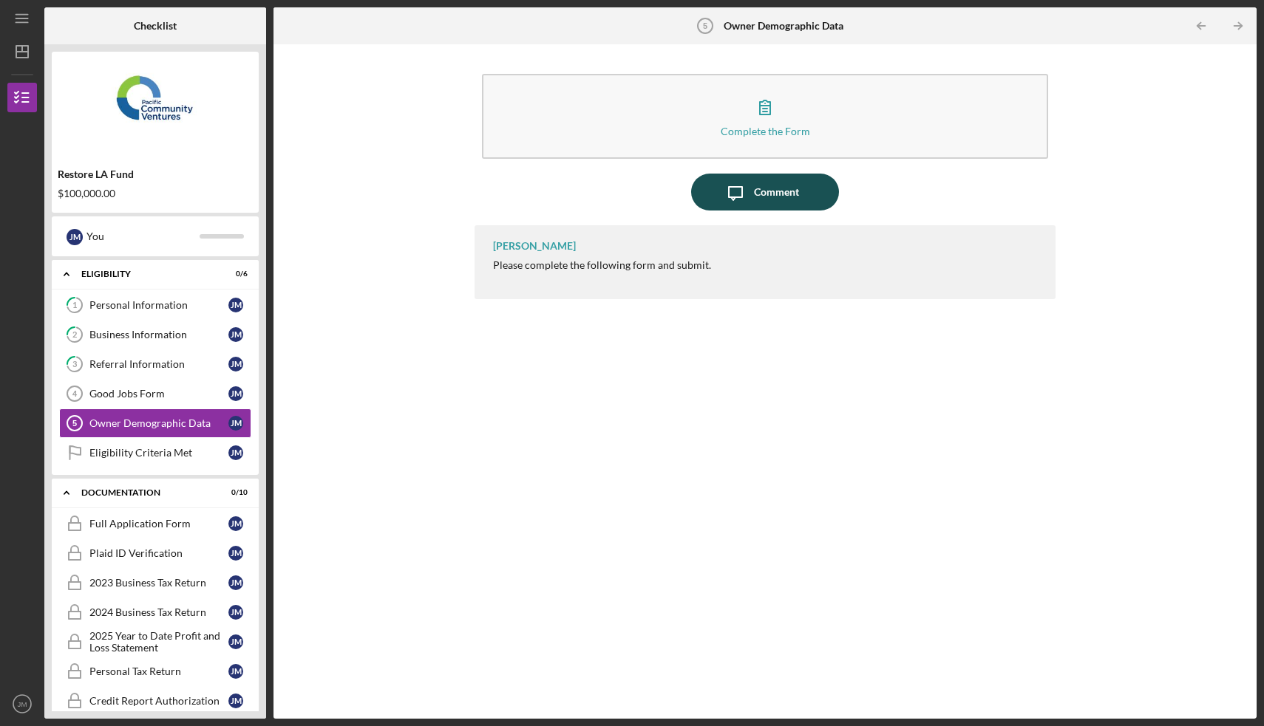
click at [769, 190] on div "Comment" at bounding box center [776, 192] width 45 height 37
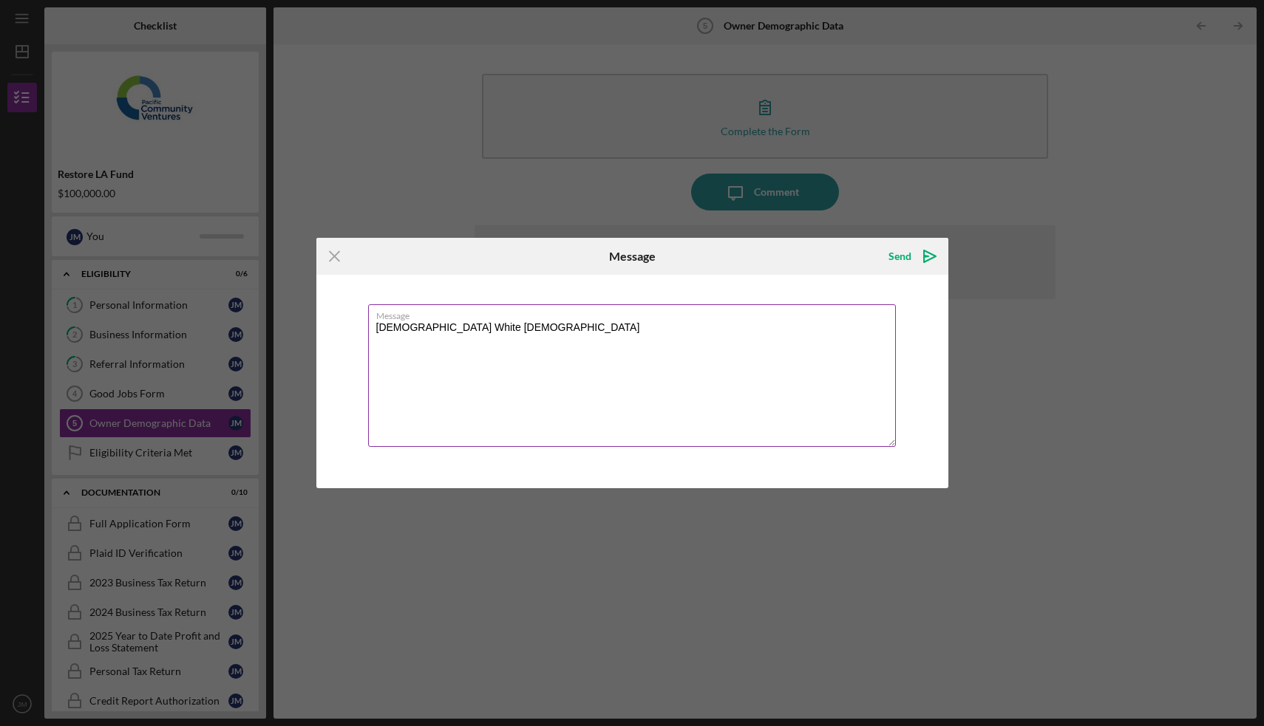
click at [396, 329] on textarea "[DEMOGRAPHIC_DATA] White [DEMOGRAPHIC_DATA]" at bounding box center [632, 375] width 528 height 143
click at [403, 352] on textarea "[DEMOGRAPHIC_DATA] White [DEMOGRAPHIC_DATA]" at bounding box center [632, 375] width 528 height 143
type textarea "[DEMOGRAPHIC_DATA] White [DEMOGRAPHIC_DATA] Non-Hispanic"
click at [899, 257] on div "Send" at bounding box center [899, 257] width 23 height 30
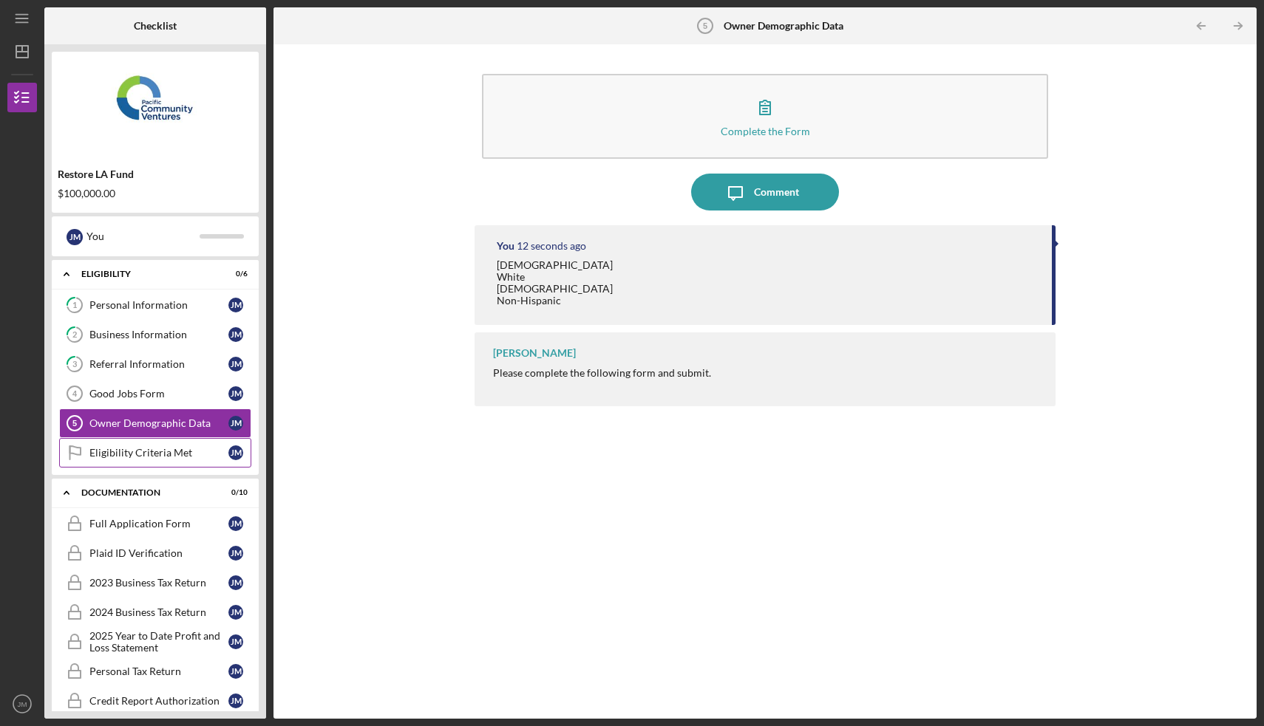
click at [169, 451] on div "Eligibility Criteria Met" at bounding box center [158, 453] width 139 height 12
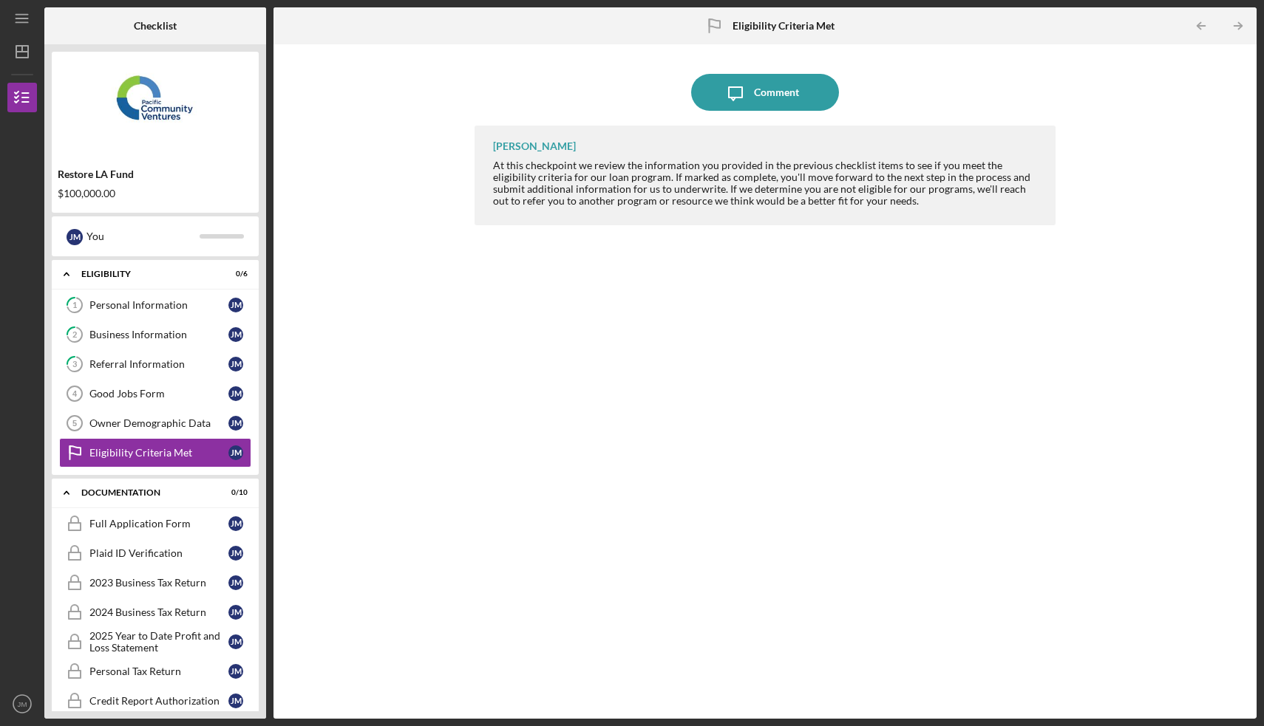
drag, startPoint x: 774, startPoint y: 98, endPoint x: 777, endPoint y: 144, distance: 46.0
click at [777, 144] on div "Icon/Message Comment [PERSON_NAME] At this checkpoint we review the information…" at bounding box center [764, 382] width 581 height 660
click at [780, 106] on div "Comment" at bounding box center [776, 92] width 45 height 37
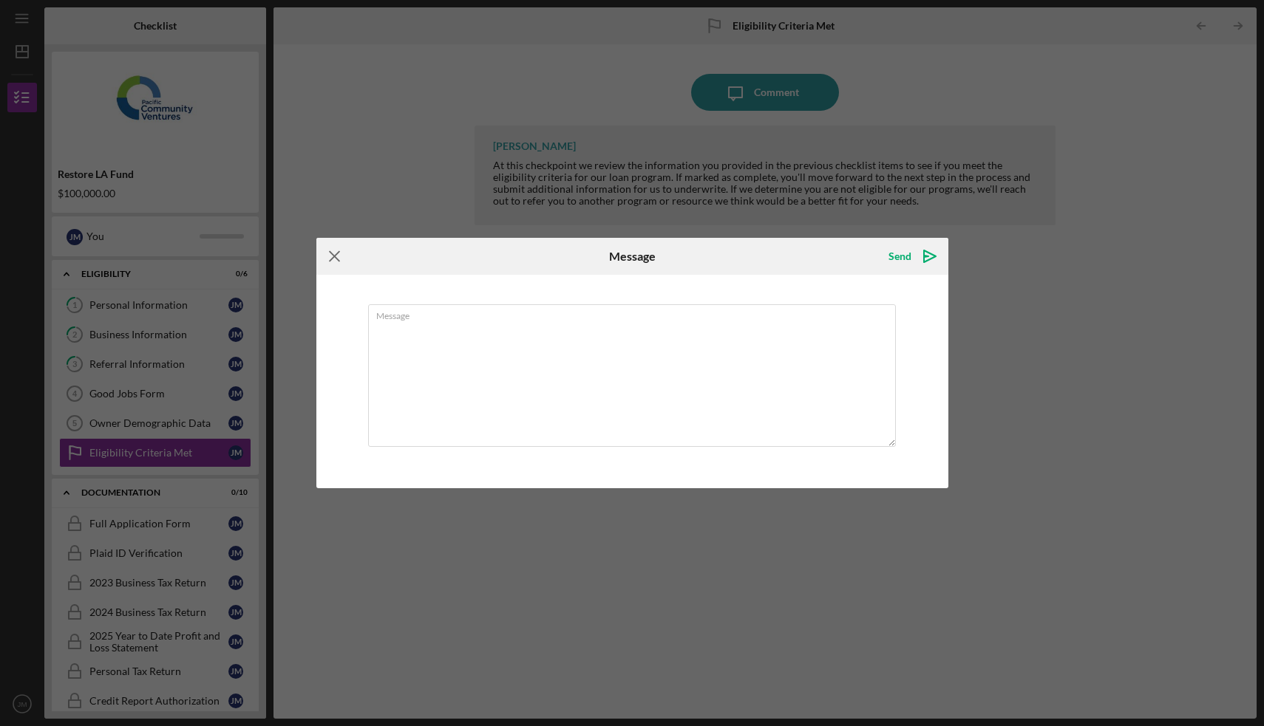
click at [341, 253] on icon "Icon/Menu Close" at bounding box center [334, 256] width 37 height 37
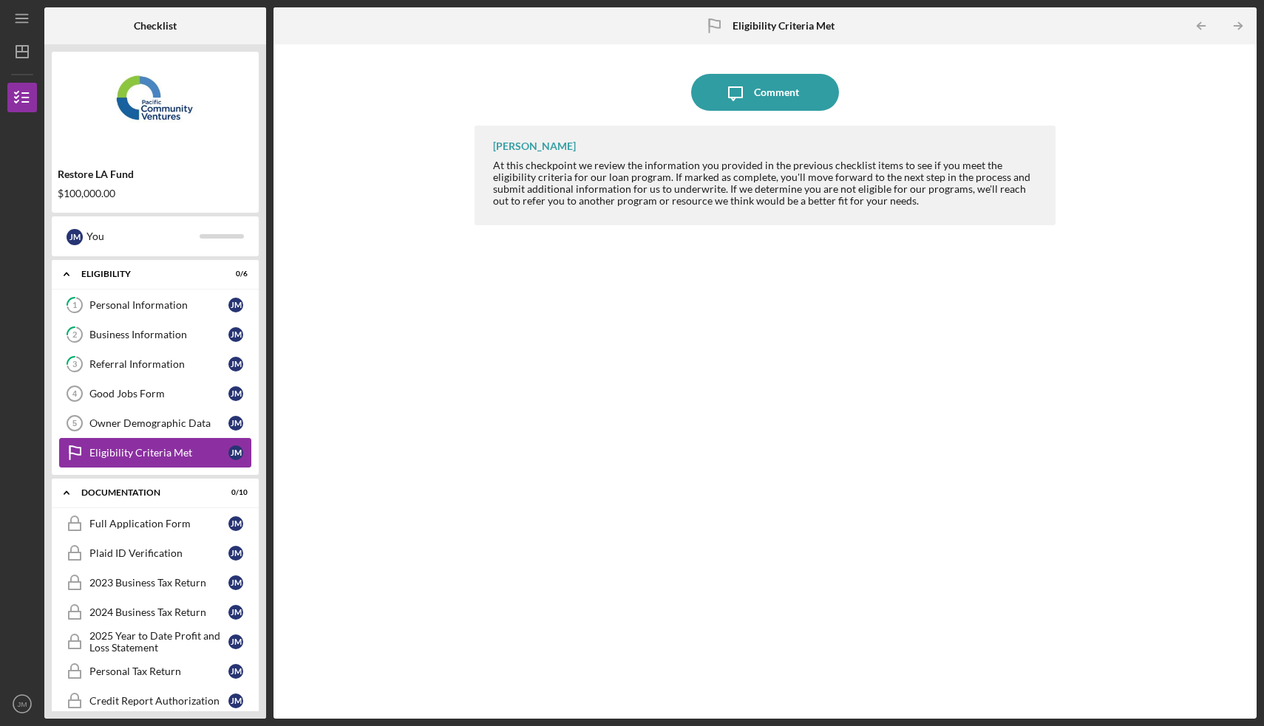
click at [149, 451] on div "Eligibility Criteria Met" at bounding box center [158, 453] width 139 height 12
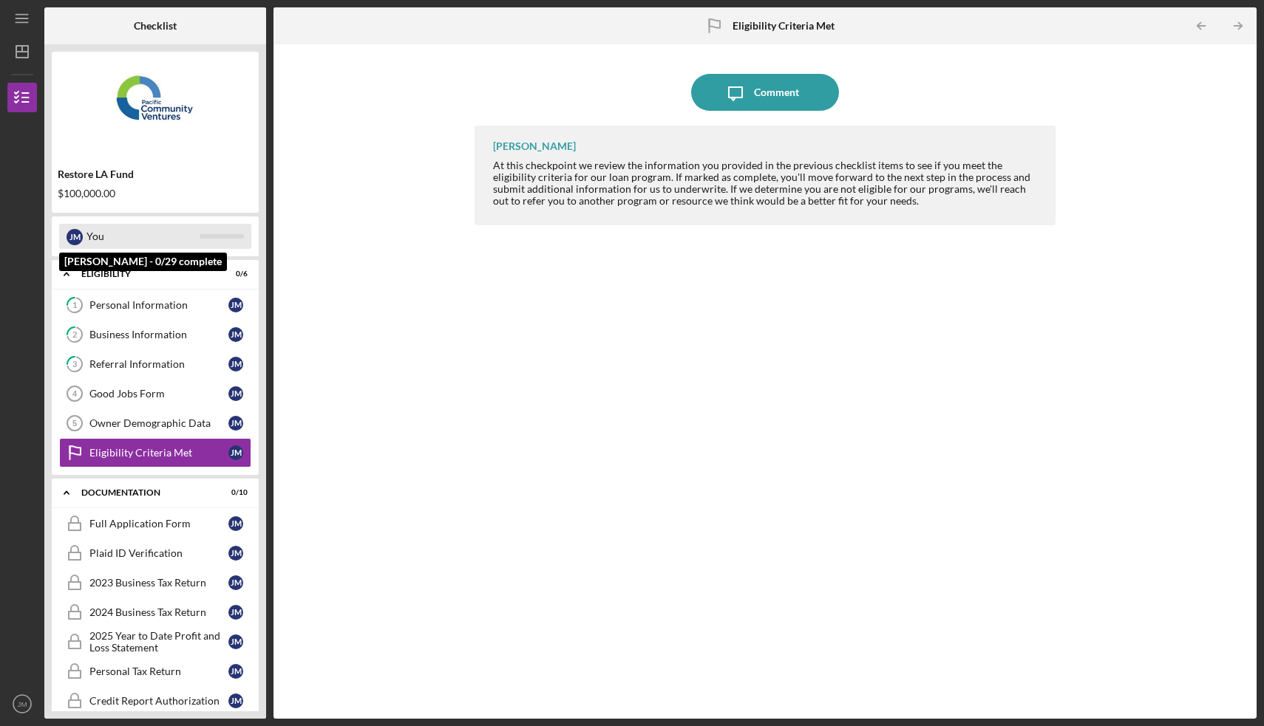
click at [160, 235] on div "You" at bounding box center [142, 236] width 113 height 25
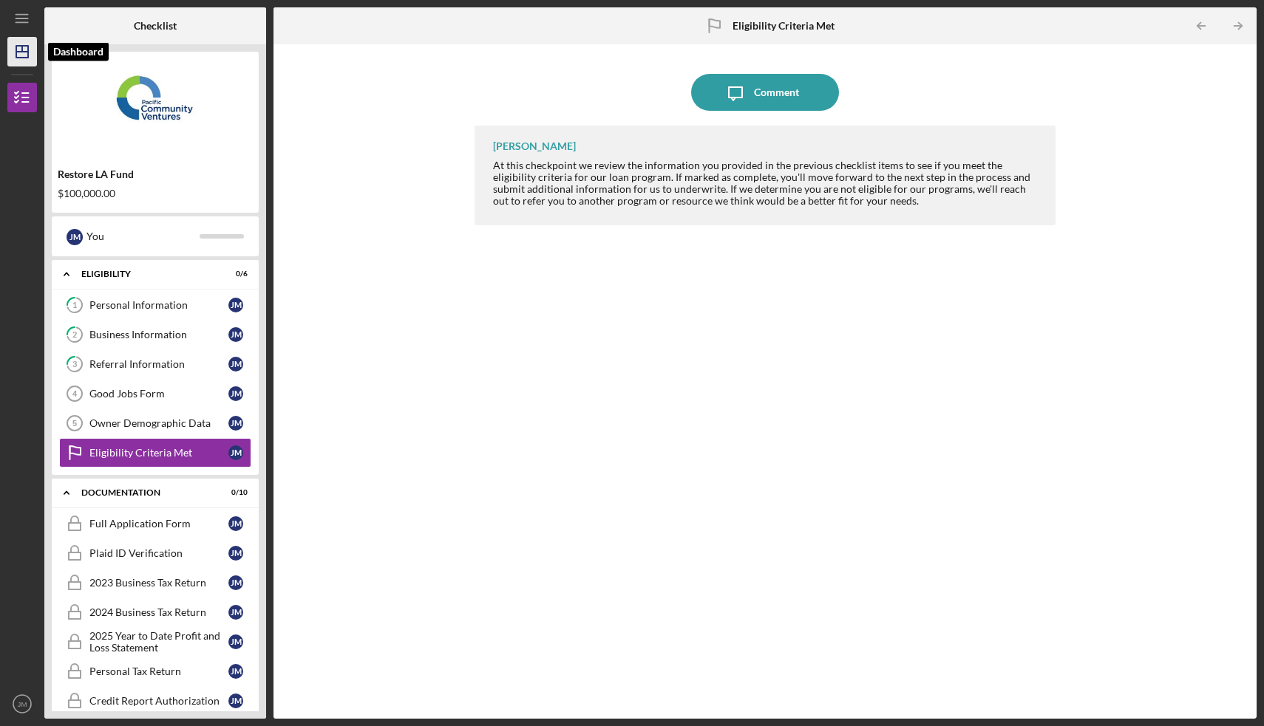
click at [27, 56] on icon "Icon/Dashboard" at bounding box center [22, 51] width 37 height 37
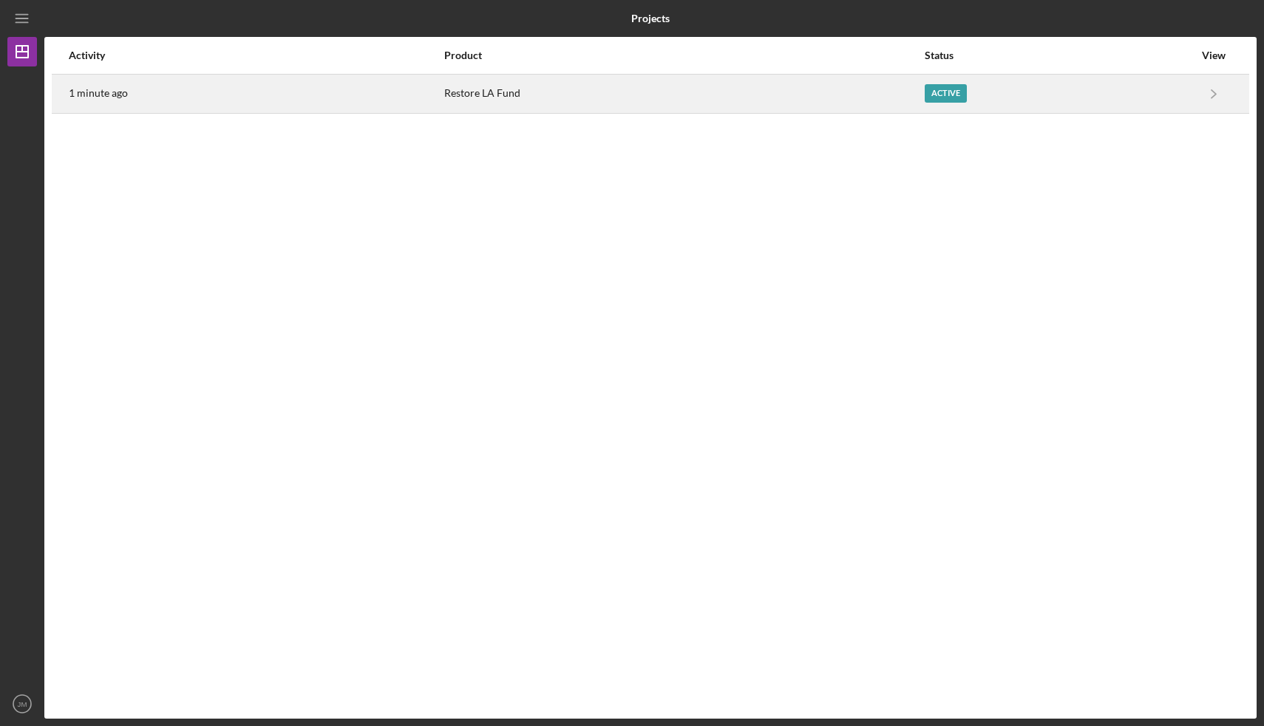
click at [456, 93] on div "Restore LA Fund" at bounding box center [683, 93] width 479 height 37
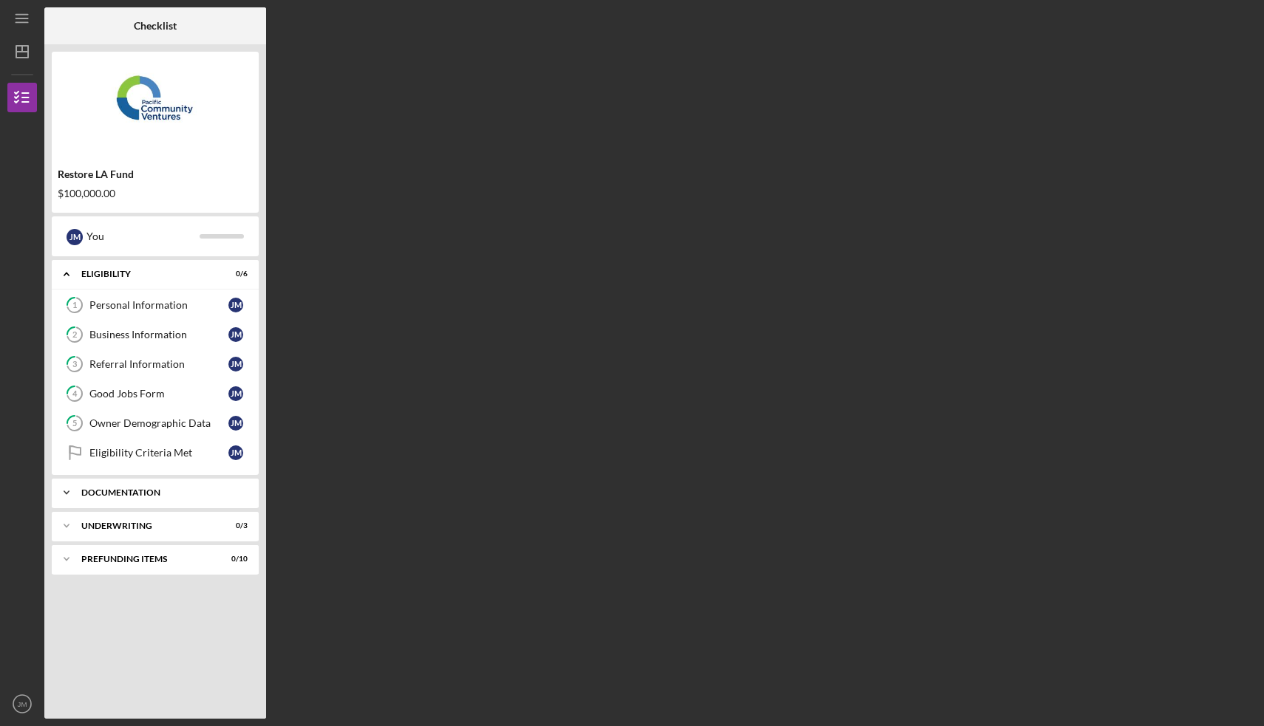
click at [149, 490] on div "Documentation" at bounding box center [160, 492] width 159 height 9
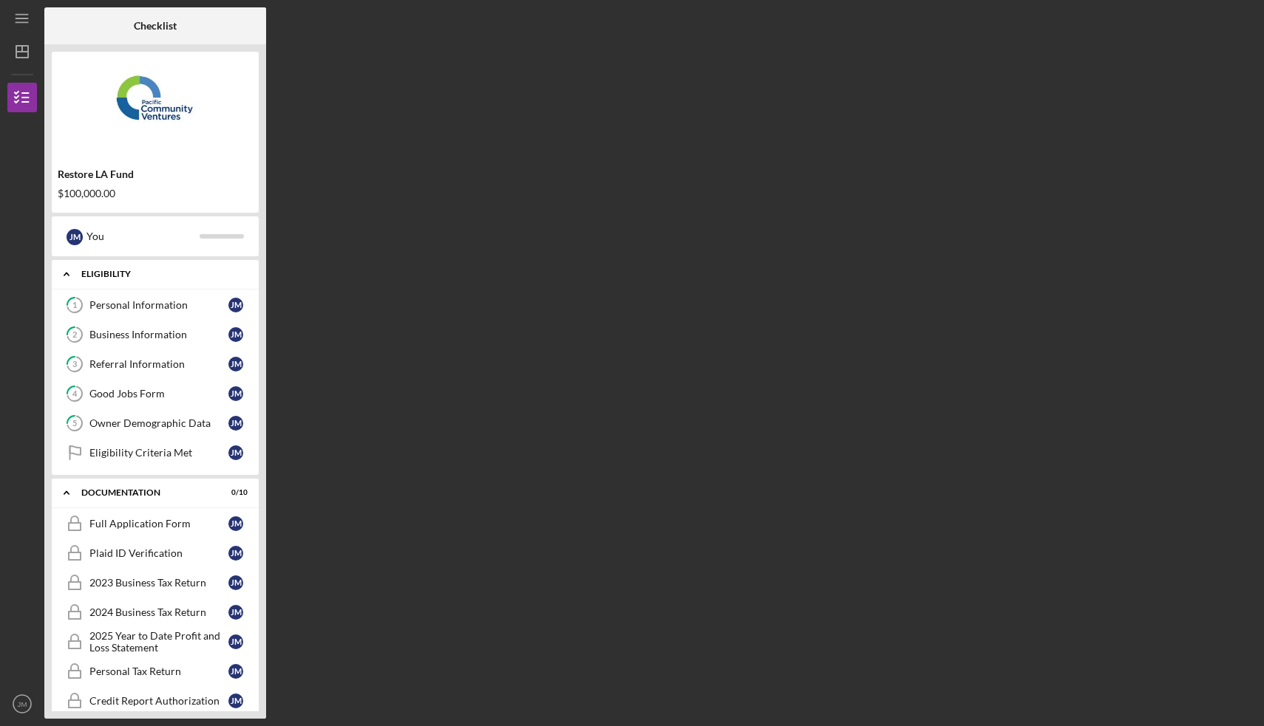
click at [169, 276] on div "Eligibility" at bounding box center [160, 274] width 159 height 9
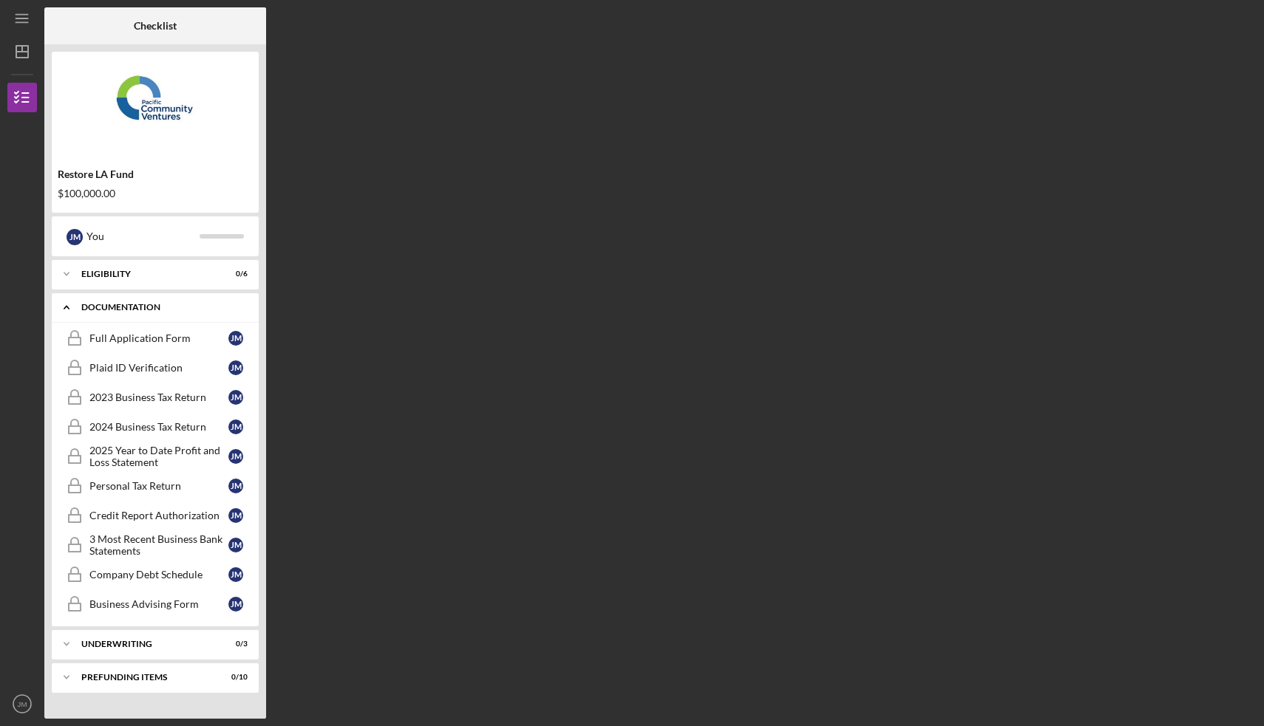
click at [155, 316] on div "Icon/Expander Documentation 0 / 10" at bounding box center [155, 308] width 207 height 30
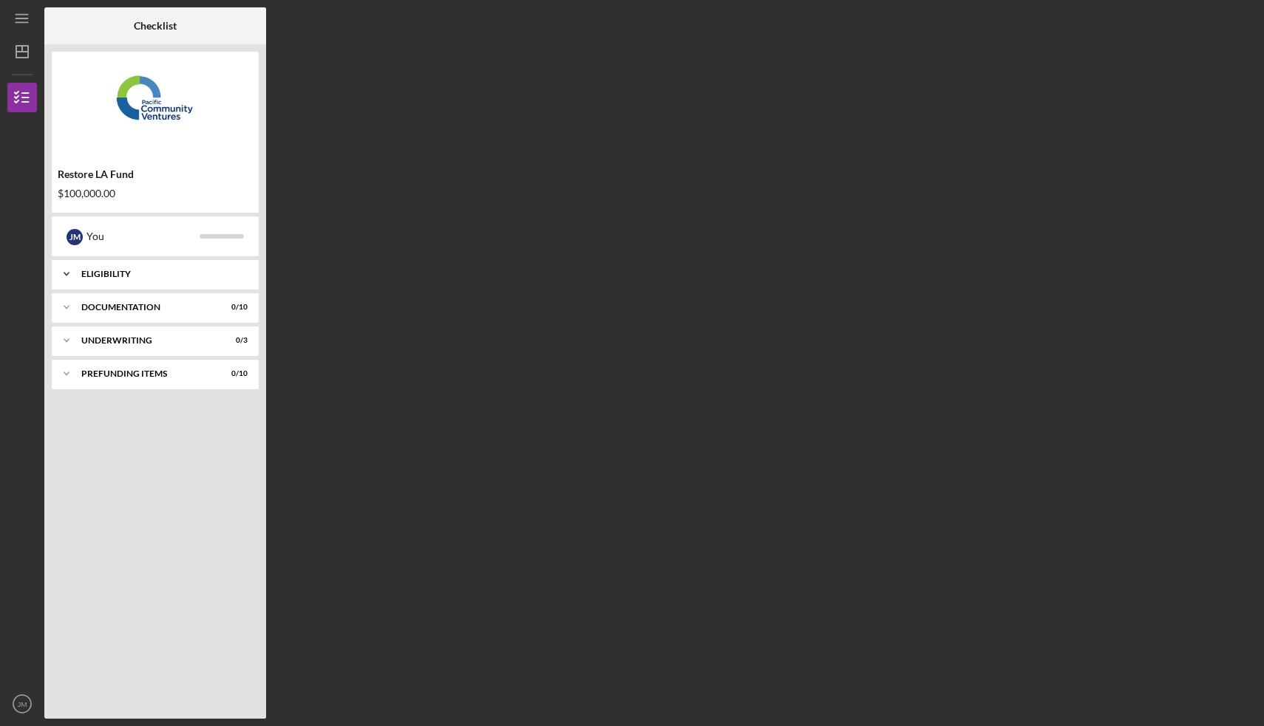
click at [163, 271] on div "Eligibility" at bounding box center [160, 274] width 159 height 9
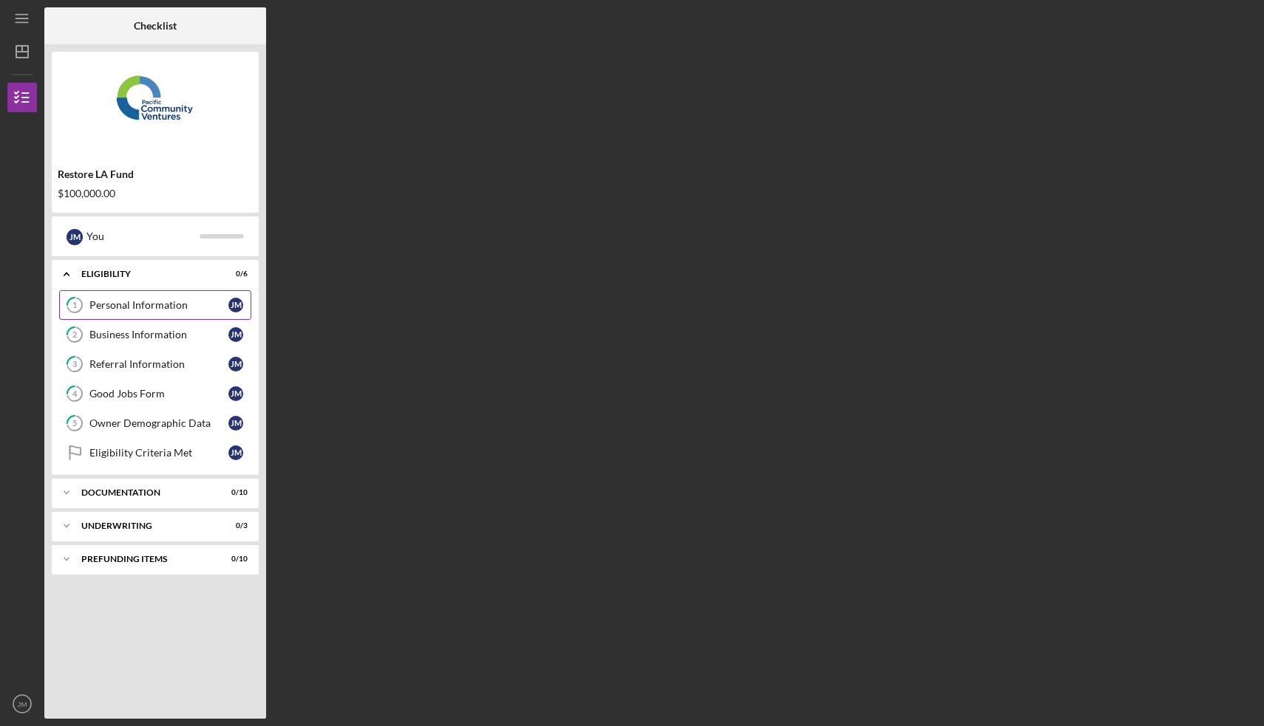
click at [156, 311] on link "1 Personal Information [PERSON_NAME]" at bounding box center [155, 305] width 192 height 30
